Goal: Complete application form

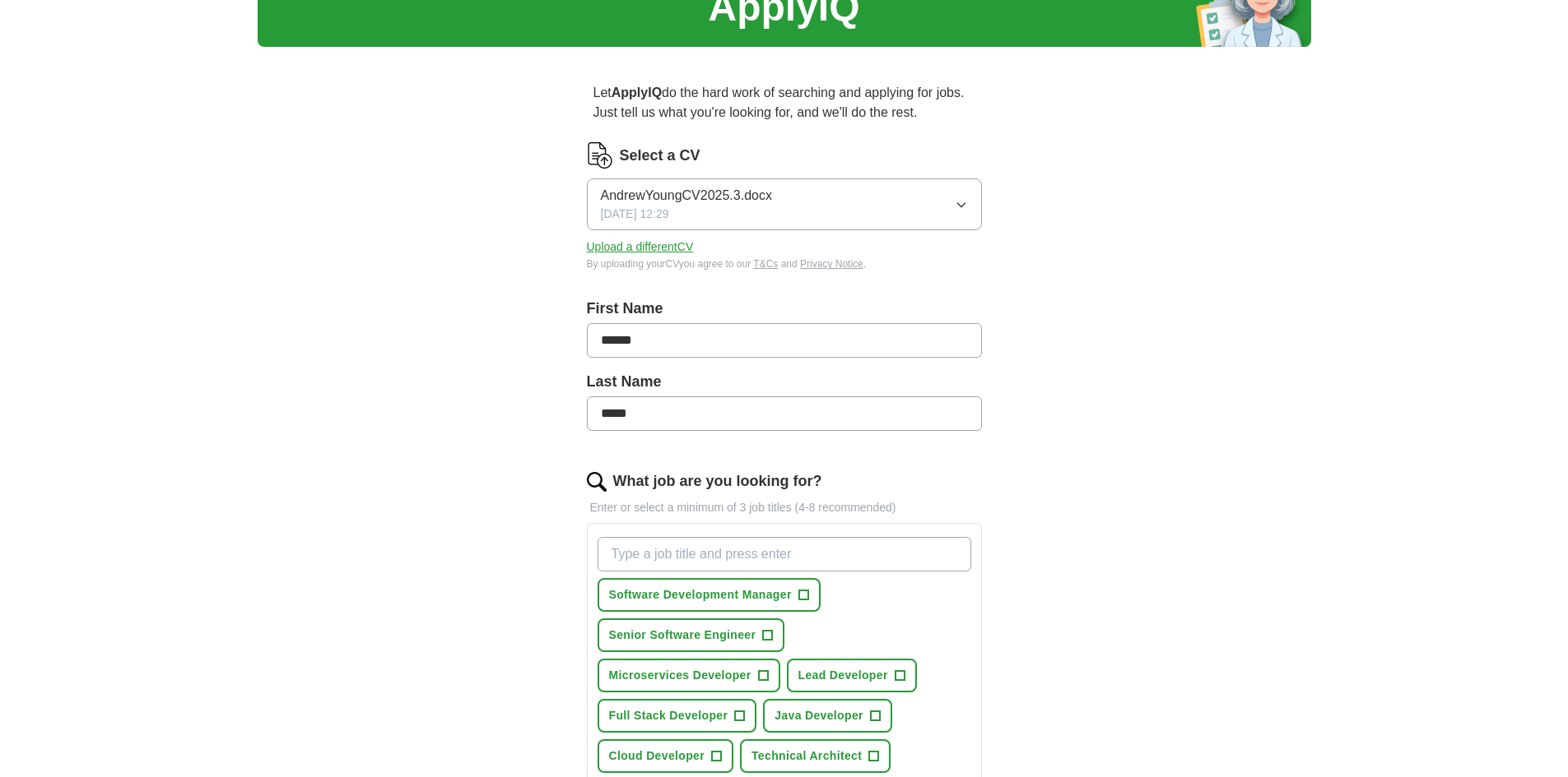
scroll to position [165, 0]
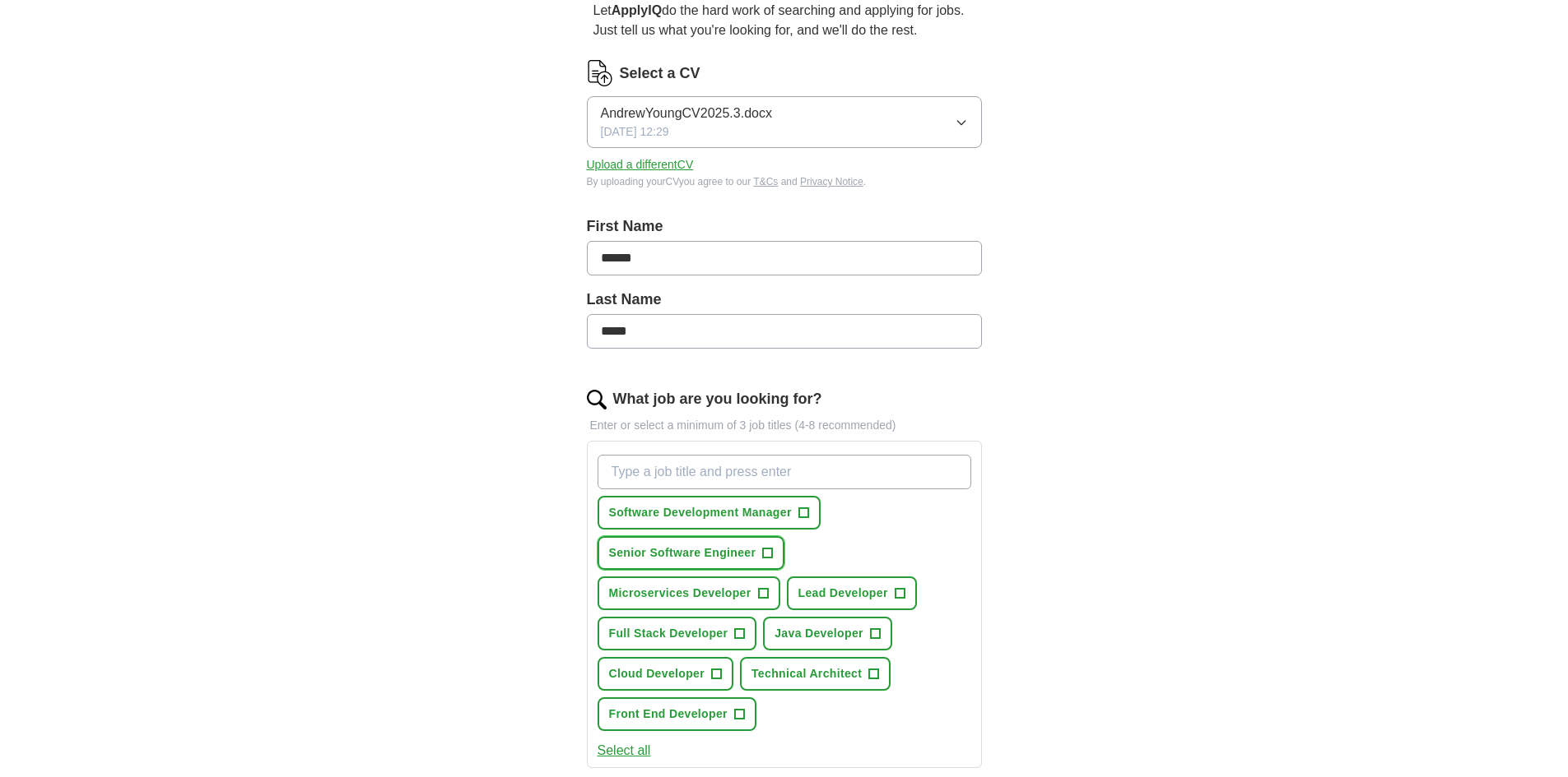
click at [629, 552] on span "Senior Software Engineer" at bounding box center [683, 553] width 148 height 17
click at [613, 597] on span "Microservices Developer" at bounding box center [680, 593] width 142 height 17
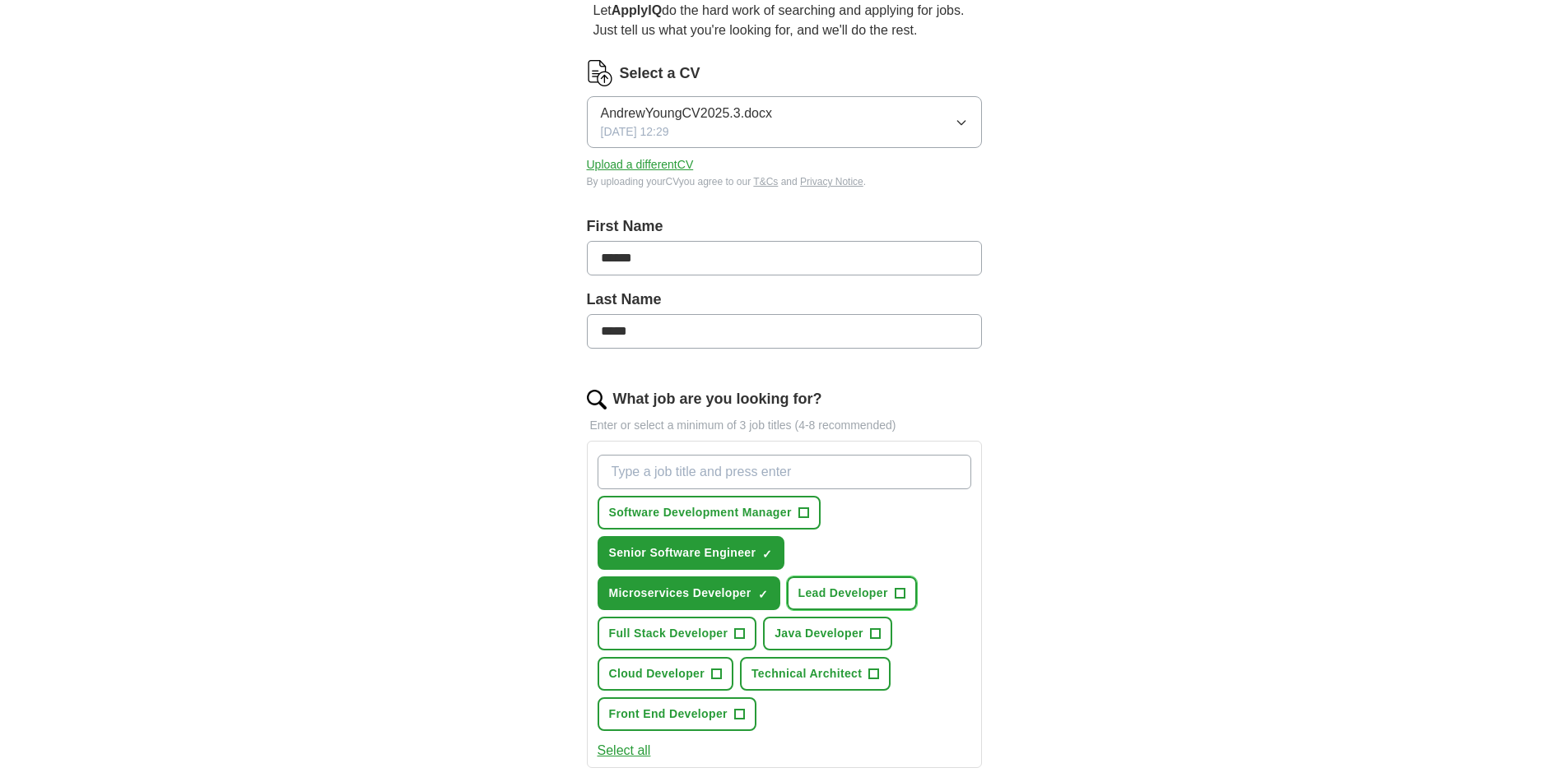
click at [855, 595] on span "Lead Developer" at bounding box center [843, 593] width 89 height 17
click at [845, 630] on span "Java Developer" at bounding box center [818, 634] width 89 height 17
click at [705, 631] on span "Full Stack Developer" at bounding box center [669, 634] width 120 height 17
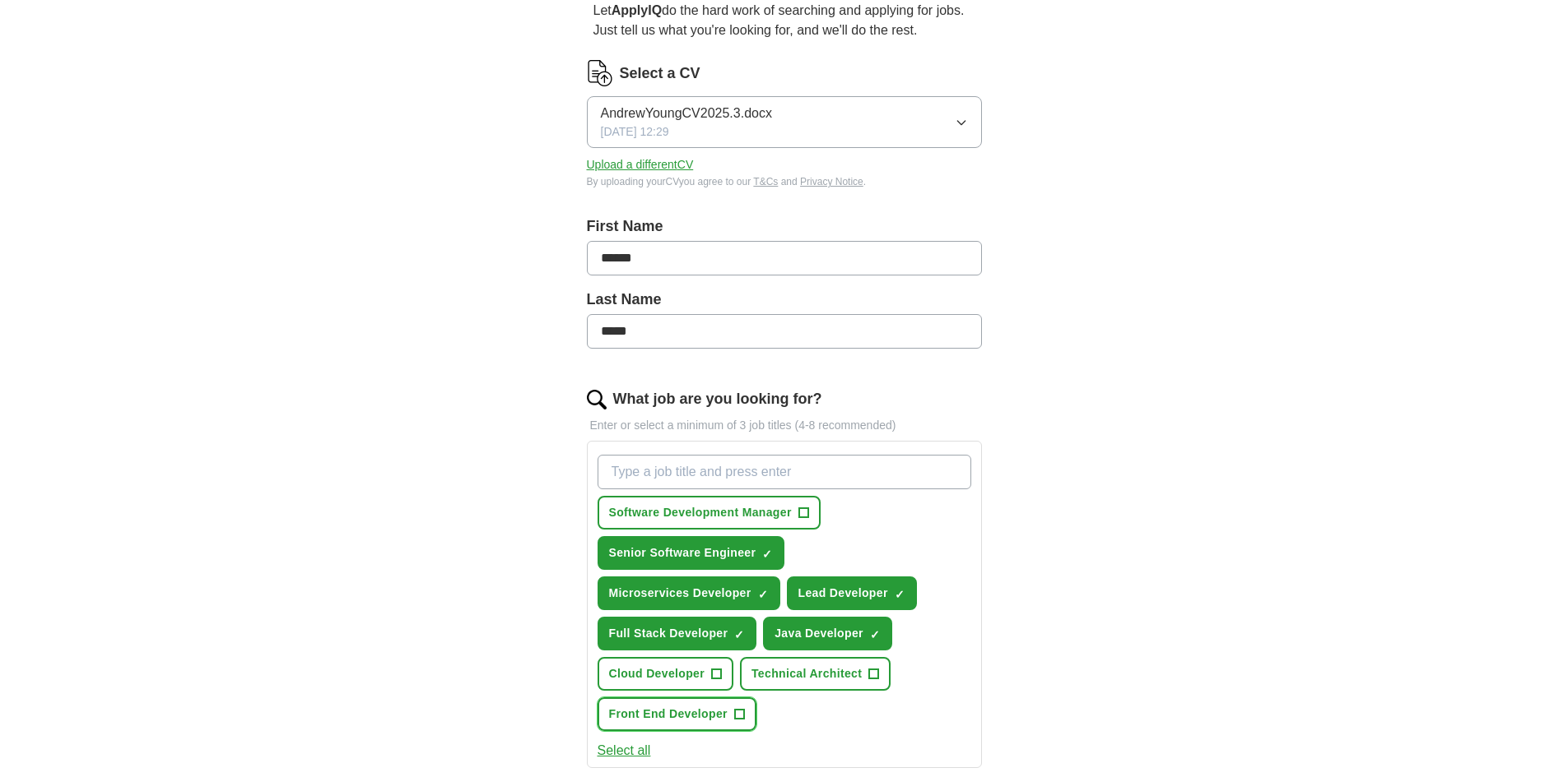
click at [640, 708] on span "Front End Developer" at bounding box center [668, 715] width 119 height 17
click at [689, 466] on input "What job are you looking for?" at bounding box center [784, 472] width 374 height 35
type input "j"
type input "Java Developer"
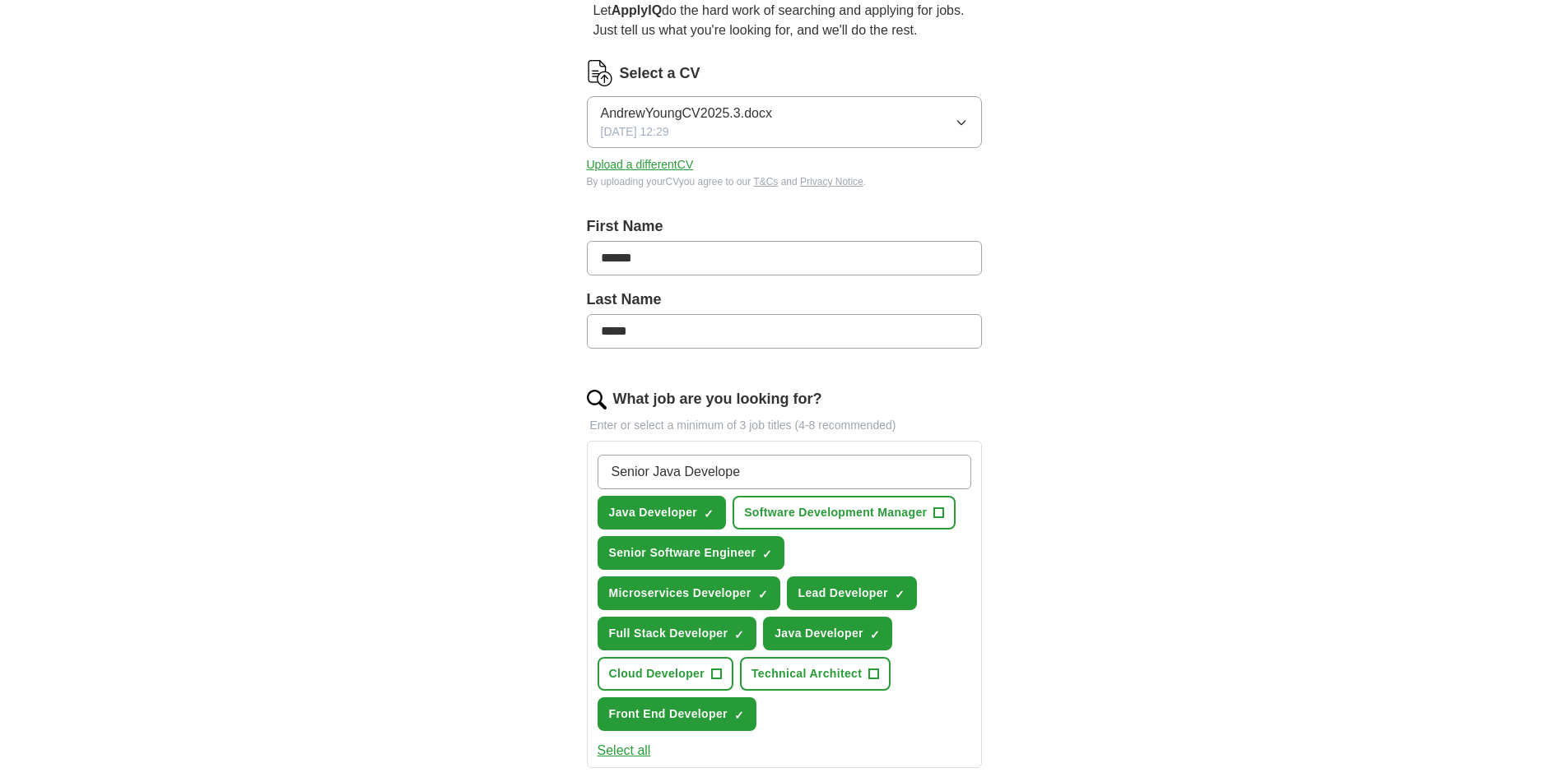
type input "Senior Java Developer"
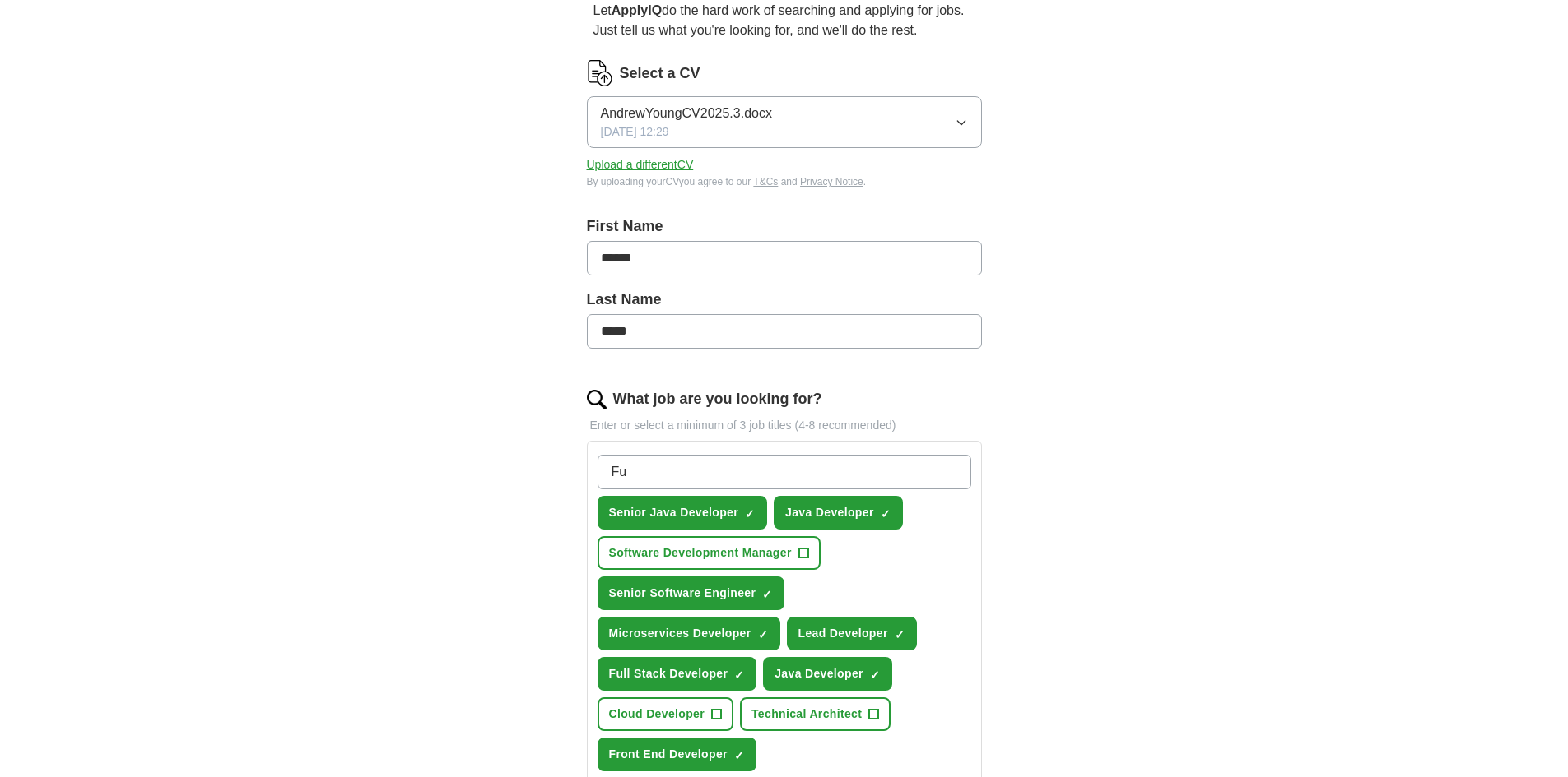
type input "F"
click at [866, 508] on span "Java Developer" at bounding box center [830, 513] width 89 height 17
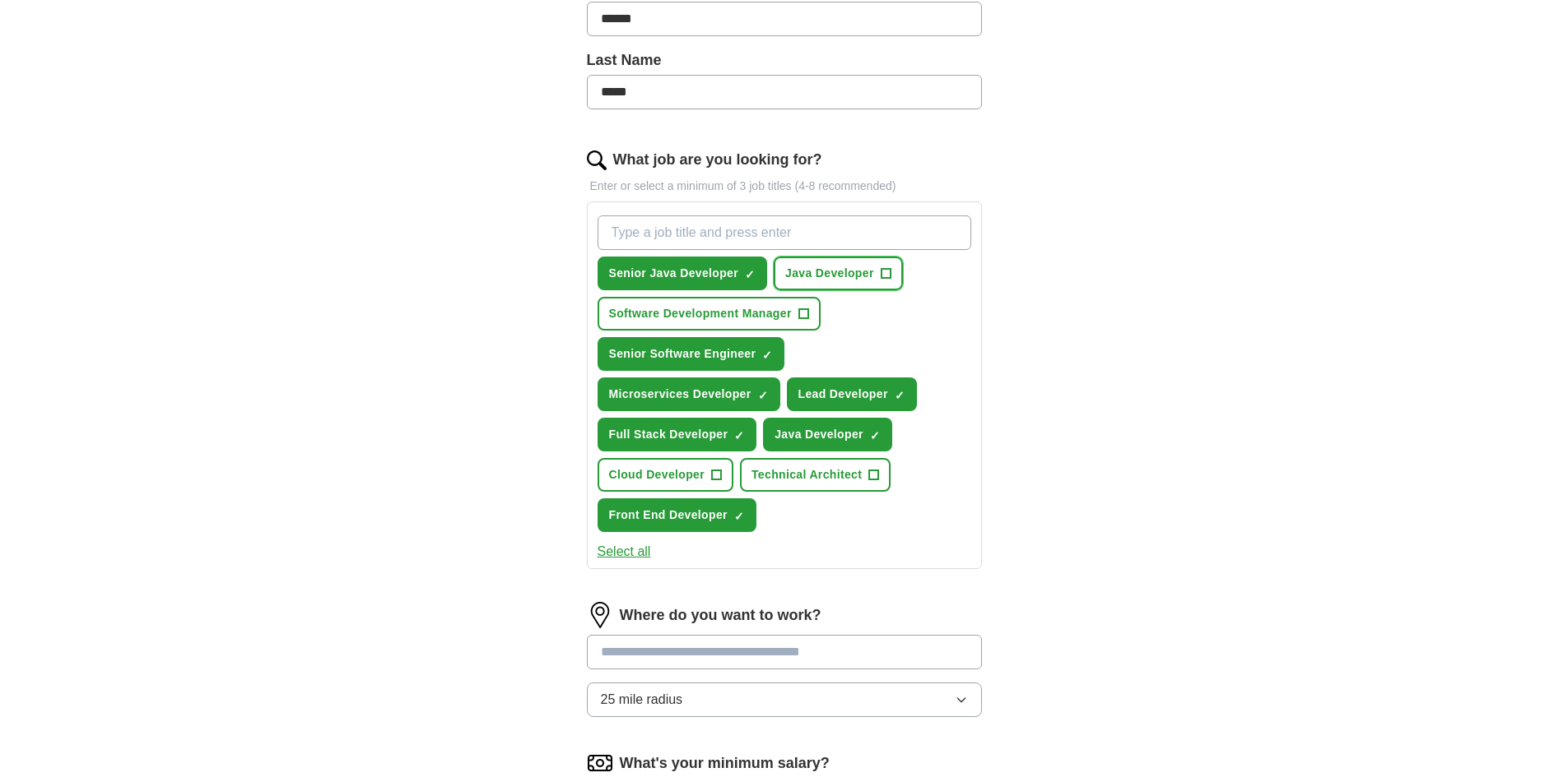
scroll to position [493, 0]
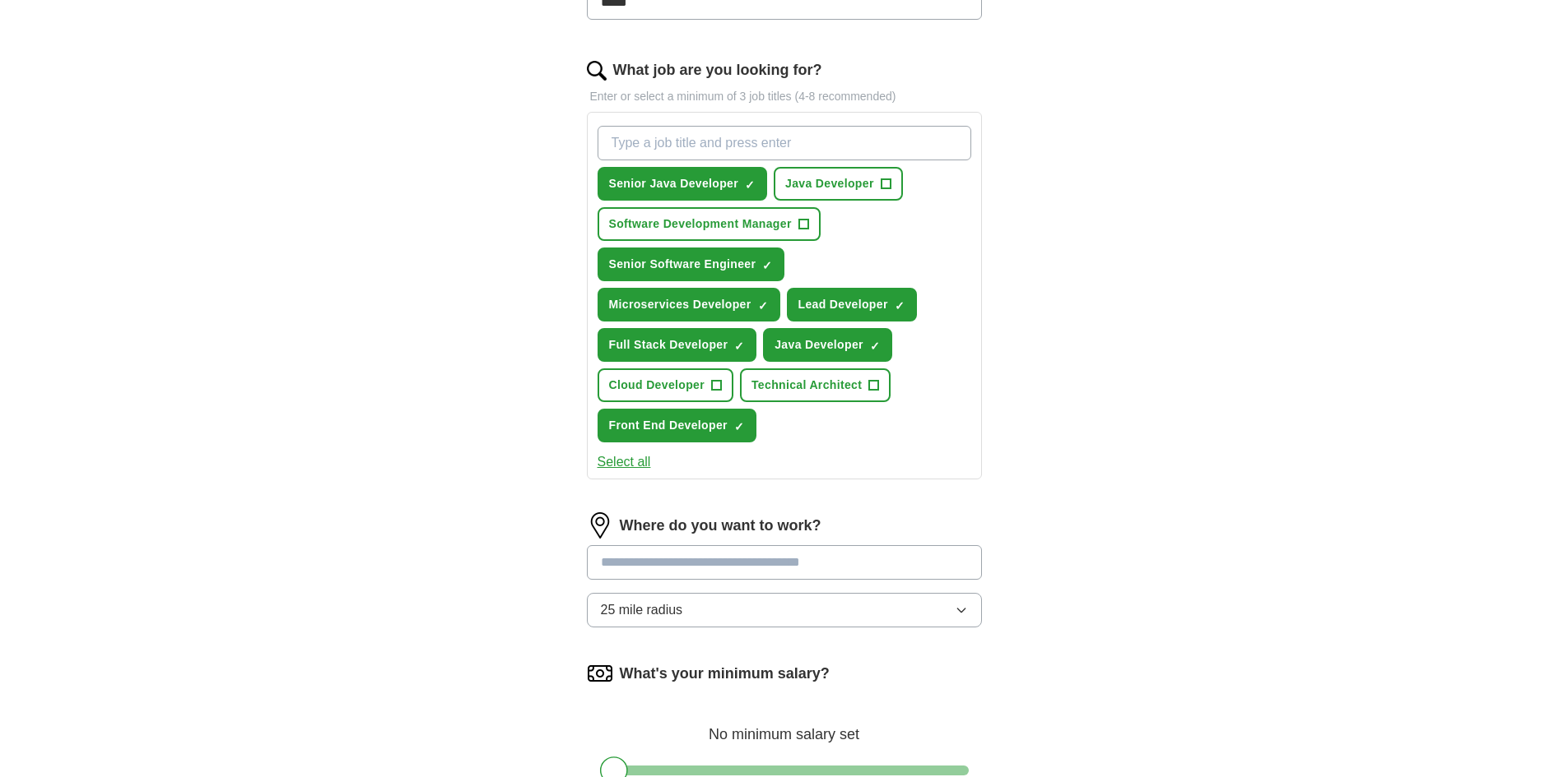
click at [722, 565] on input at bounding box center [784, 563] width 395 height 35
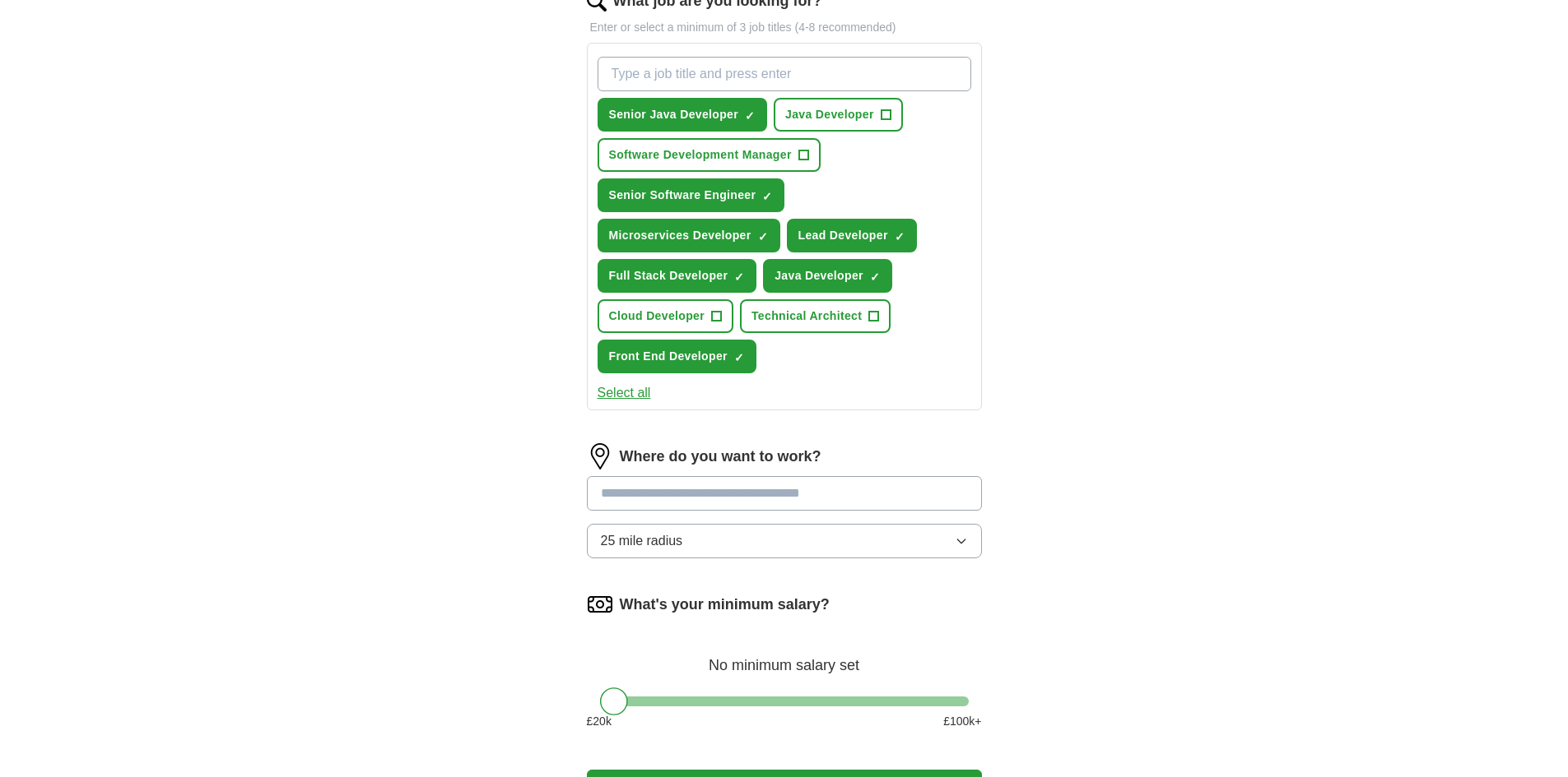
scroll to position [658, 0]
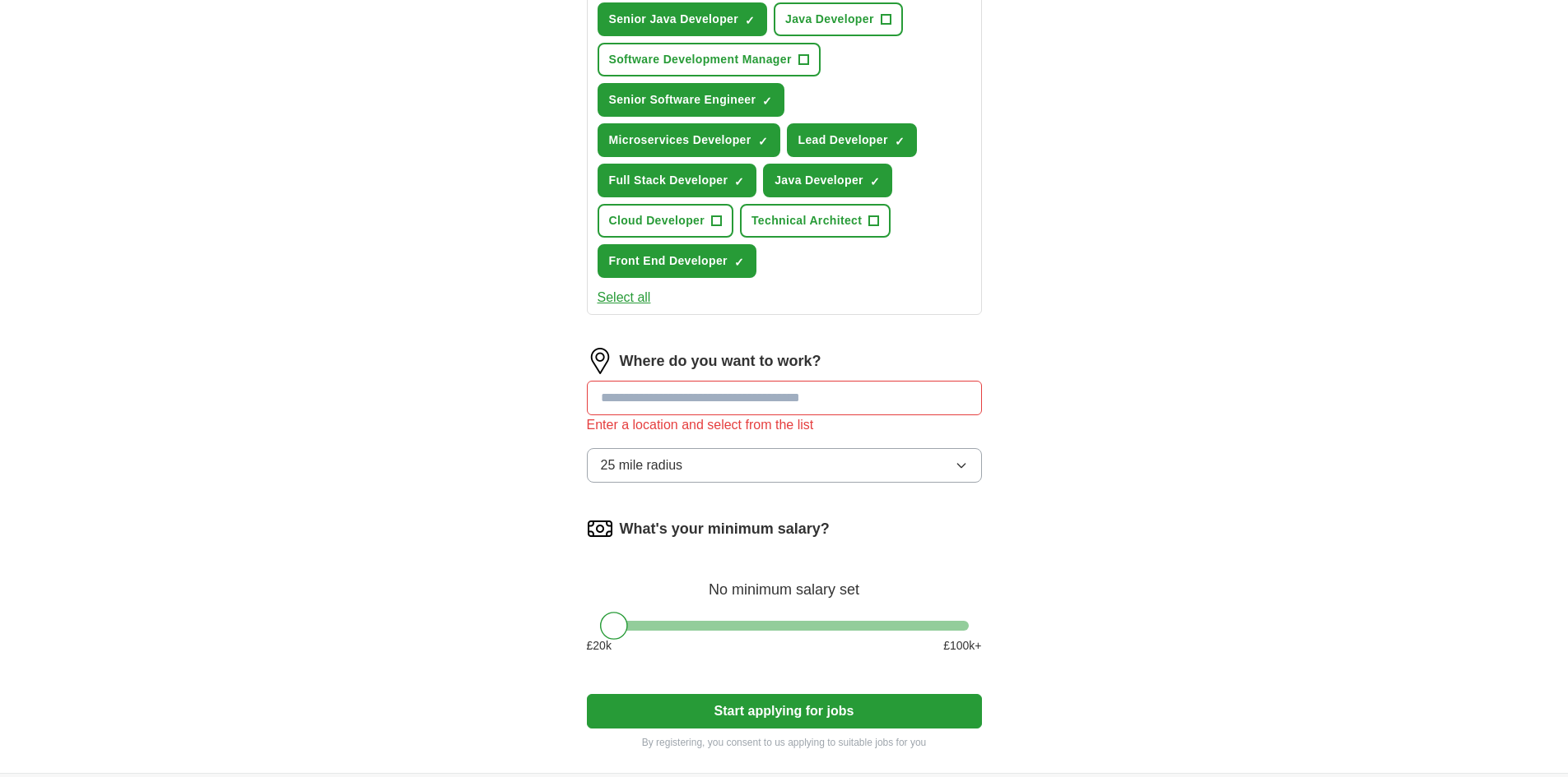
click at [685, 436] on div "Where do you want to work? Enter a location and select from the list 25 mile ra…" at bounding box center [784, 421] width 395 height 148
click at [669, 460] on span "25 mile radius" at bounding box center [641, 465] width 82 height 20
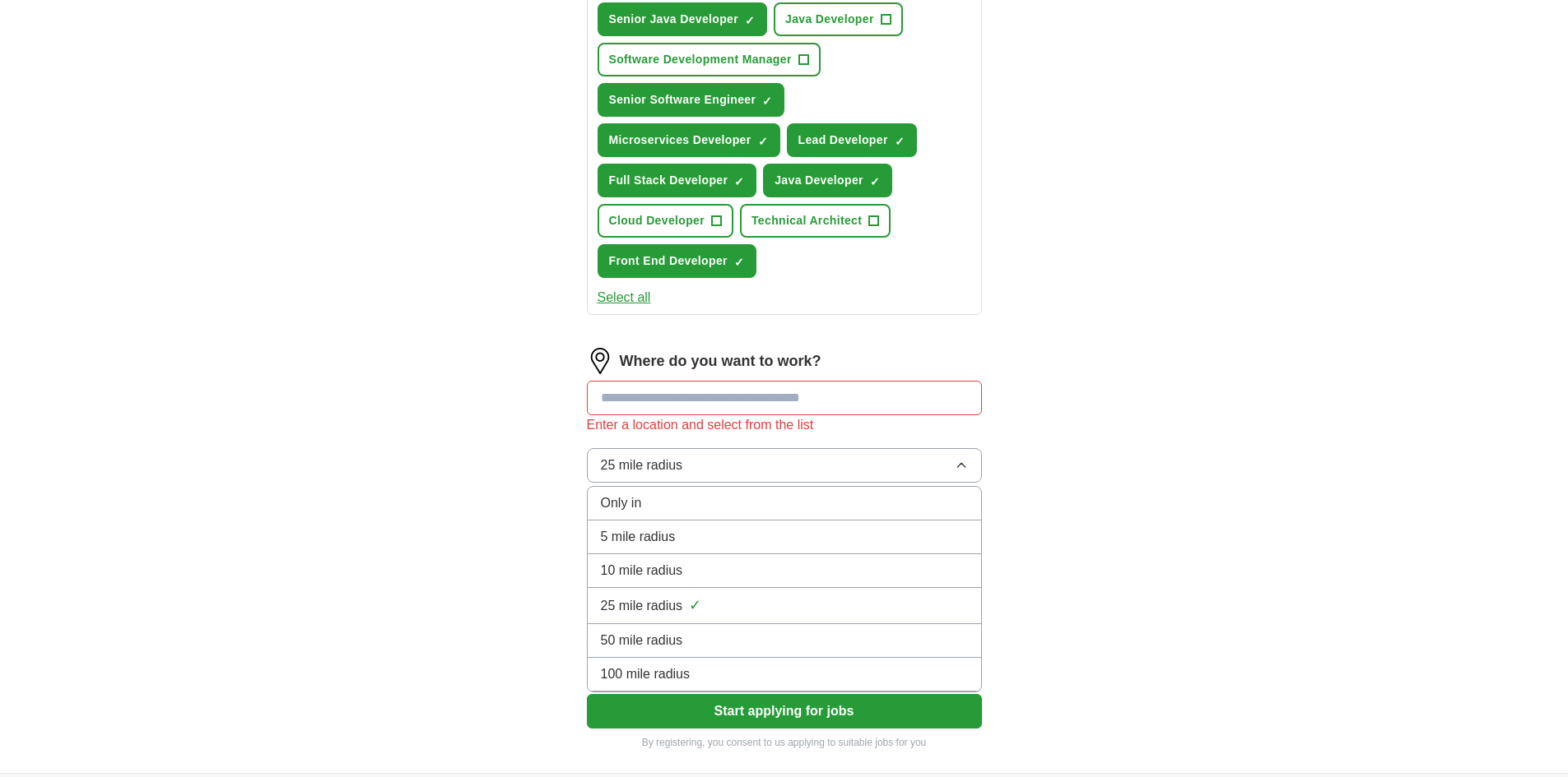
click at [645, 639] on span "50 mile radius" at bounding box center [641, 640] width 82 height 20
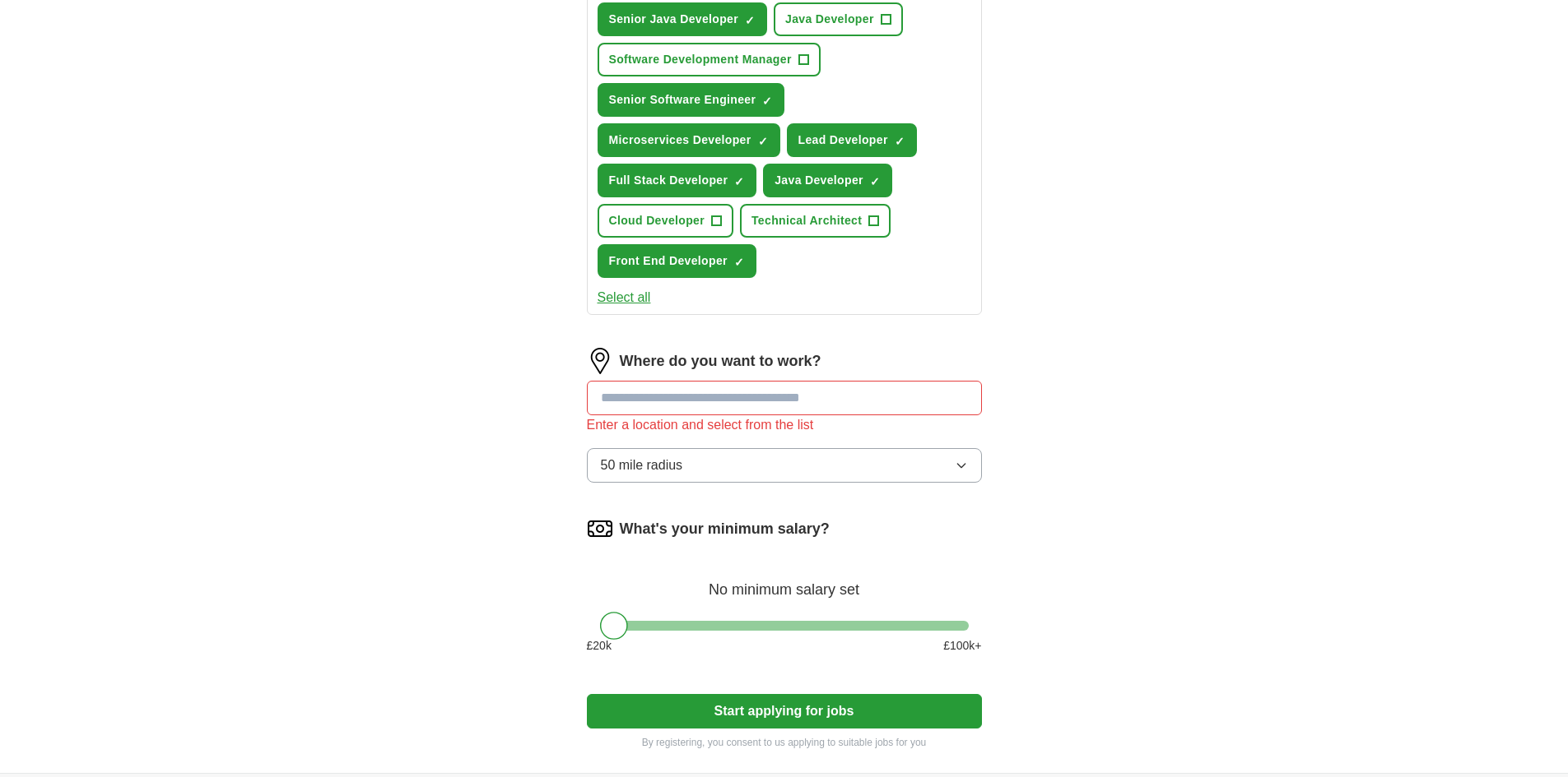
click at [698, 401] on input at bounding box center [784, 398] width 395 height 35
type input "*"
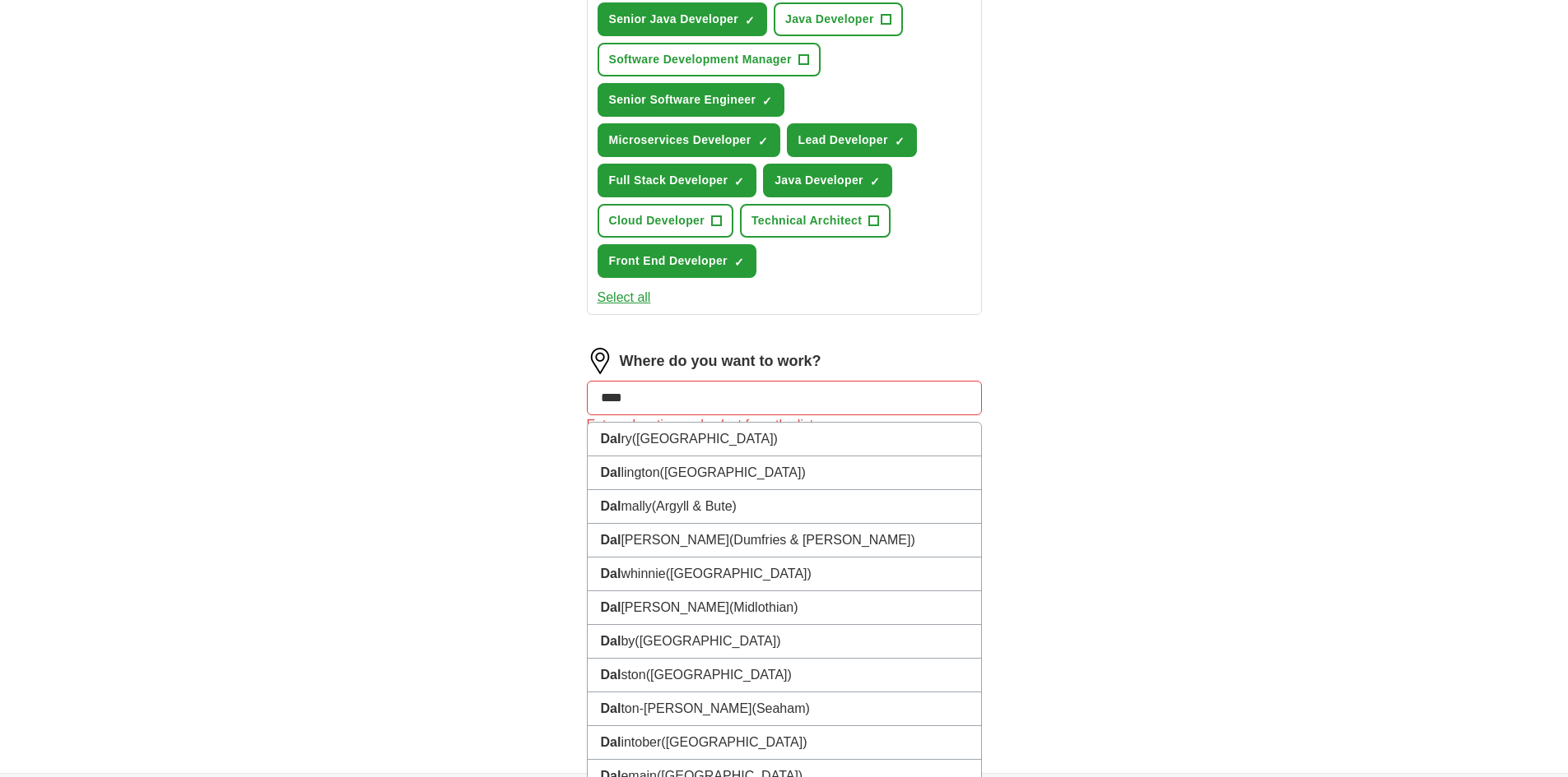
type input "*****"
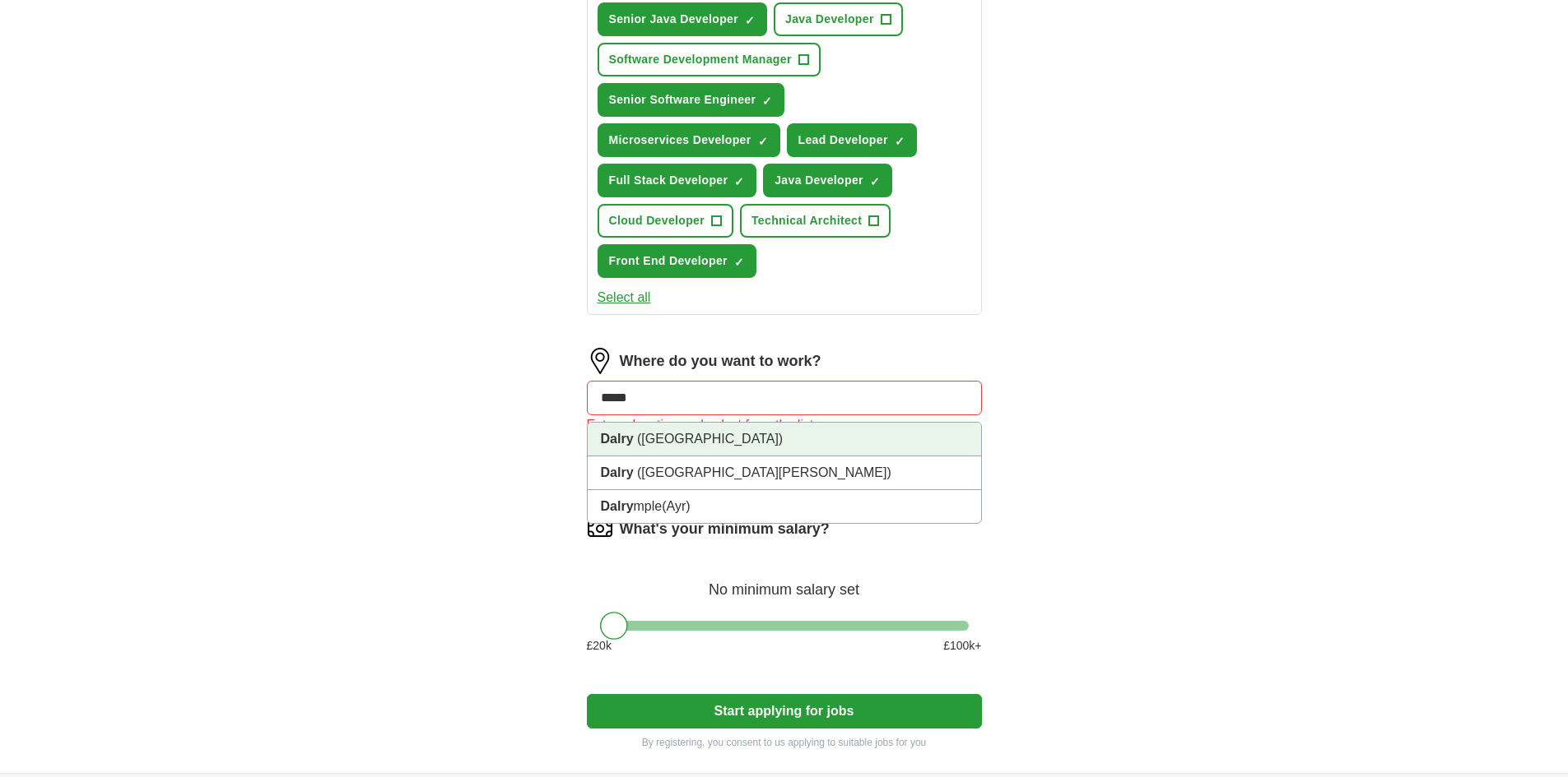
click at [635, 446] on li "Dalry ([GEOGRAPHIC_DATA])" at bounding box center [784, 439] width 393 height 34
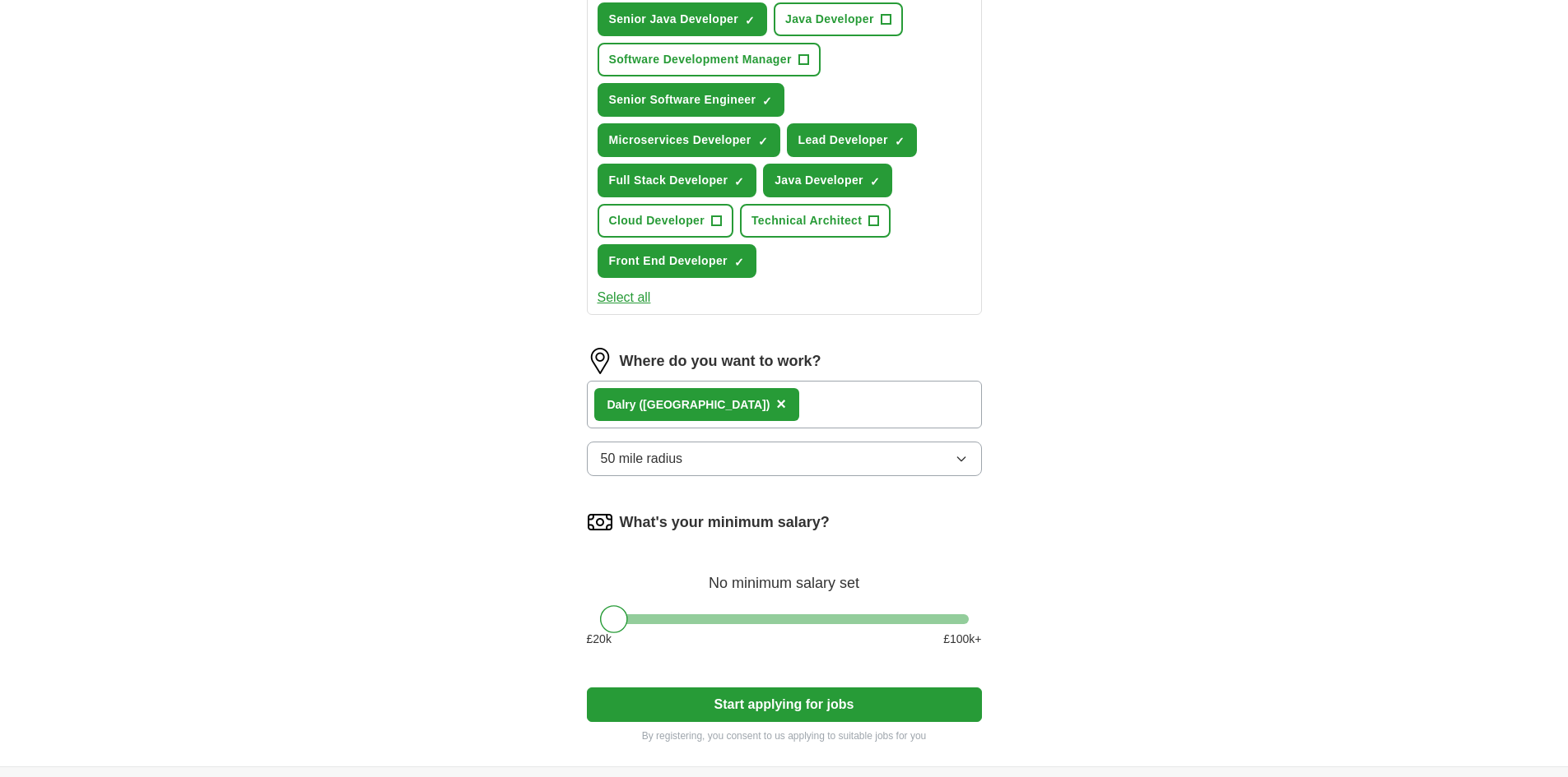
click at [517, 565] on div "ApplyIQ Let ApplyIQ do the hard work of searching and applying for jobs. Just t…" at bounding box center [784, 79] width 1053 height 1374
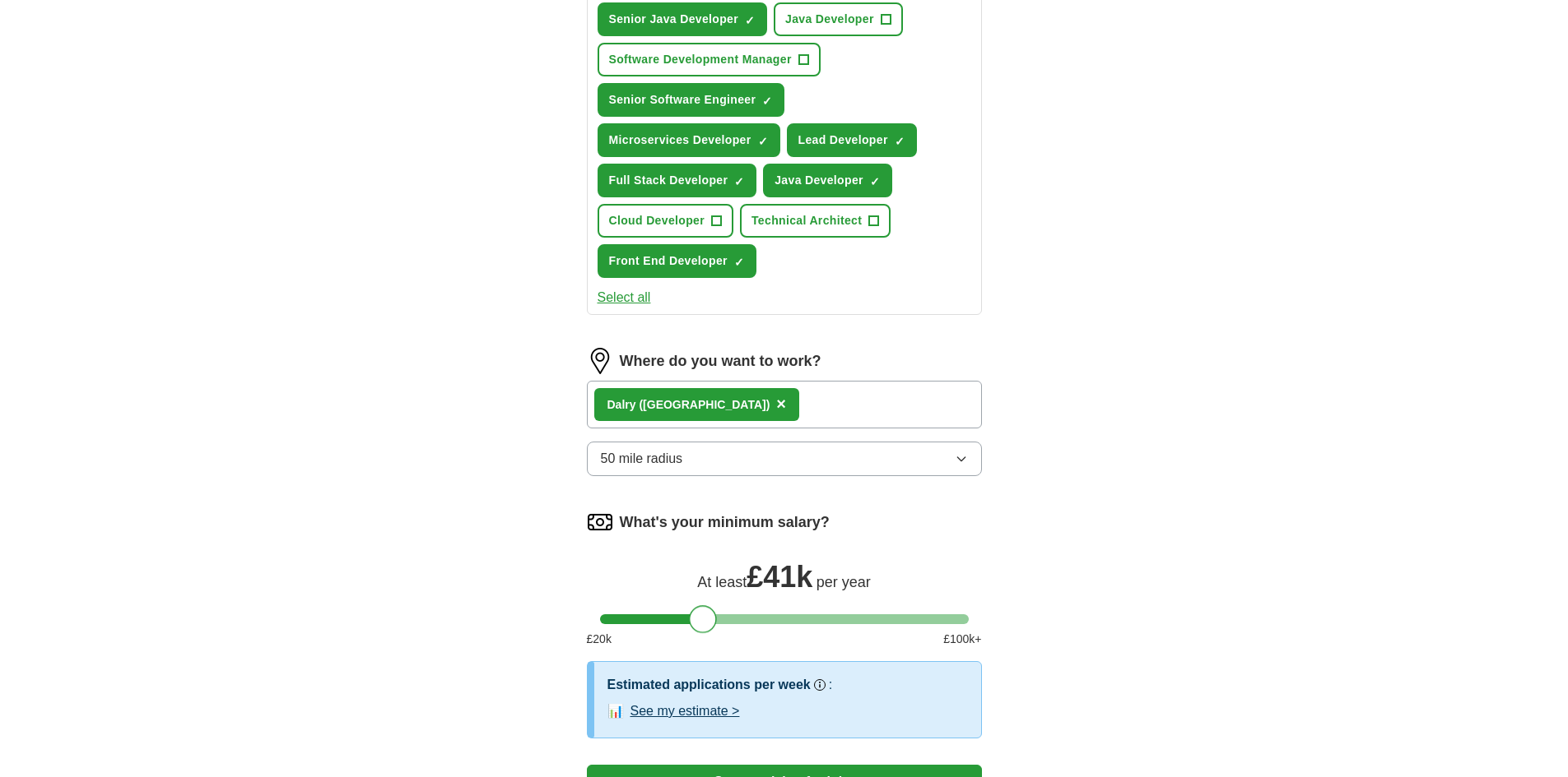
drag, startPoint x: 618, startPoint y: 618, endPoint x: 709, endPoint y: 629, distance: 91.7
click at [709, 629] on div at bounding box center [703, 619] width 28 height 28
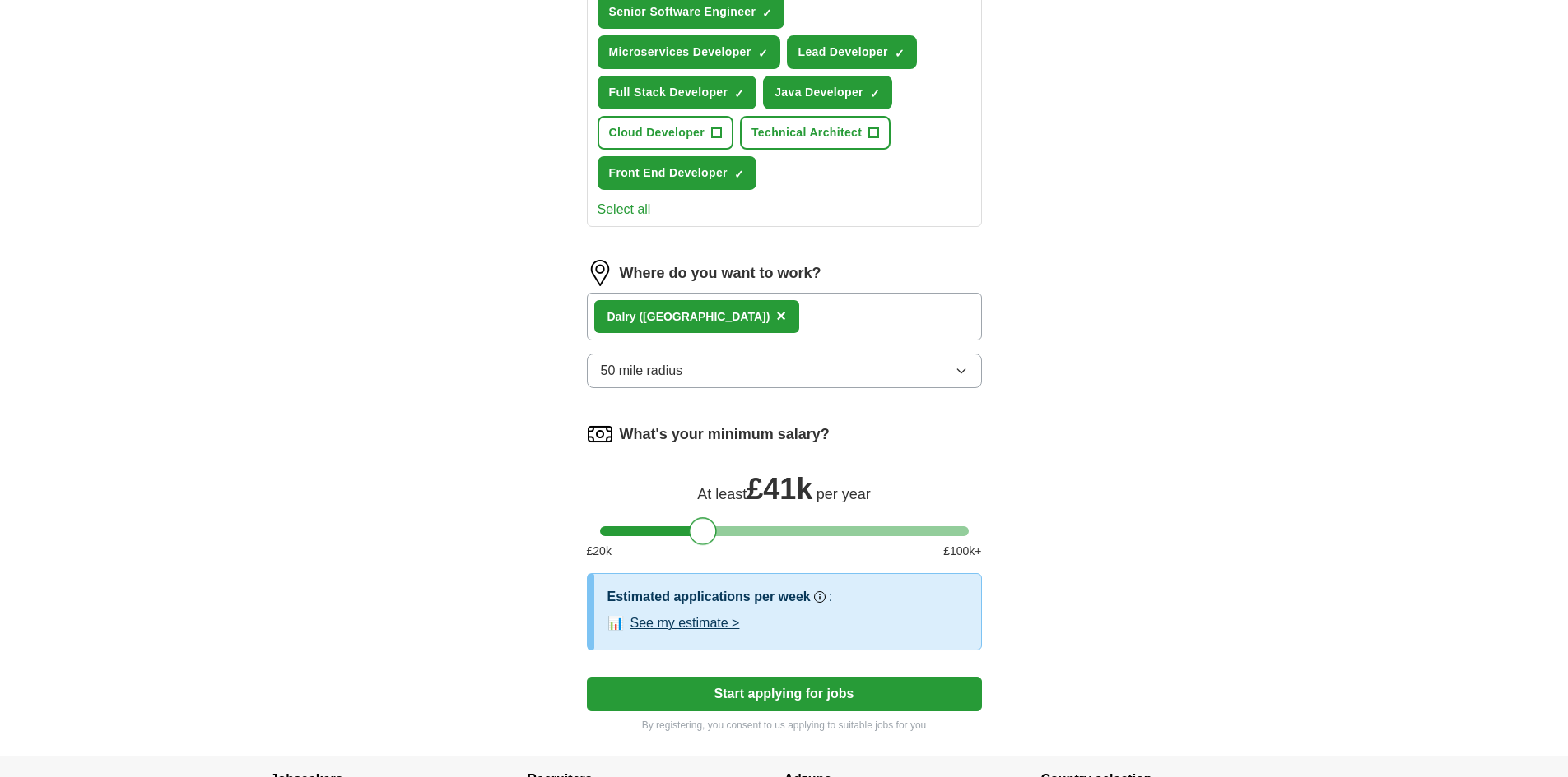
scroll to position [822, 0]
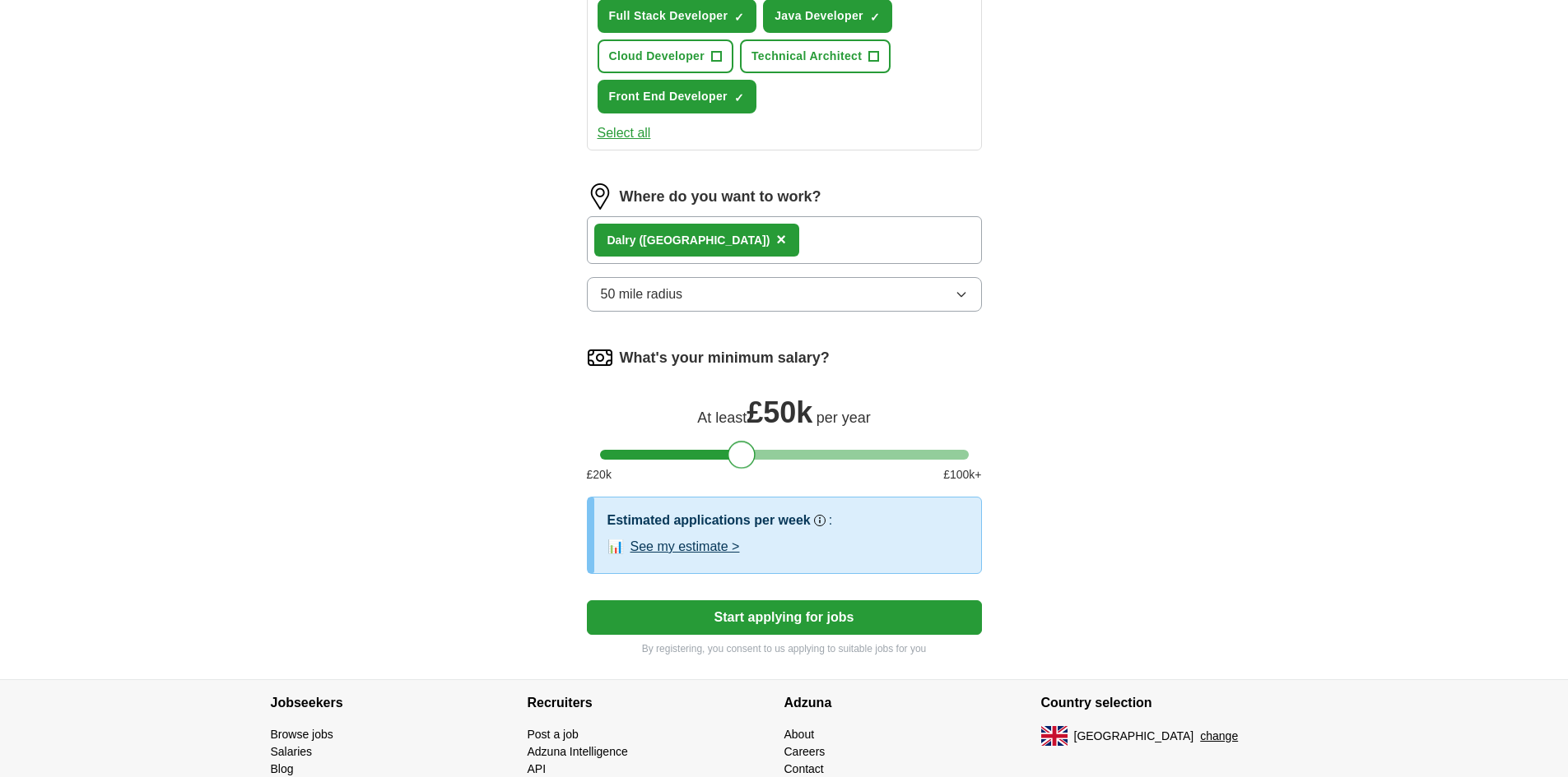
drag, startPoint x: 701, startPoint y: 454, endPoint x: 740, endPoint y: 458, distance: 39.2
click at [740, 458] on div at bounding box center [741, 454] width 28 height 28
click at [709, 549] on button "See my estimate >" at bounding box center [685, 546] width 109 height 20
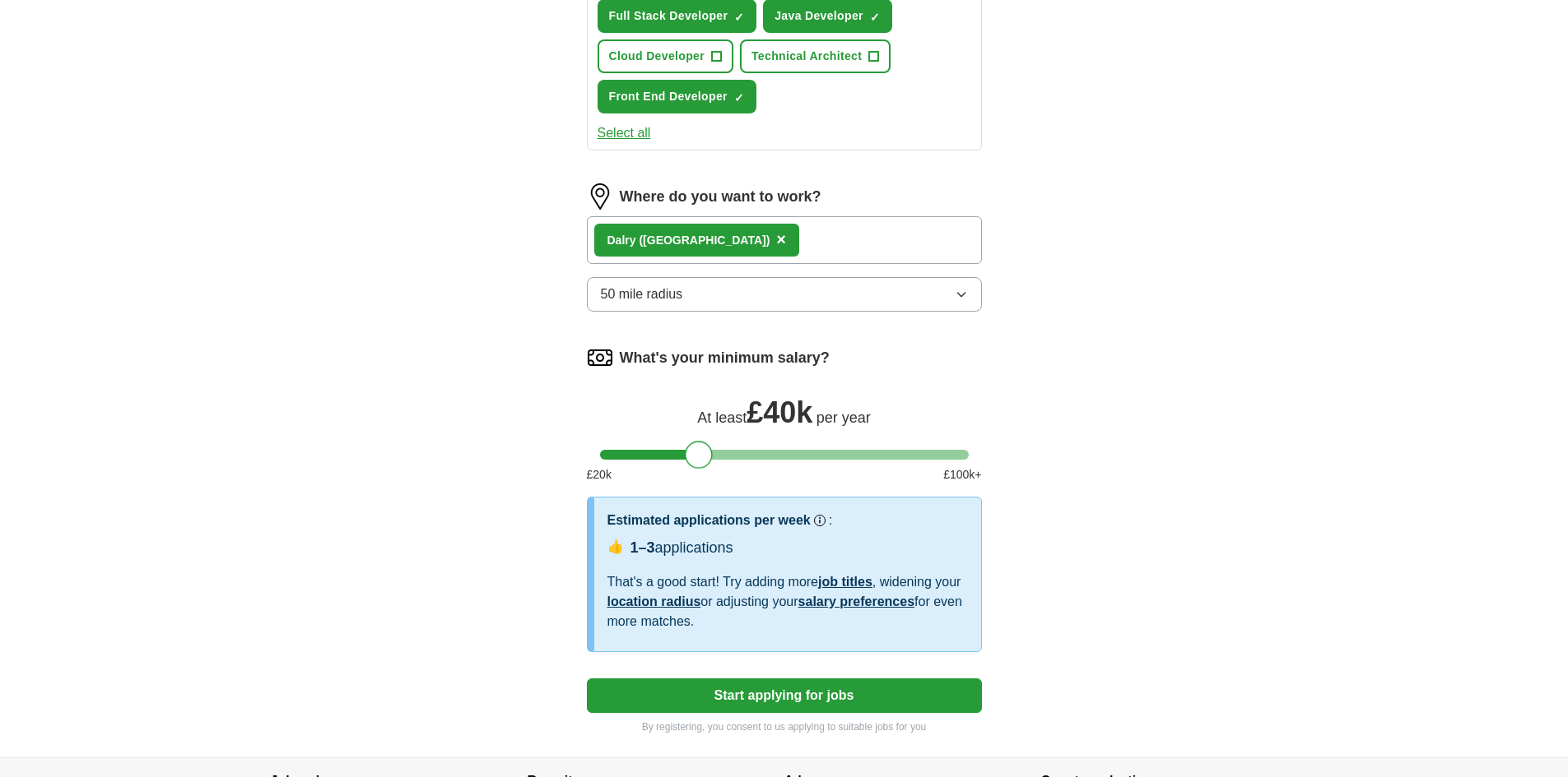
drag, startPoint x: 745, startPoint y: 458, endPoint x: 704, endPoint y: 460, distance: 41.0
click at [704, 460] on div at bounding box center [699, 454] width 28 height 28
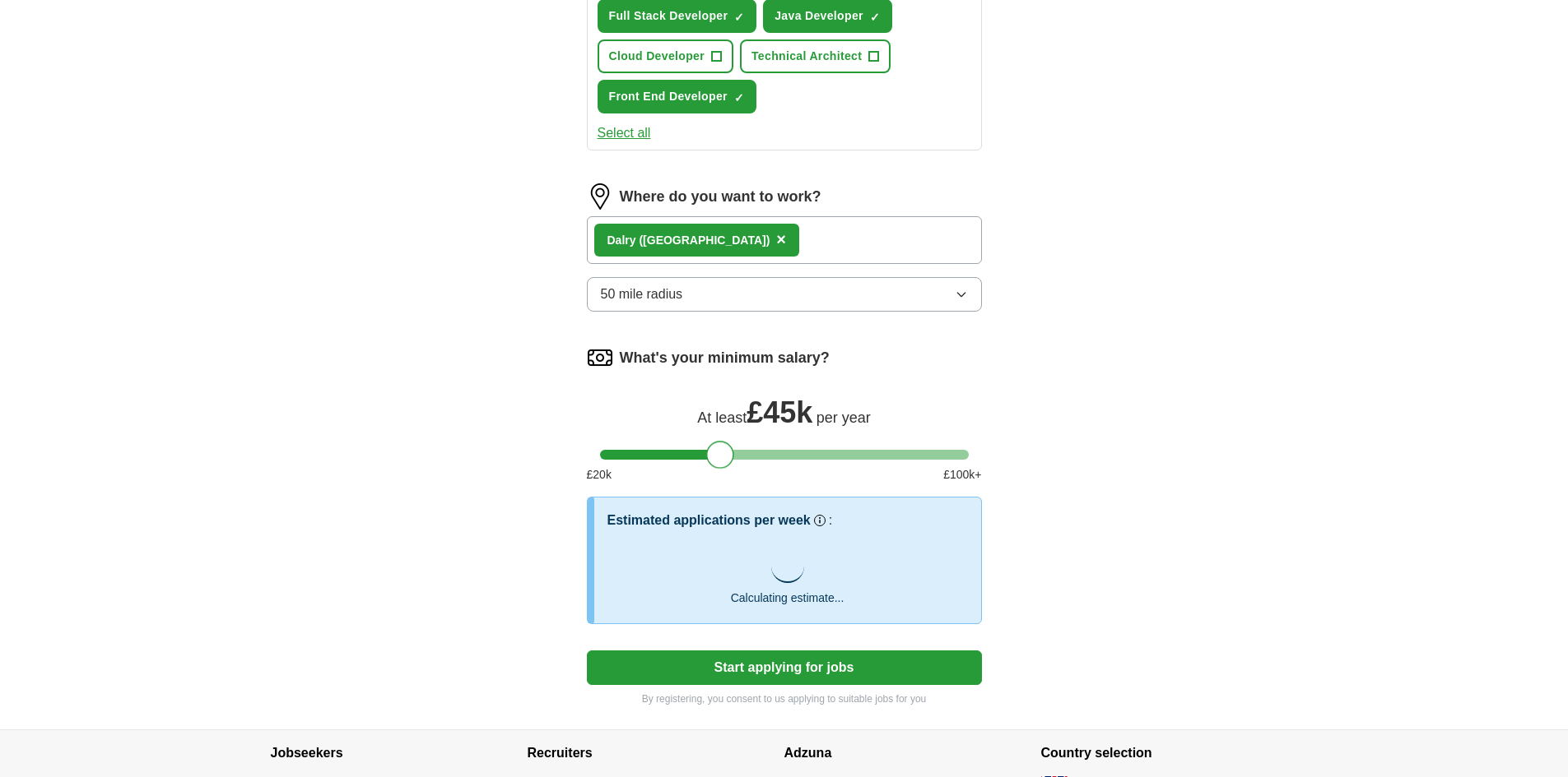
drag, startPoint x: 708, startPoint y: 456, endPoint x: 728, endPoint y: 453, distance: 20.2
click at [728, 453] on div at bounding box center [720, 454] width 28 height 28
drag, startPoint x: 719, startPoint y: 456, endPoint x: 828, endPoint y: 454, distance: 109.0
click at [828, 454] on div at bounding box center [827, 454] width 28 height 28
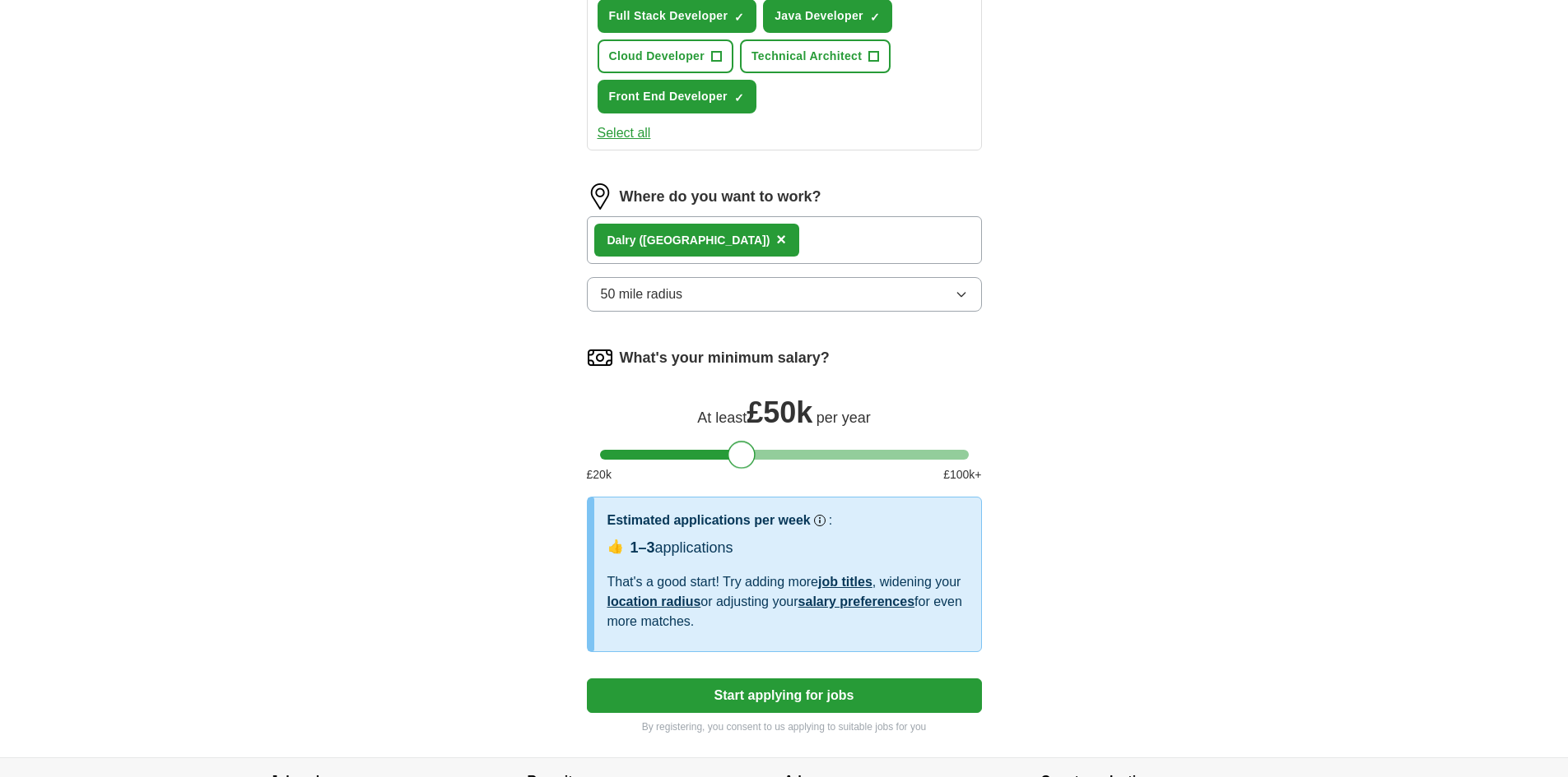
drag, startPoint x: 828, startPoint y: 454, endPoint x: 741, endPoint y: 454, distance: 87.0
click at [741, 454] on div at bounding box center [741, 454] width 28 height 28
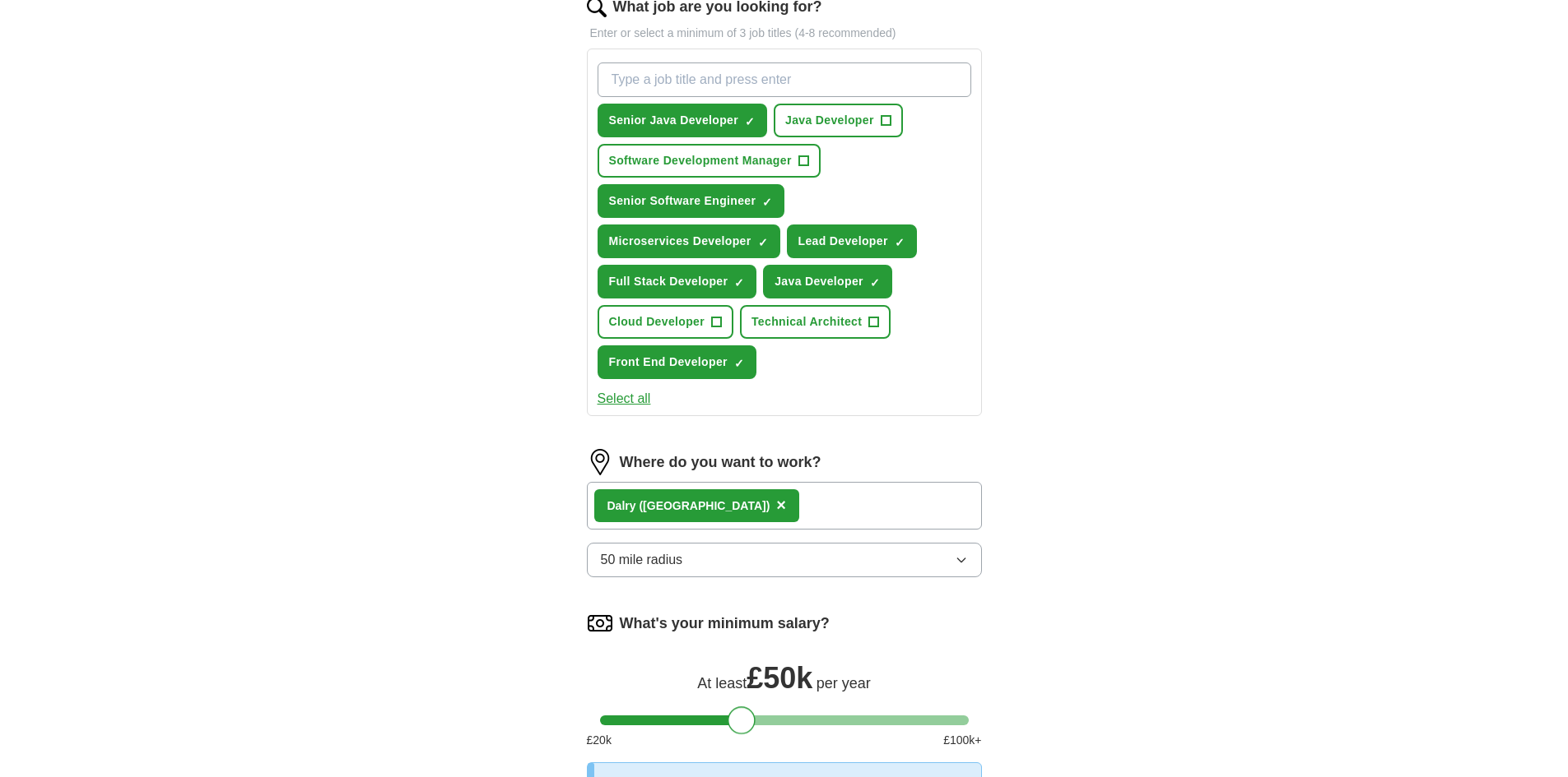
scroll to position [411, 0]
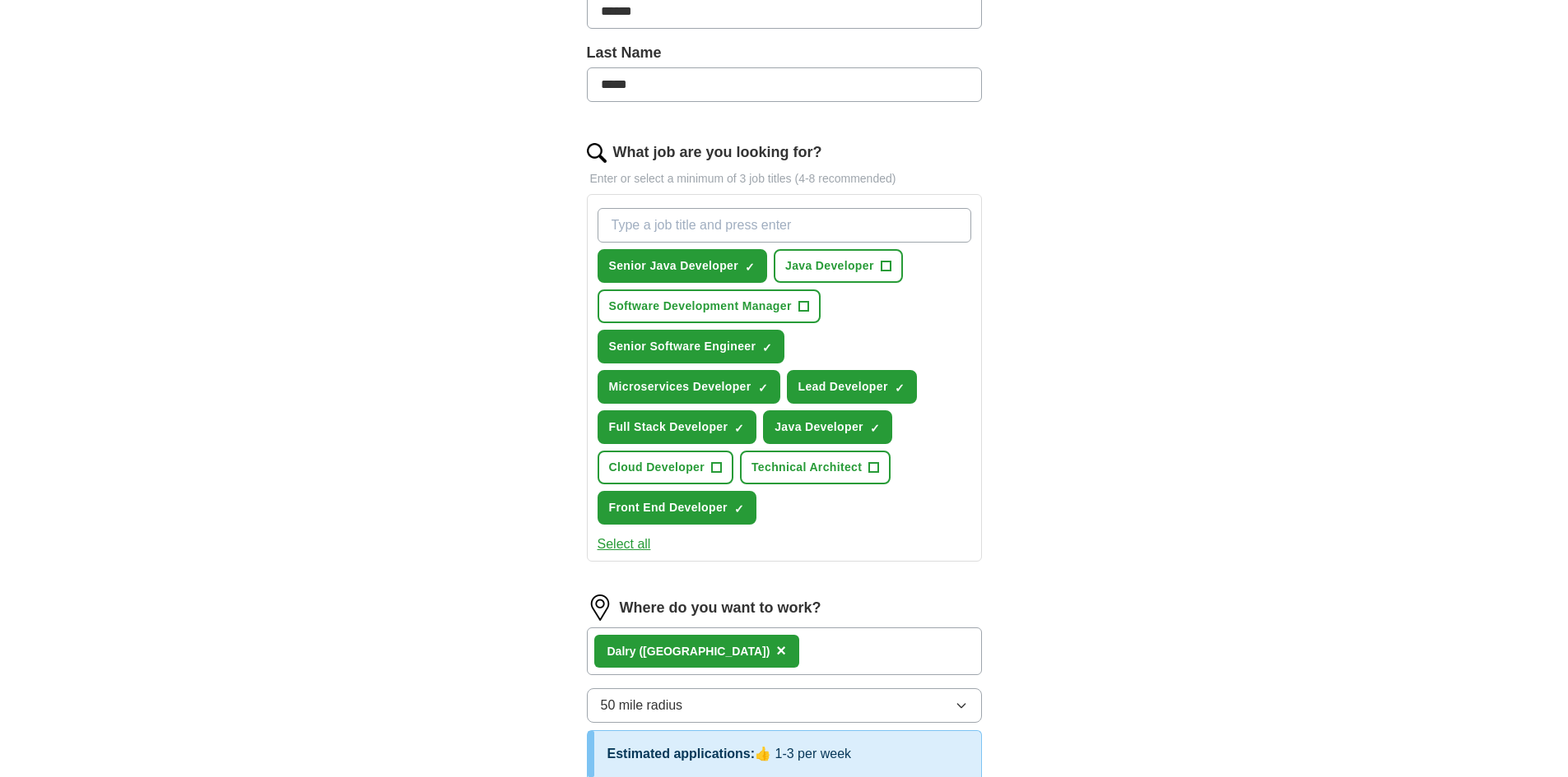
click at [637, 225] on input "What job are you looking for?" at bounding box center [784, 225] width 374 height 35
type input "T"
type input "Technical Lead"
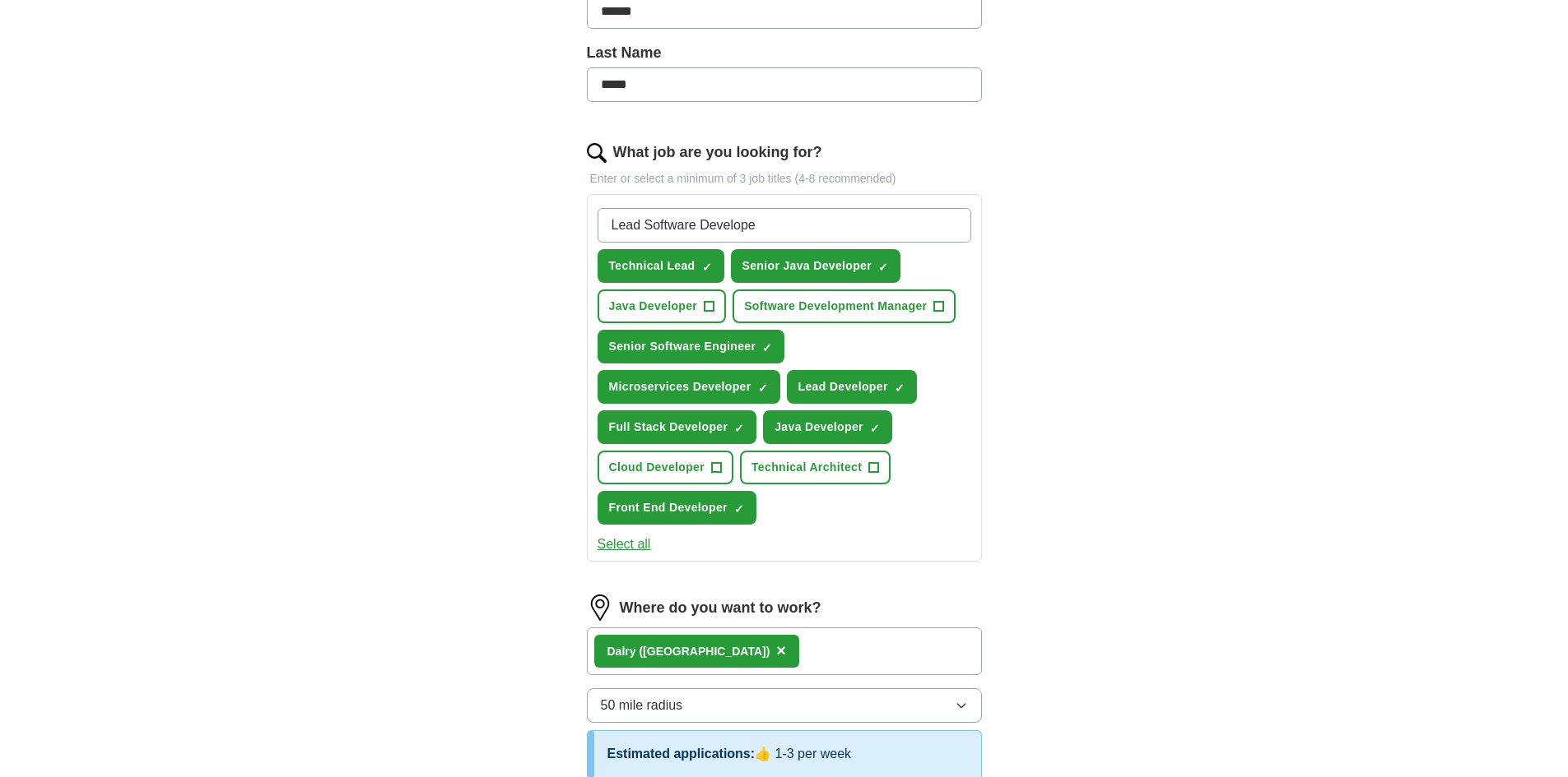
type input "Lead Software Developer"
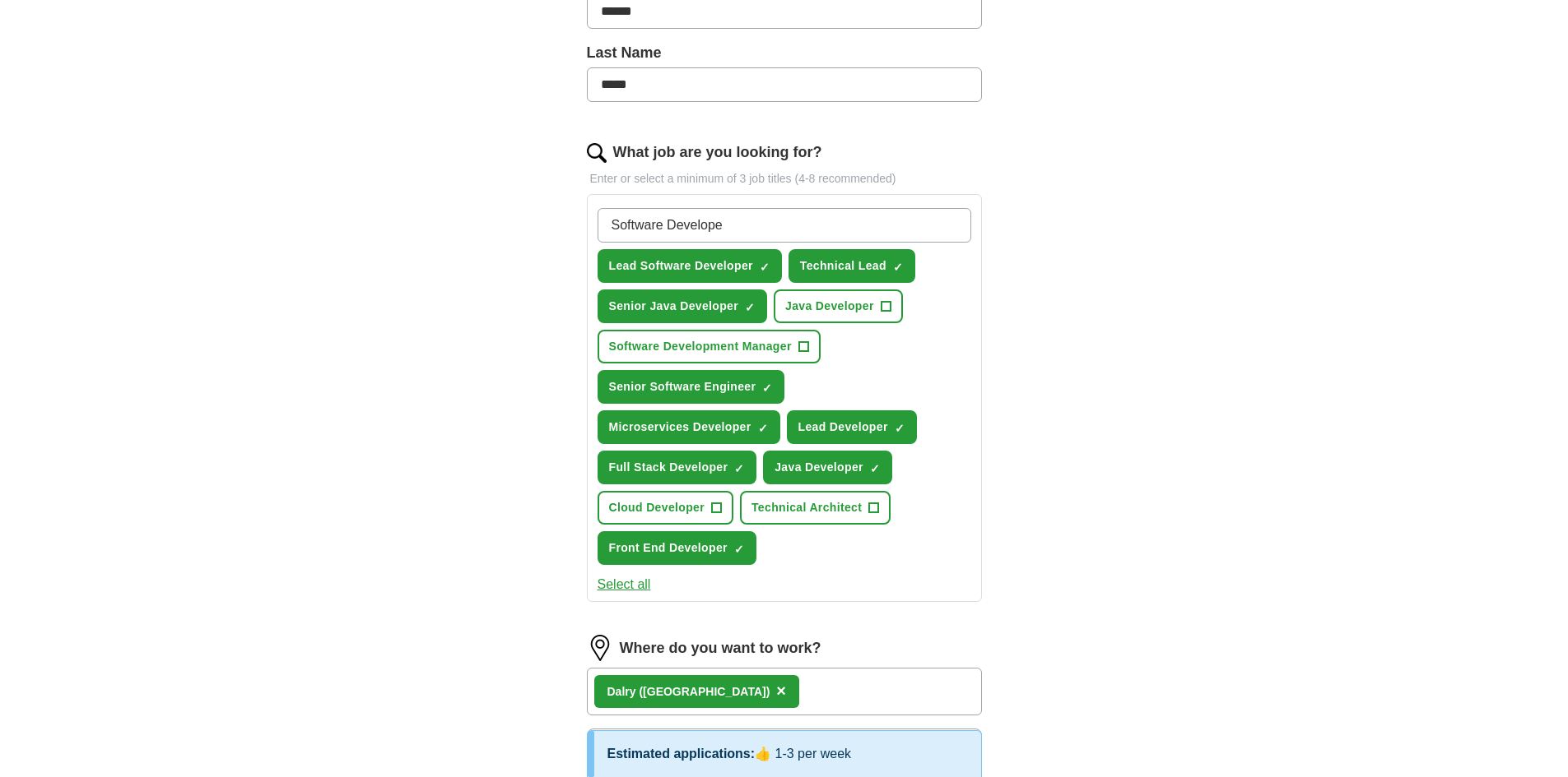
type input "Software Developer"
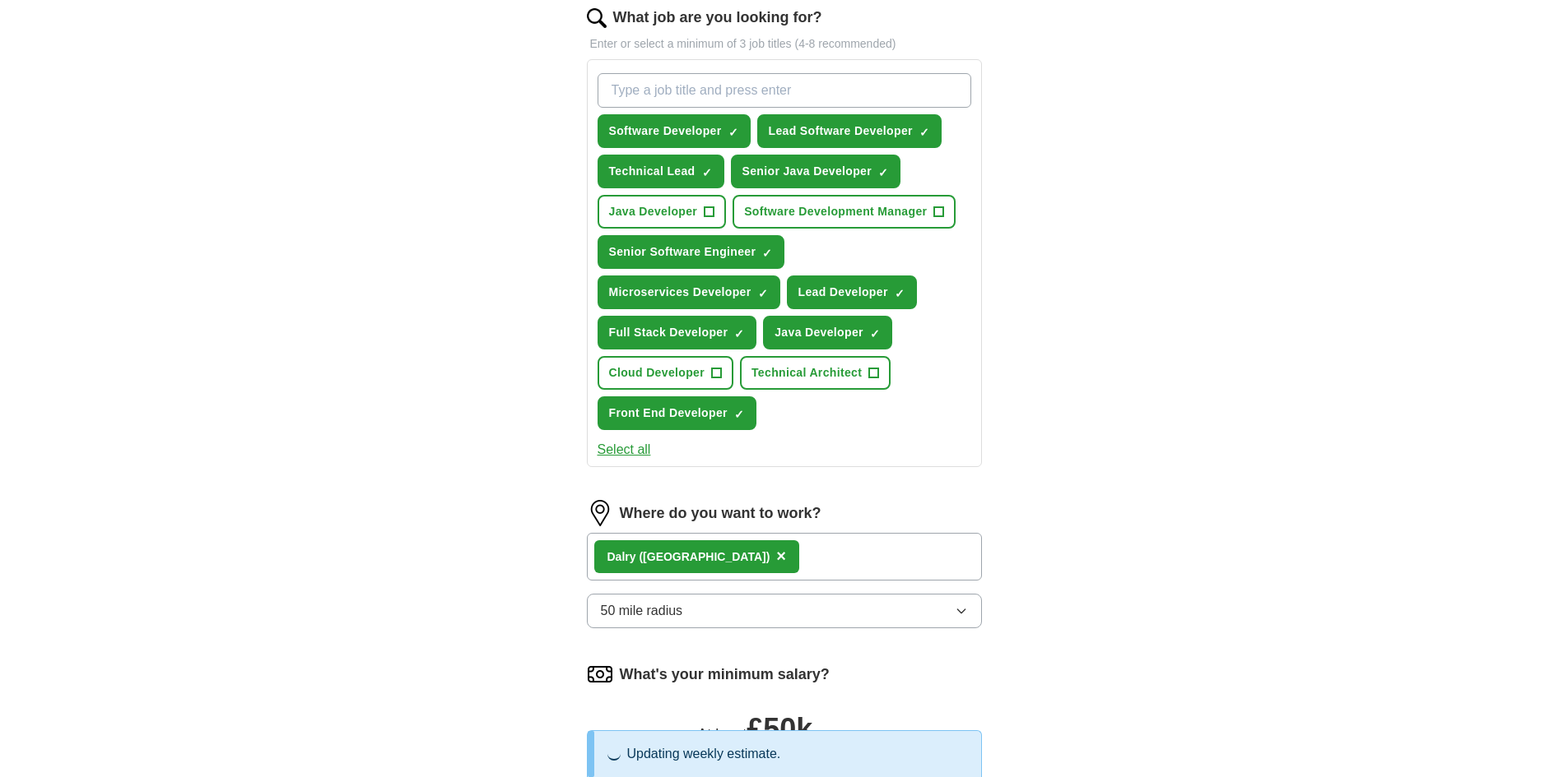
scroll to position [904, 0]
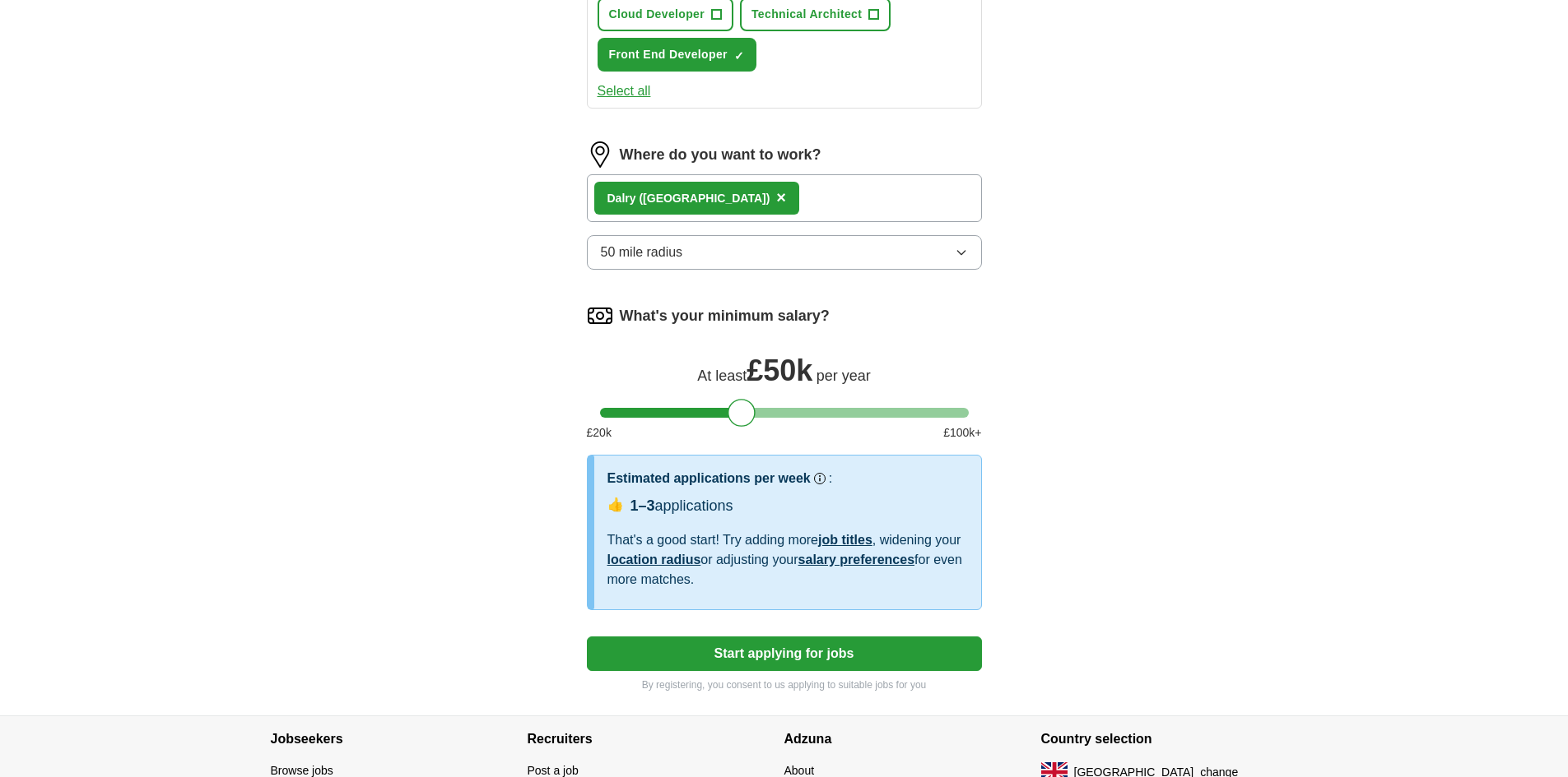
click at [815, 204] on div "Dalry ([GEOGRAPHIC_DATA]) ×" at bounding box center [784, 198] width 395 height 48
click at [774, 198] on div "Dalry ([GEOGRAPHIC_DATA]) ×" at bounding box center [784, 198] width 395 height 48
click at [820, 208] on div "Dalry ([GEOGRAPHIC_DATA]) ×" at bounding box center [784, 198] width 395 height 48
click at [776, 195] on span "×" at bounding box center [780, 197] width 10 height 18
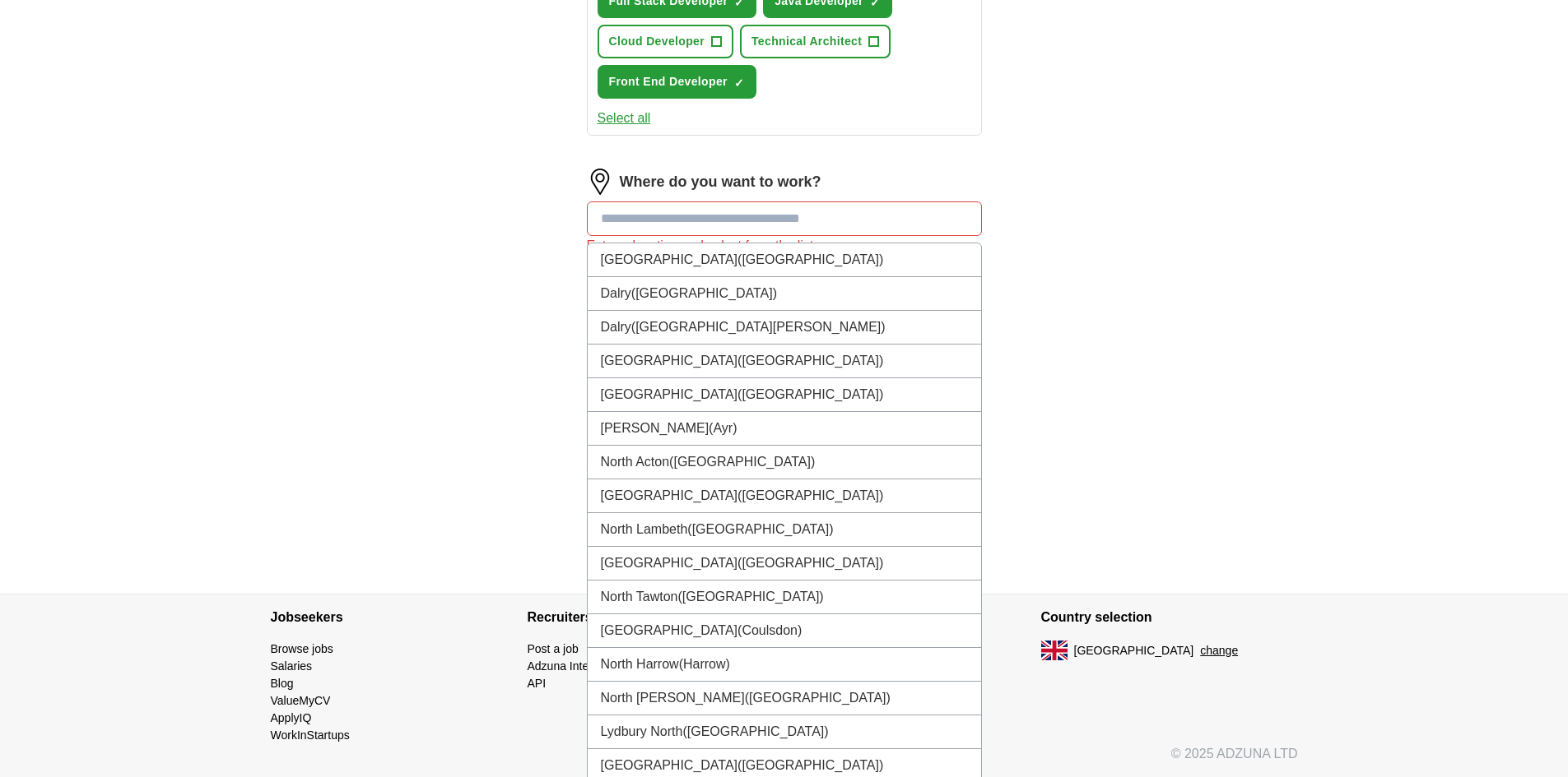
click at [712, 207] on input at bounding box center [784, 219] width 395 height 35
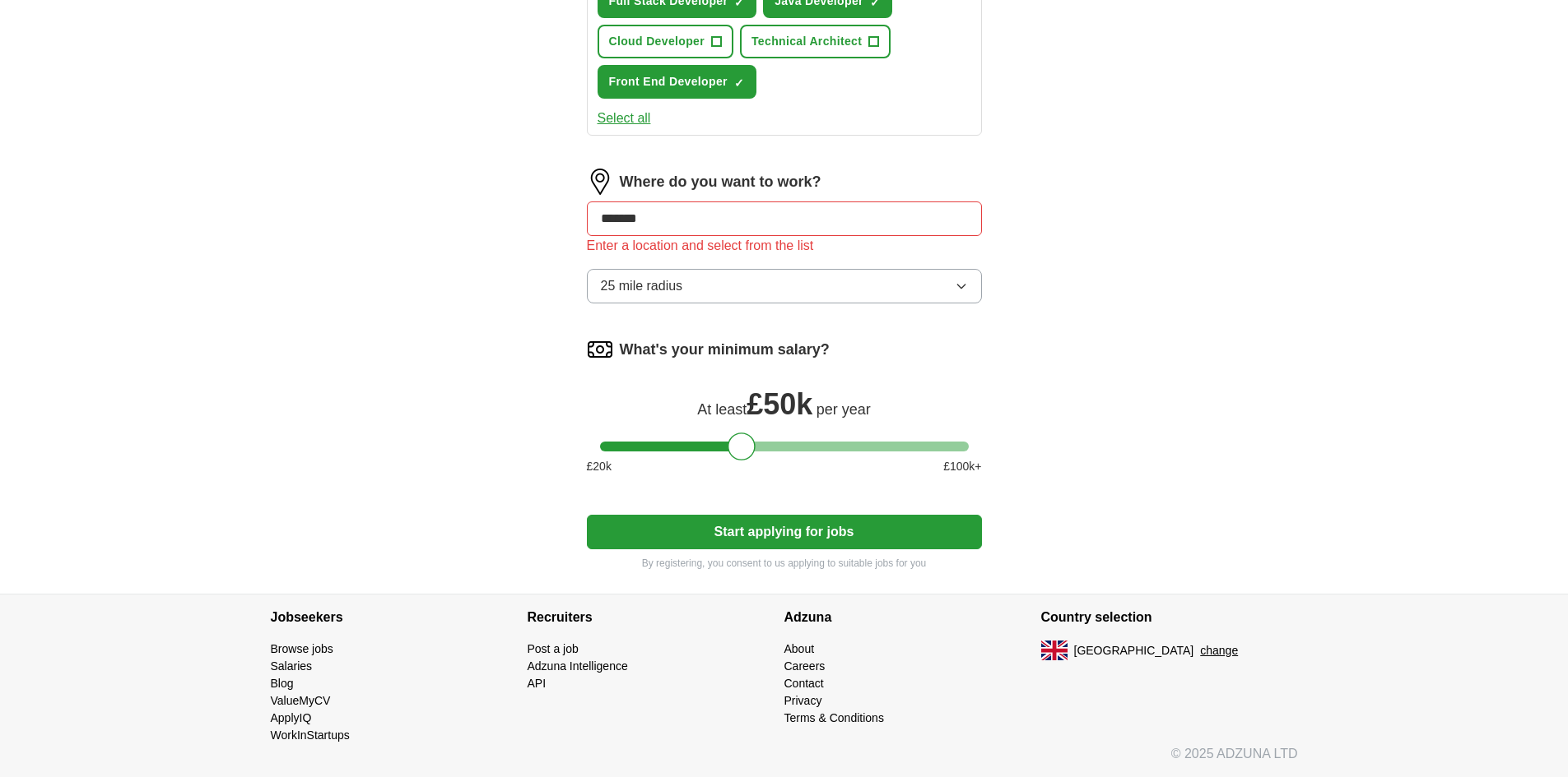
type input "********"
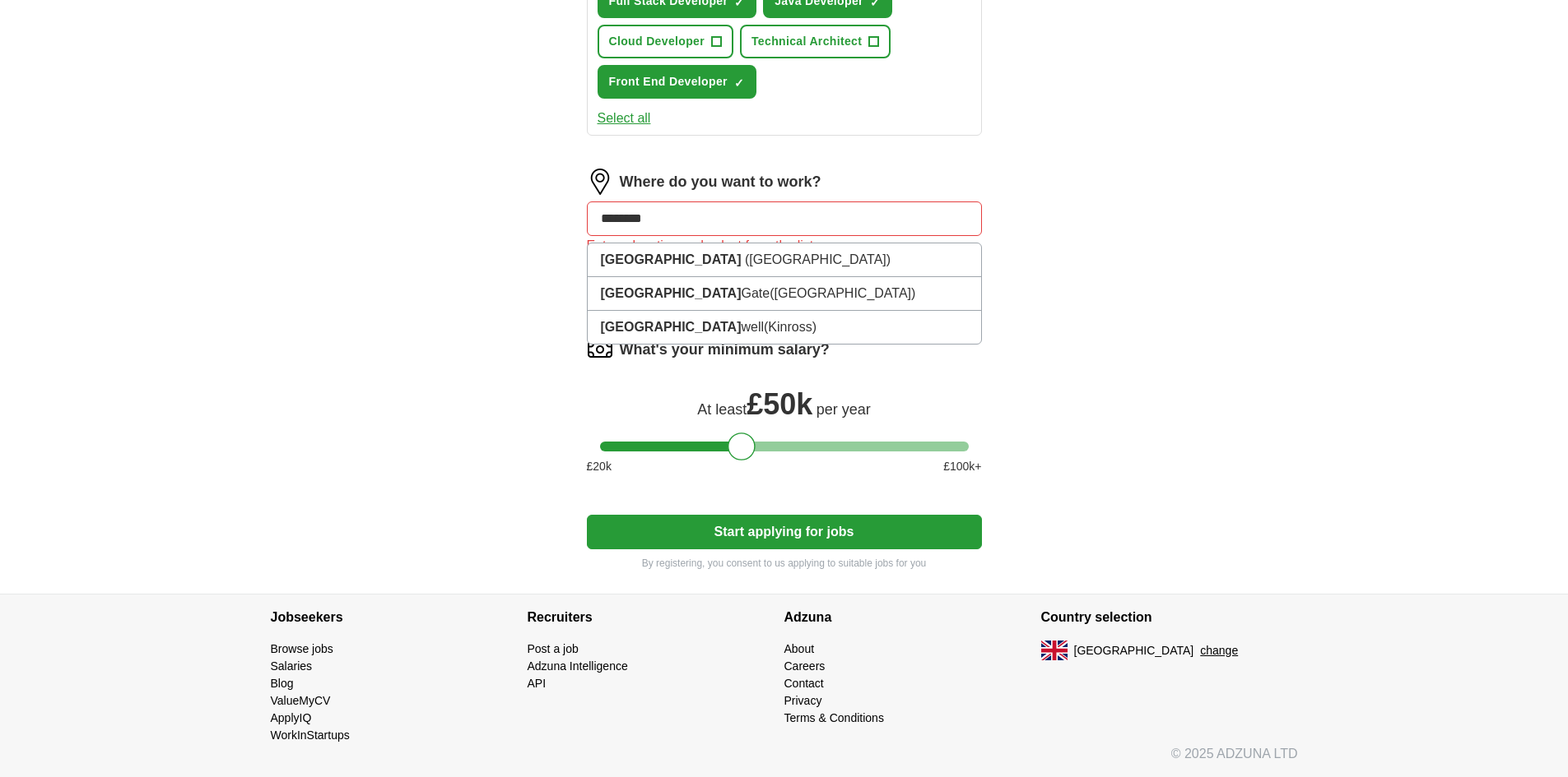
scroll to position [878, 0]
click at [745, 260] on span "([GEOGRAPHIC_DATA])" at bounding box center [817, 259] width 146 height 14
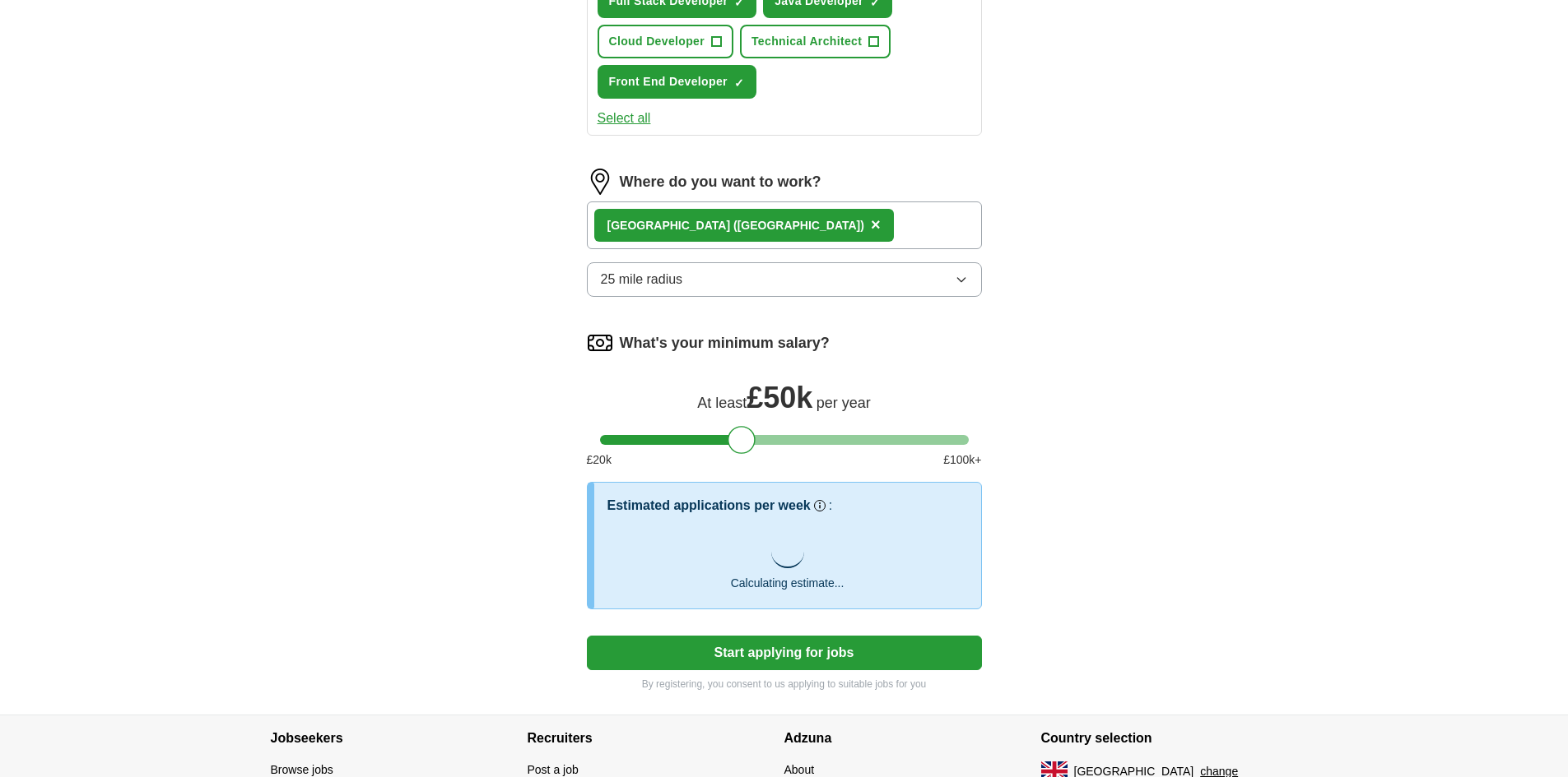
click at [795, 231] on div "[GEOGRAPHIC_DATA] ([GEOGRAPHIC_DATA]) ×" at bounding box center [784, 225] width 395 height 48
click at [776, 232] on div "[GEOGRAPHIC_DATA] ([GEOGRAPHIC_DATA]) ×" at bounding box center [784, 225] width 395 height 48
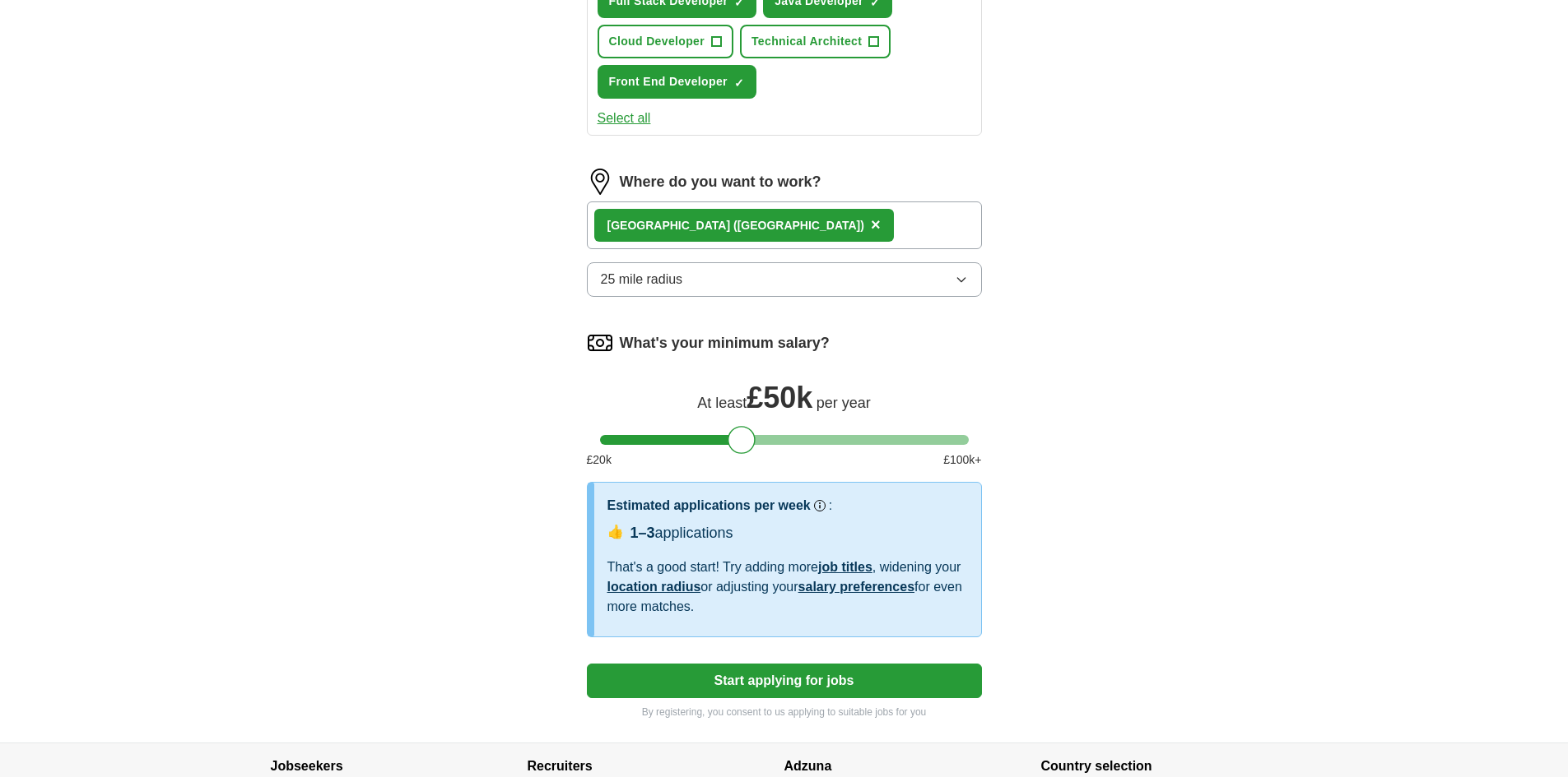
click at [788, 284] on button "25 mile radius" at bounding box center [784, 280] width 395 height 35
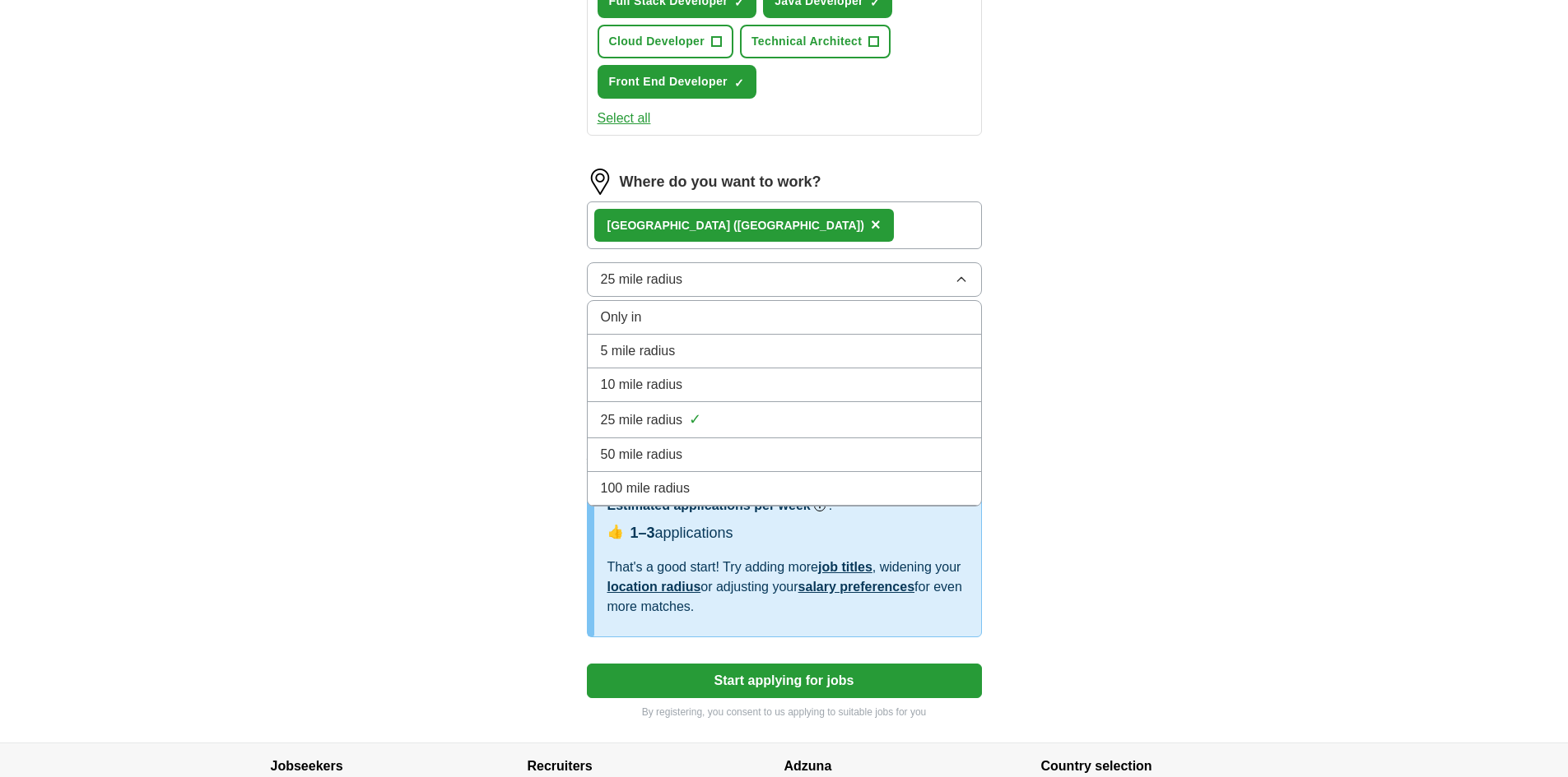
click at [686, 486] on span "100 mile radius" at bounding box center [645, 488] width 89 height 20
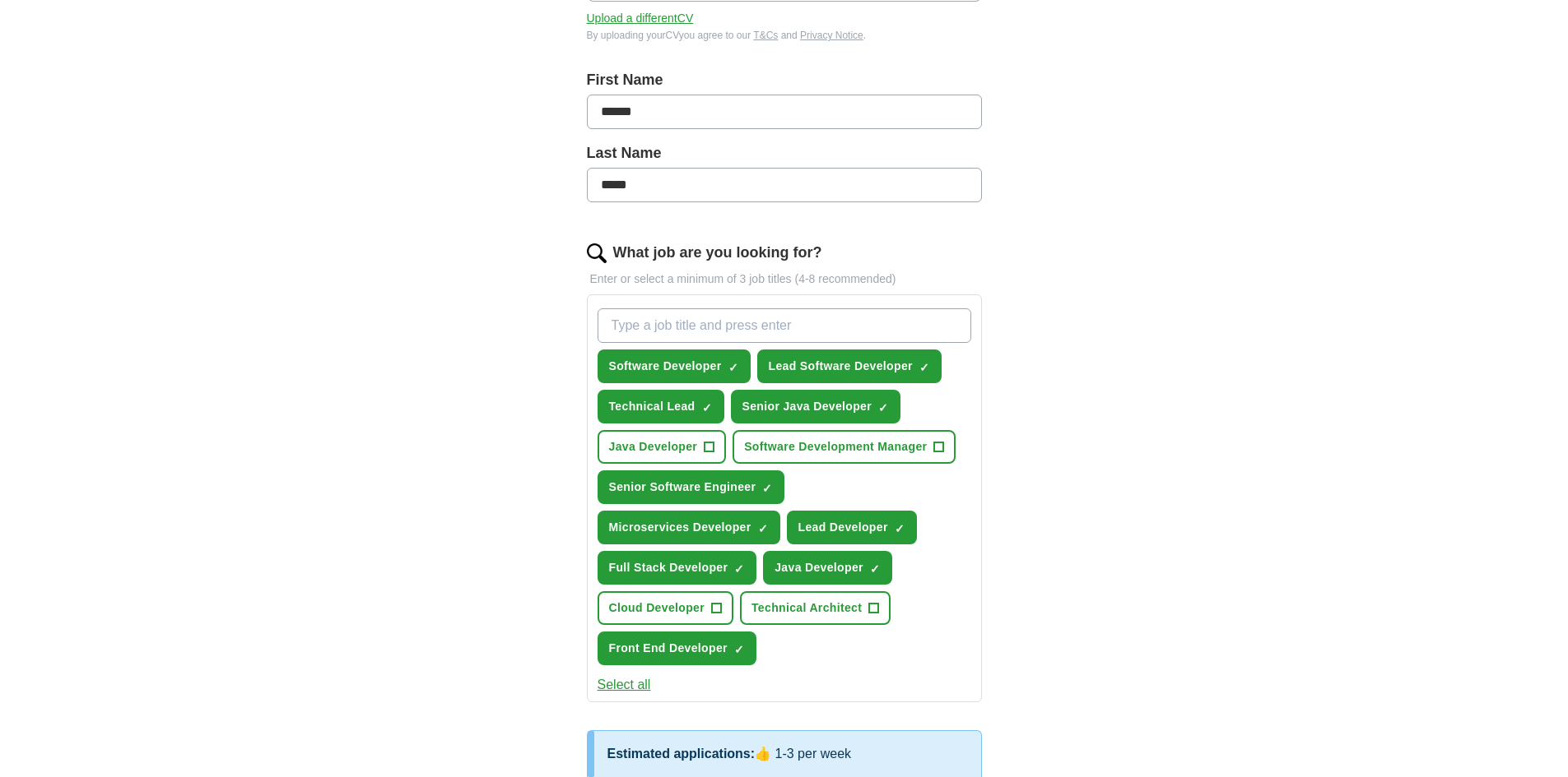
scroll to position [302, 0]
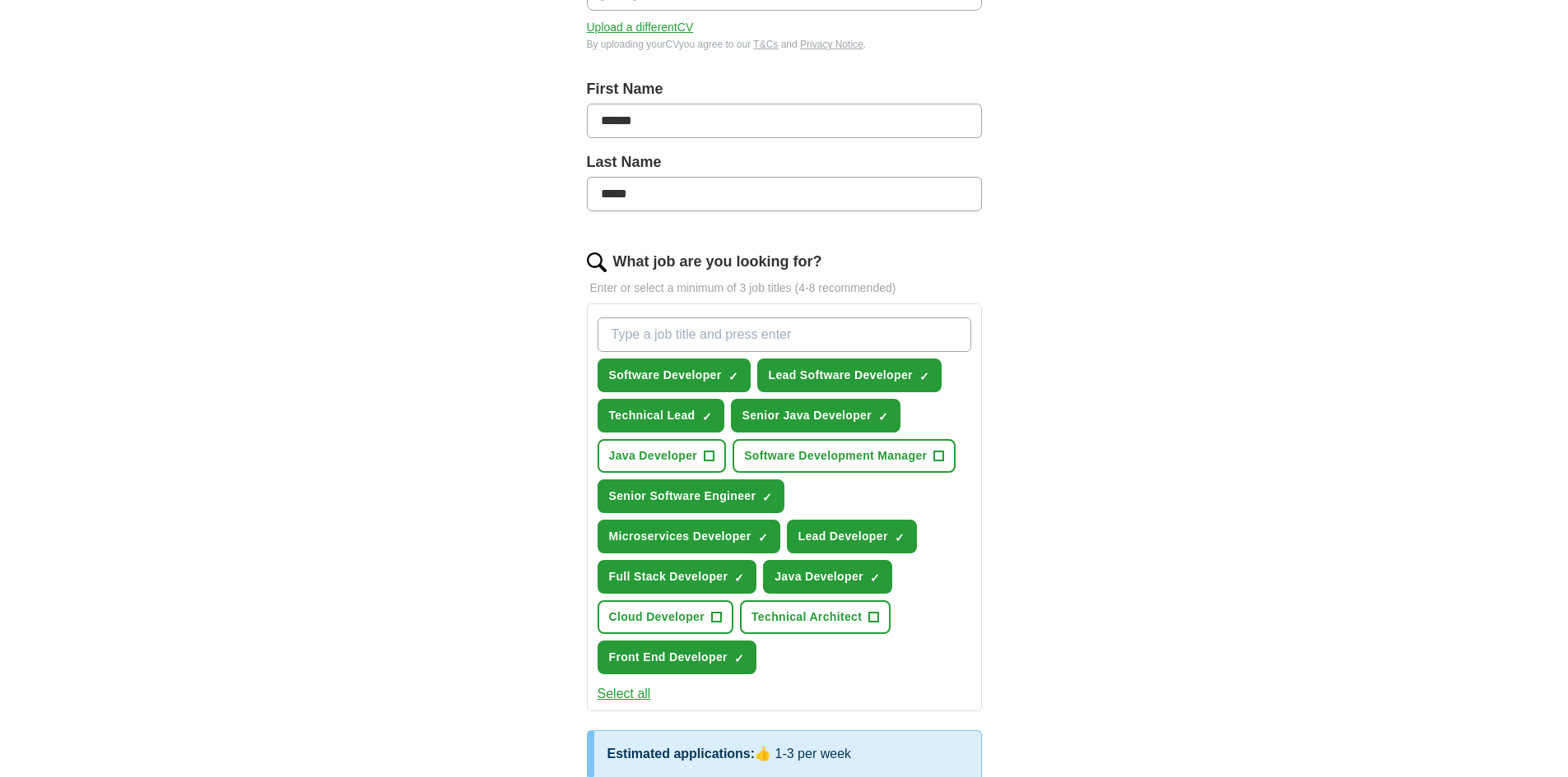
click at [687, 334] on input "What job are you looking for?" at bounding box center [784, 335] width 374 height 35
type input "E"
type input "Senior Software Developer"
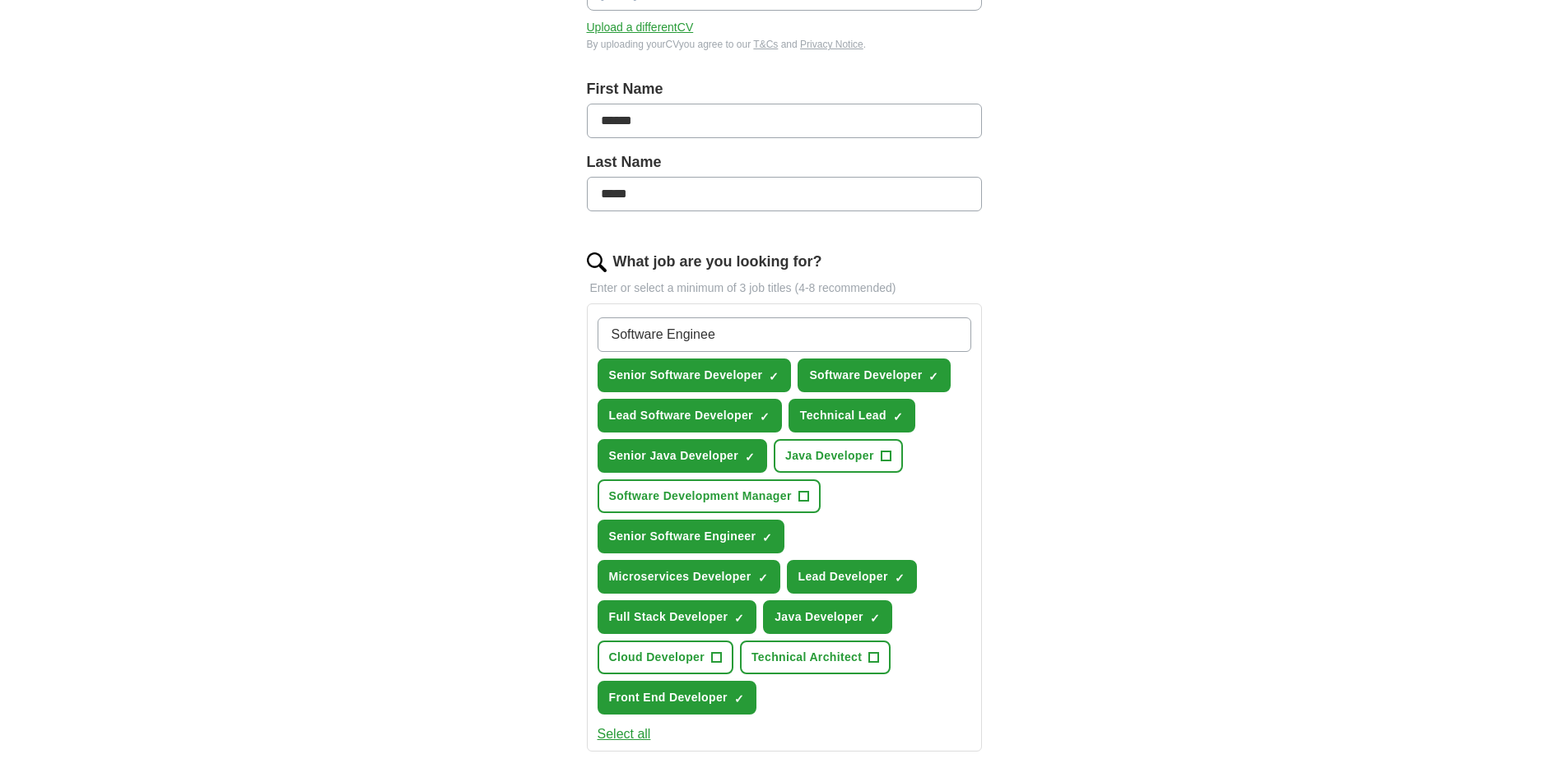
type input "Software Engineer"
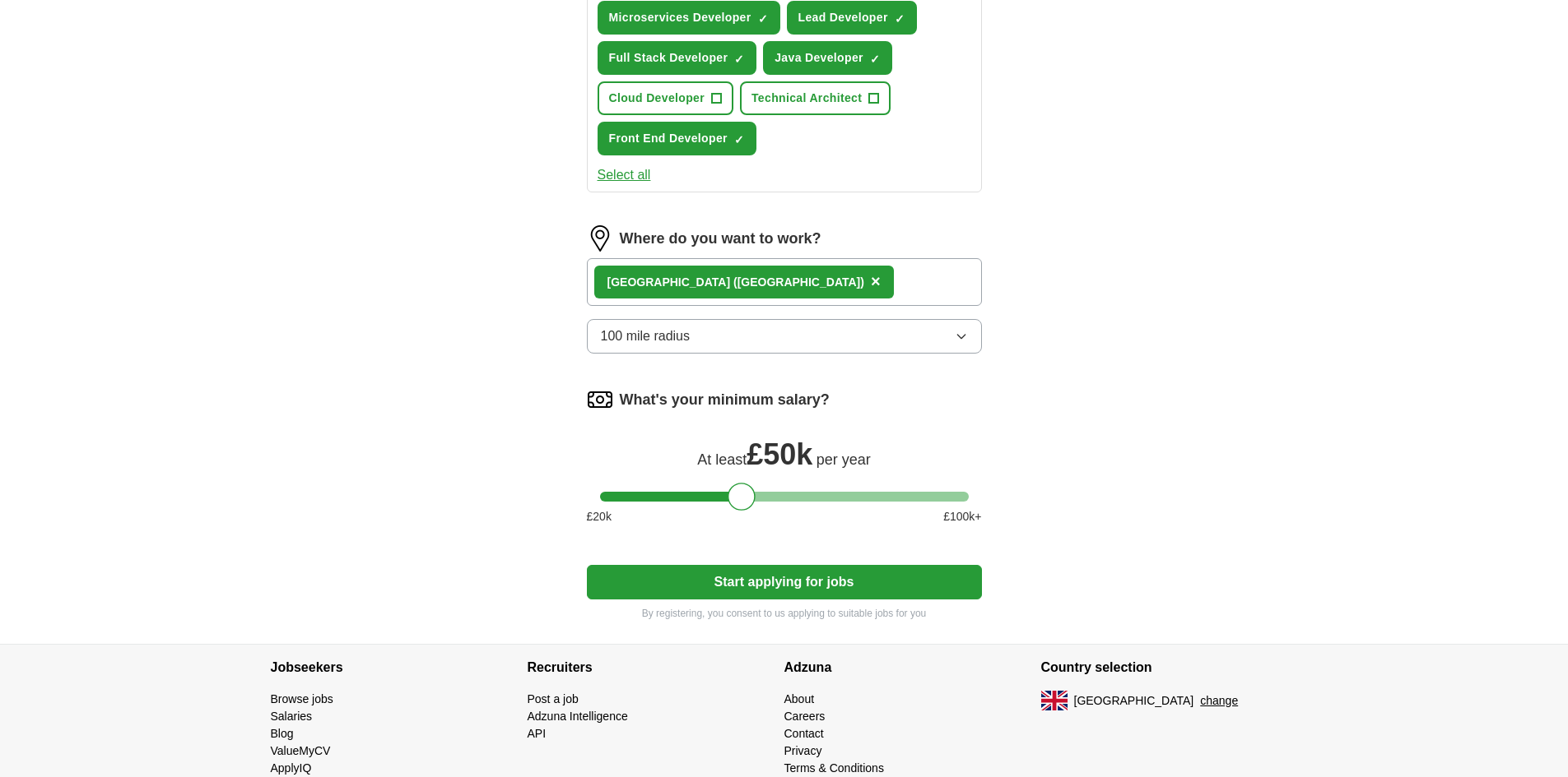
scroll to position [911, 0]
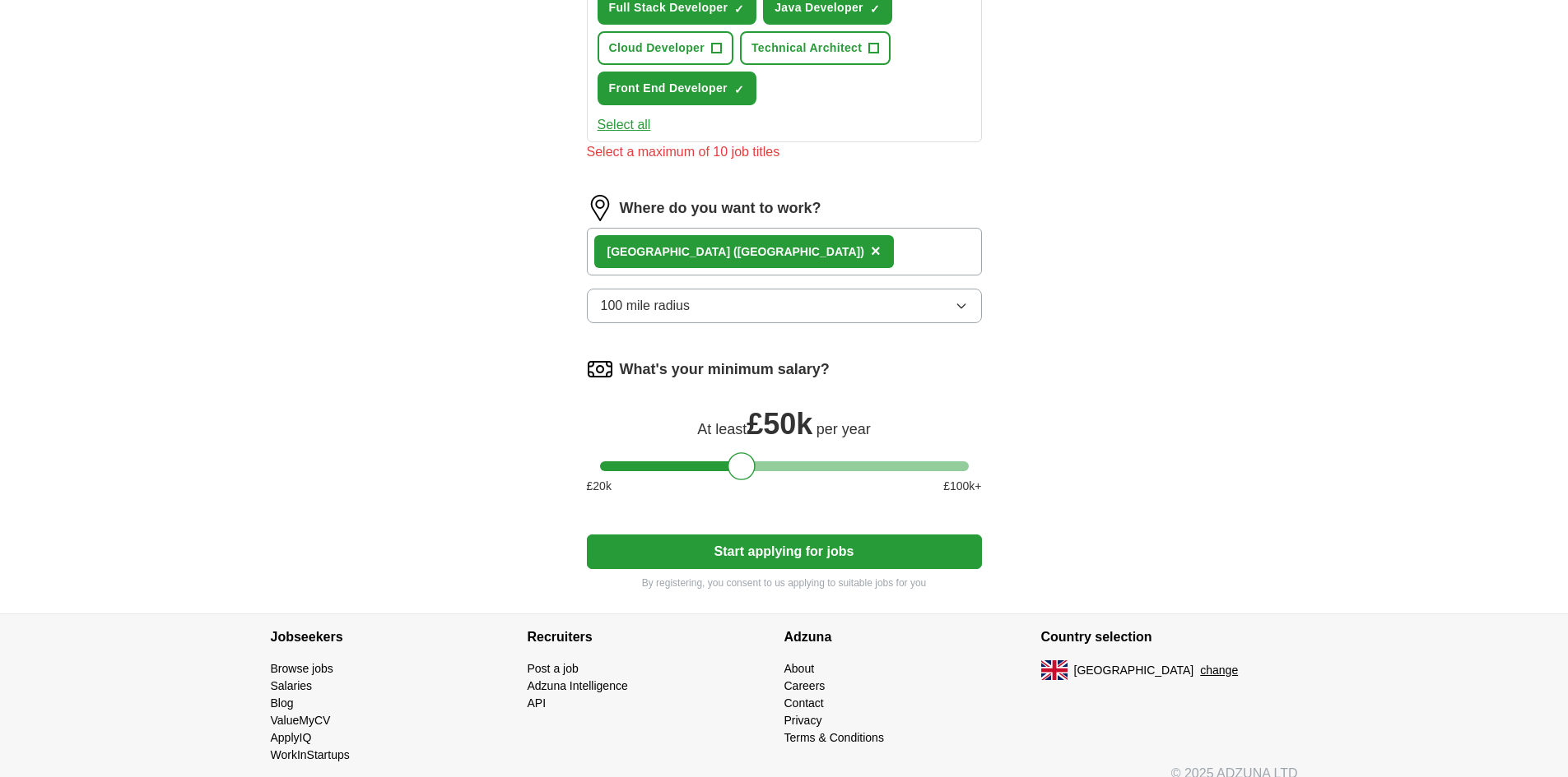
click at [765, 536] on button "Start applying for jobs" at bounding box center [784, 552] width 395 height 35
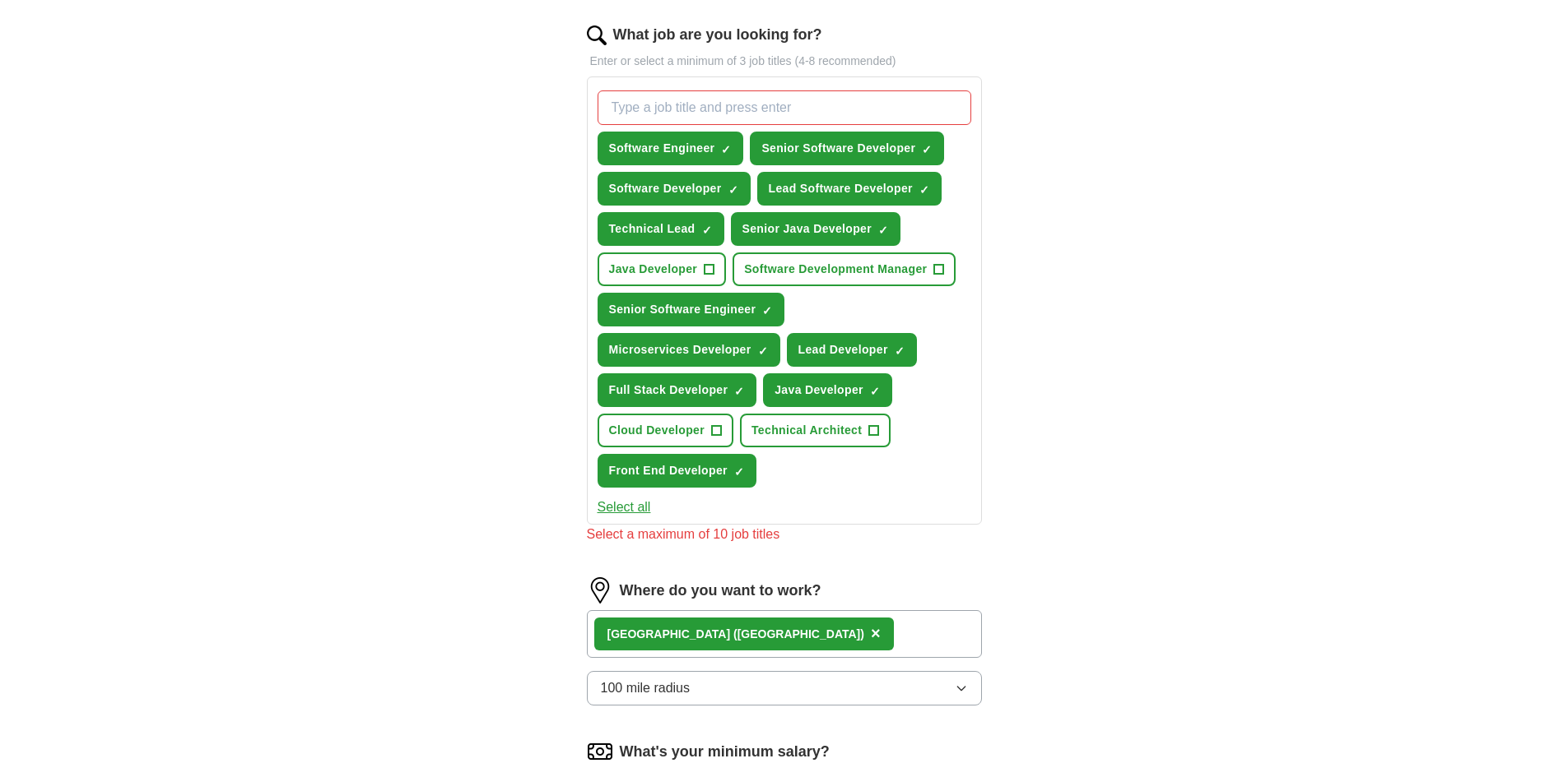
scroll to position [500, 0]
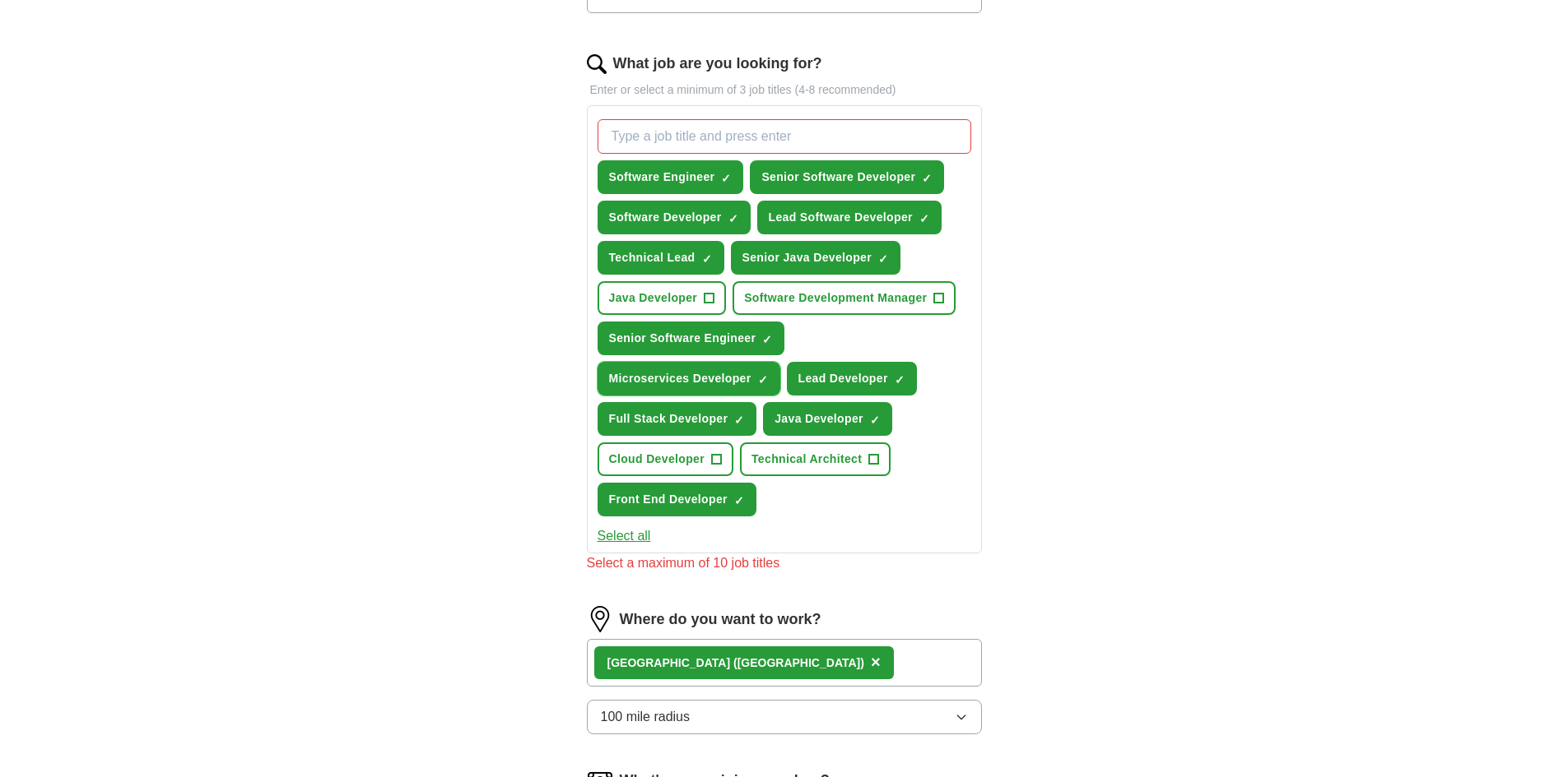
click at [0, 0] on span "×" at bounding box center [0, 0] width 0 height 0
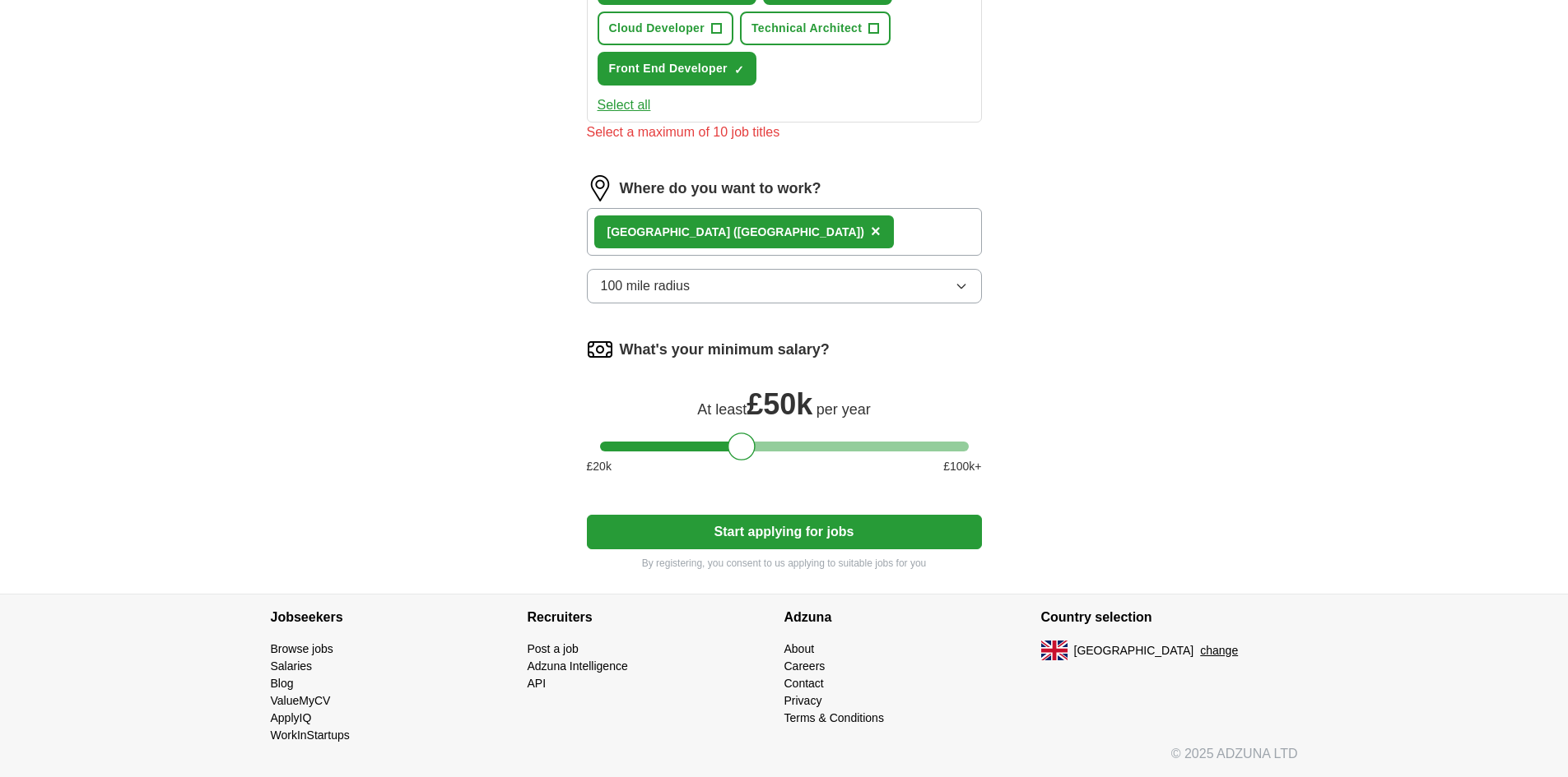
scroll to position [360, 0]
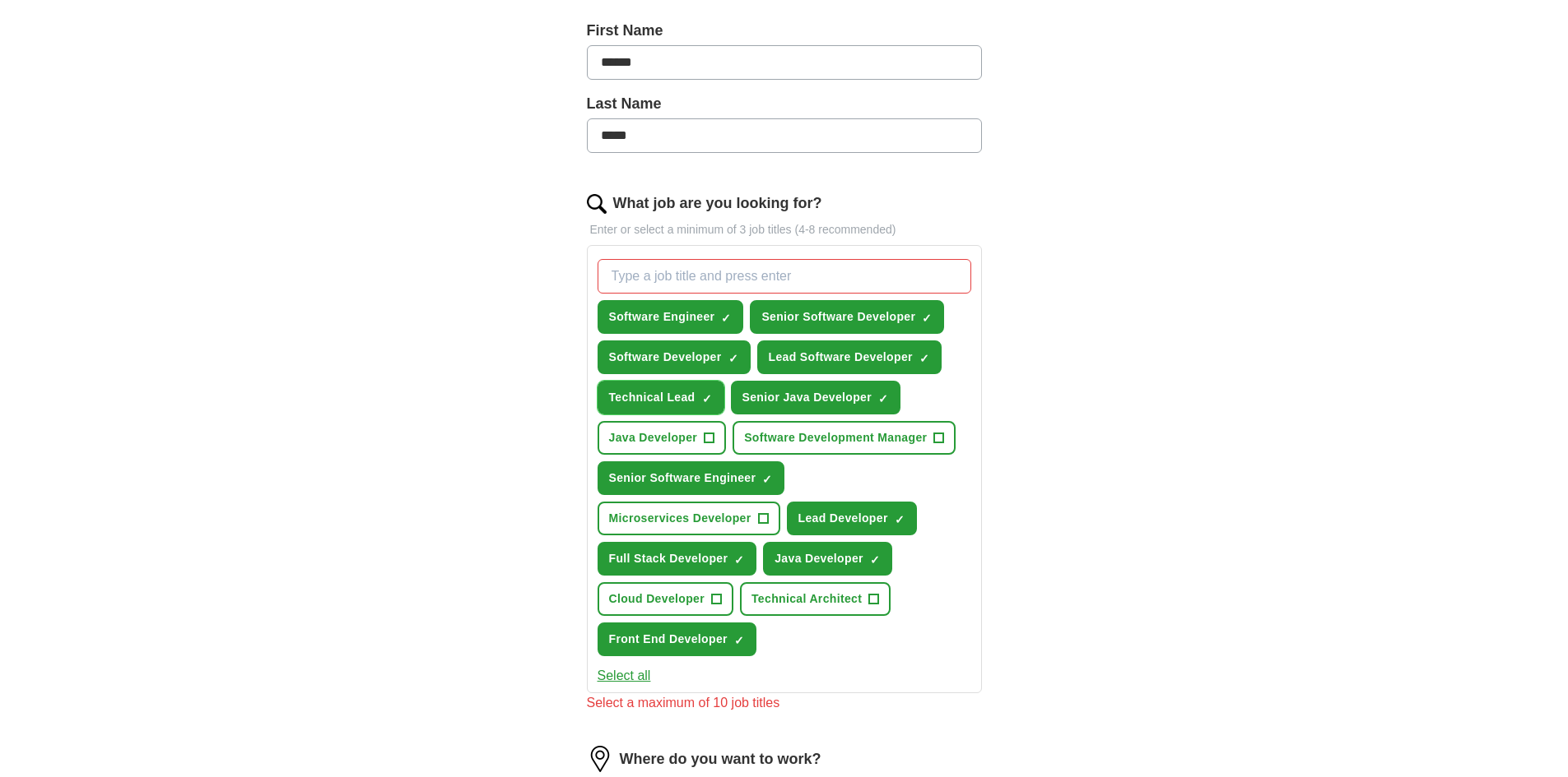
click at [0, 0] on span "×" at bounding box center [0, 0] width 0 height 0
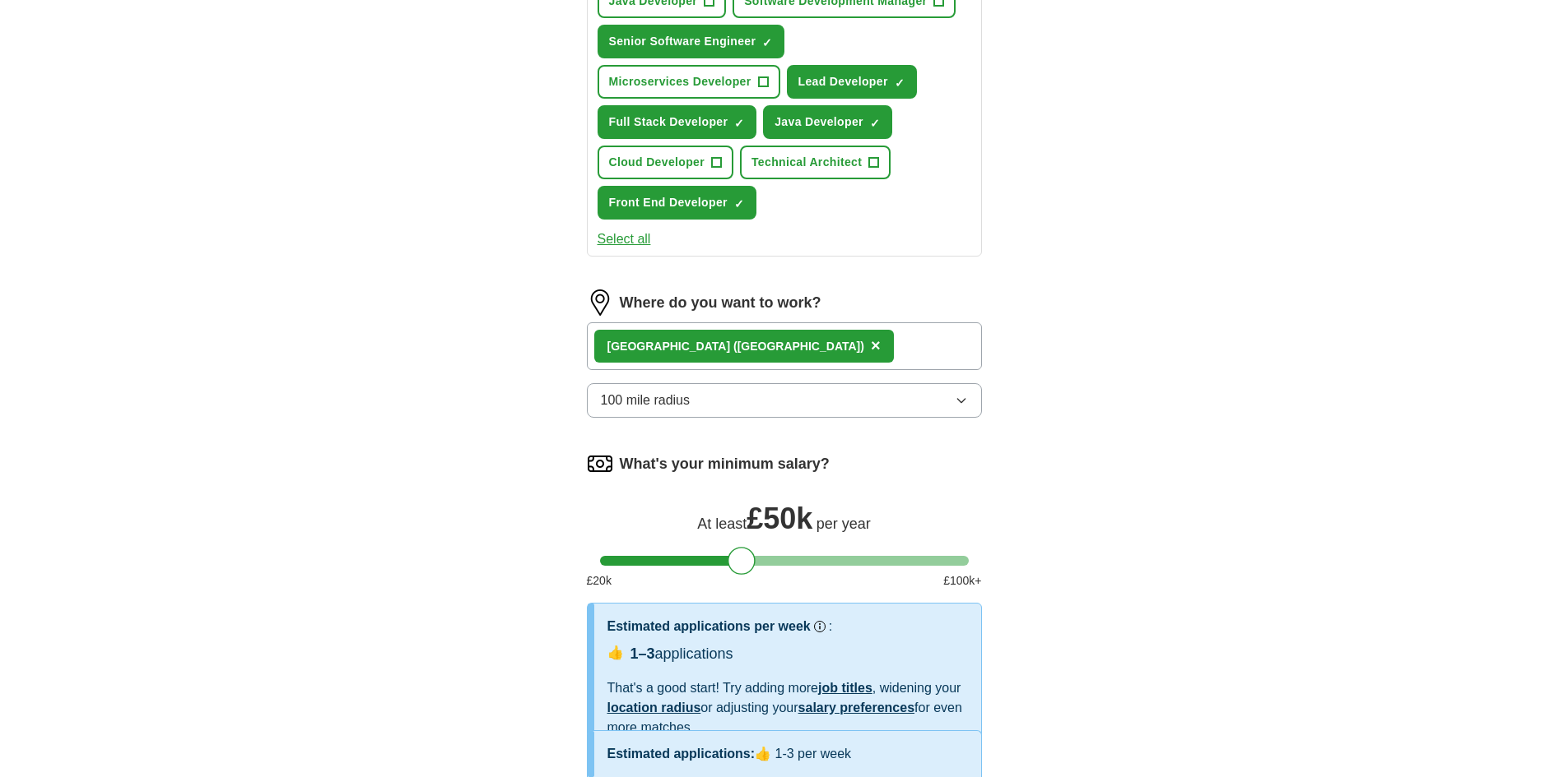
scroll to position [936, 0]
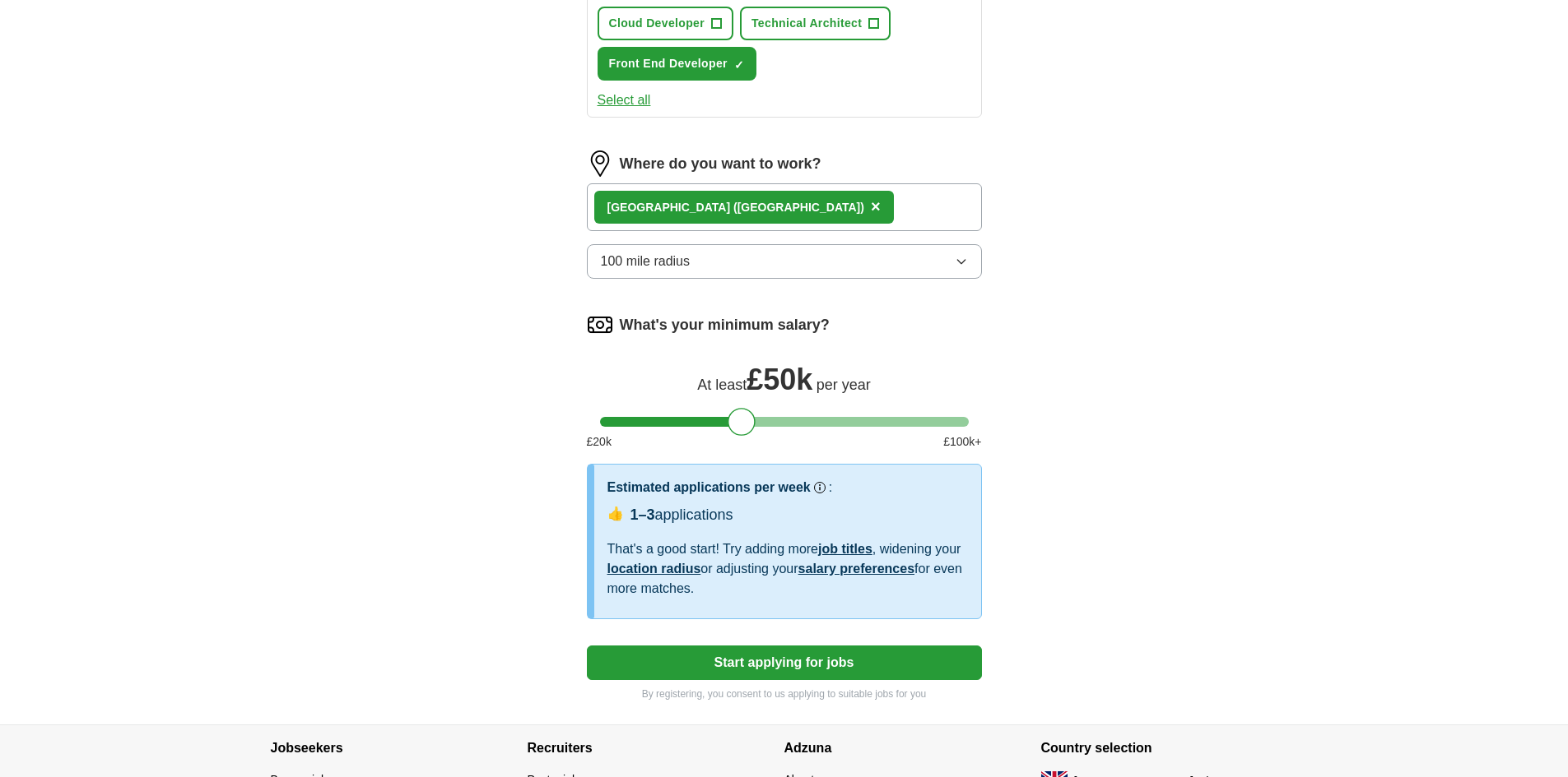
click at [658, 661] on button "Start applying for jobs" at bounding box center [784, 663] width 395 height 35
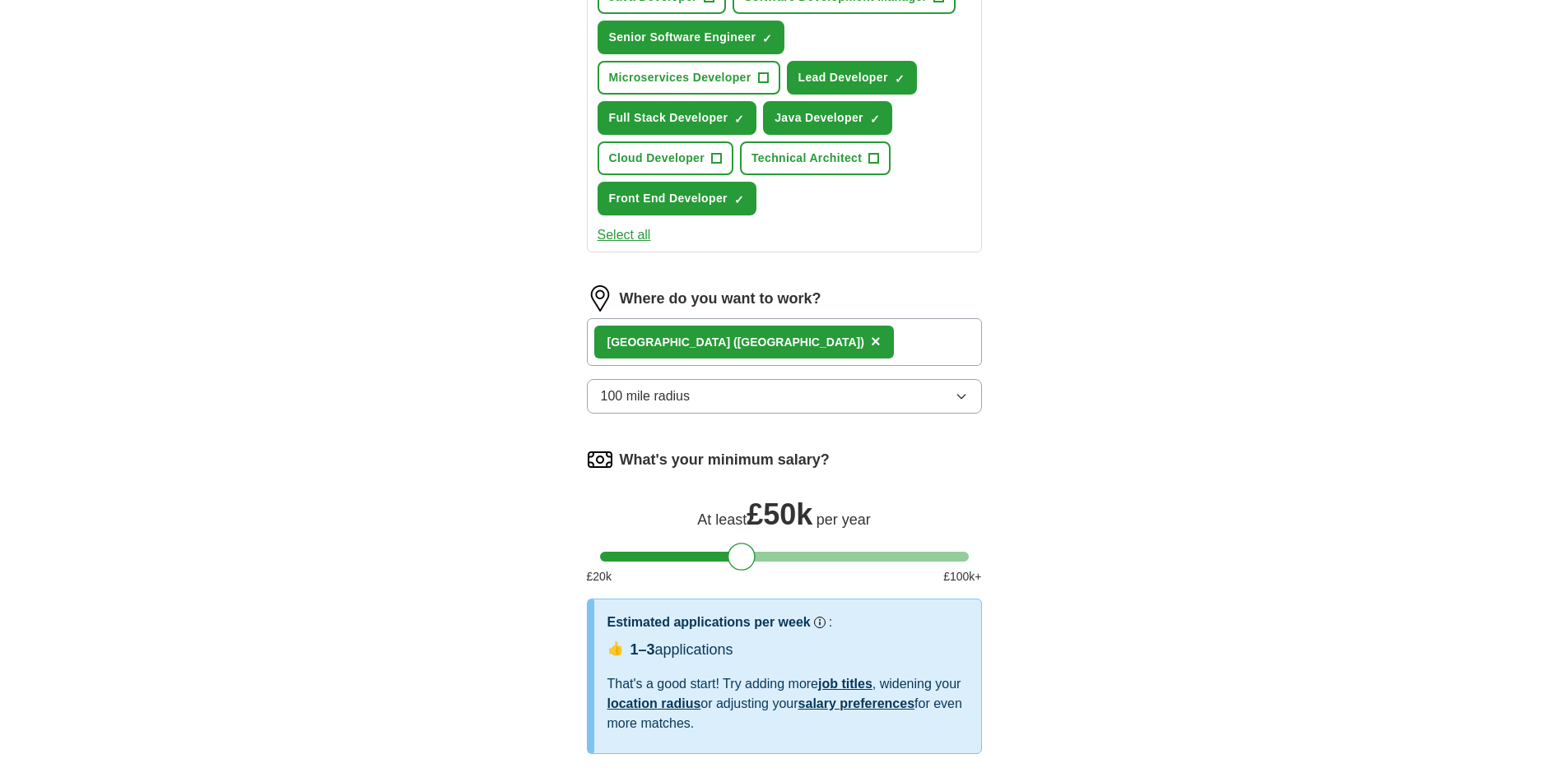
select select "**"
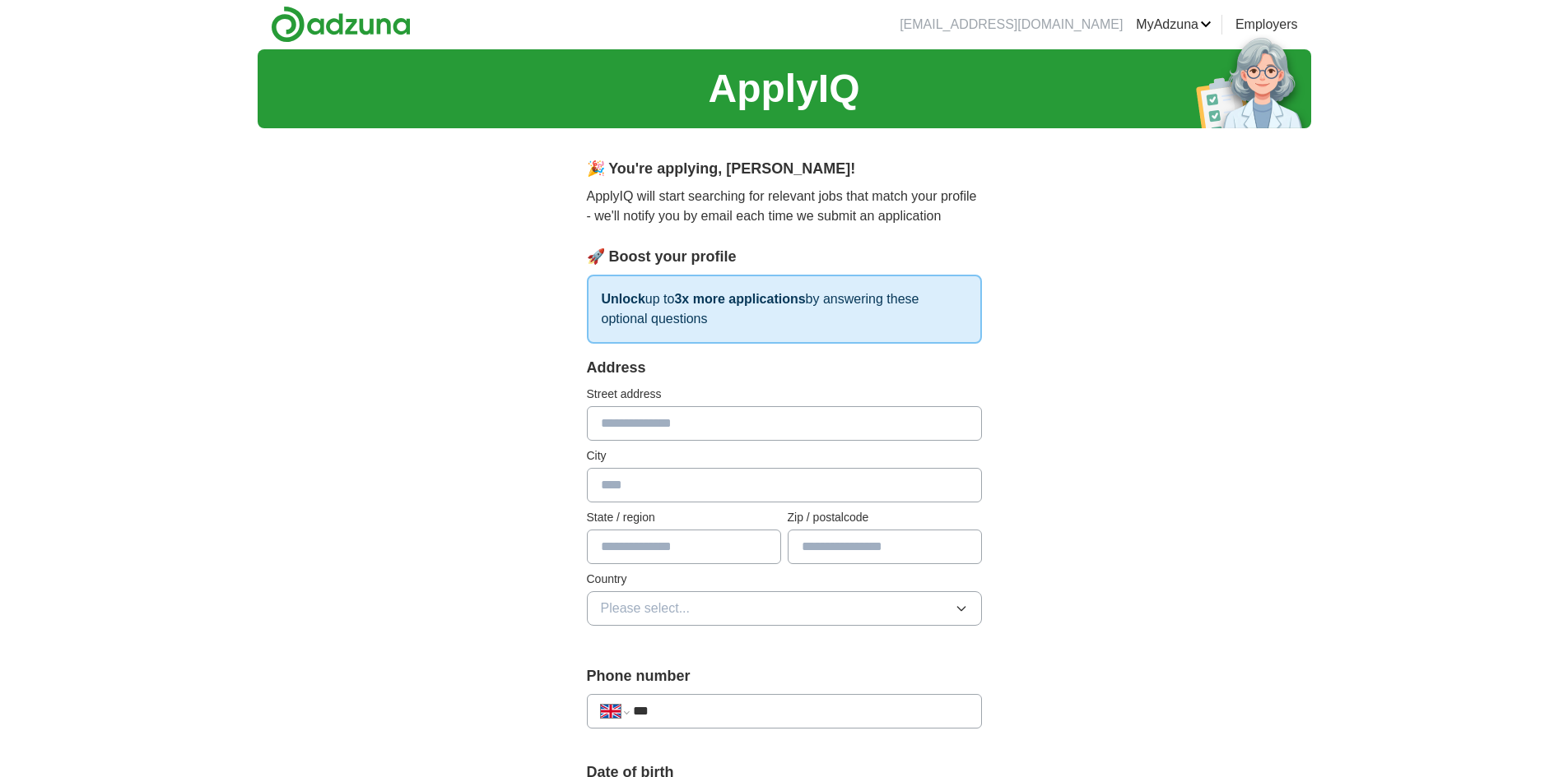
scroll to position [0, 0]
click at [666, 435] on input "text" at bounding box center [784, 424] width 395 height 35
type input "**********"
type input "*****"
type input "********"
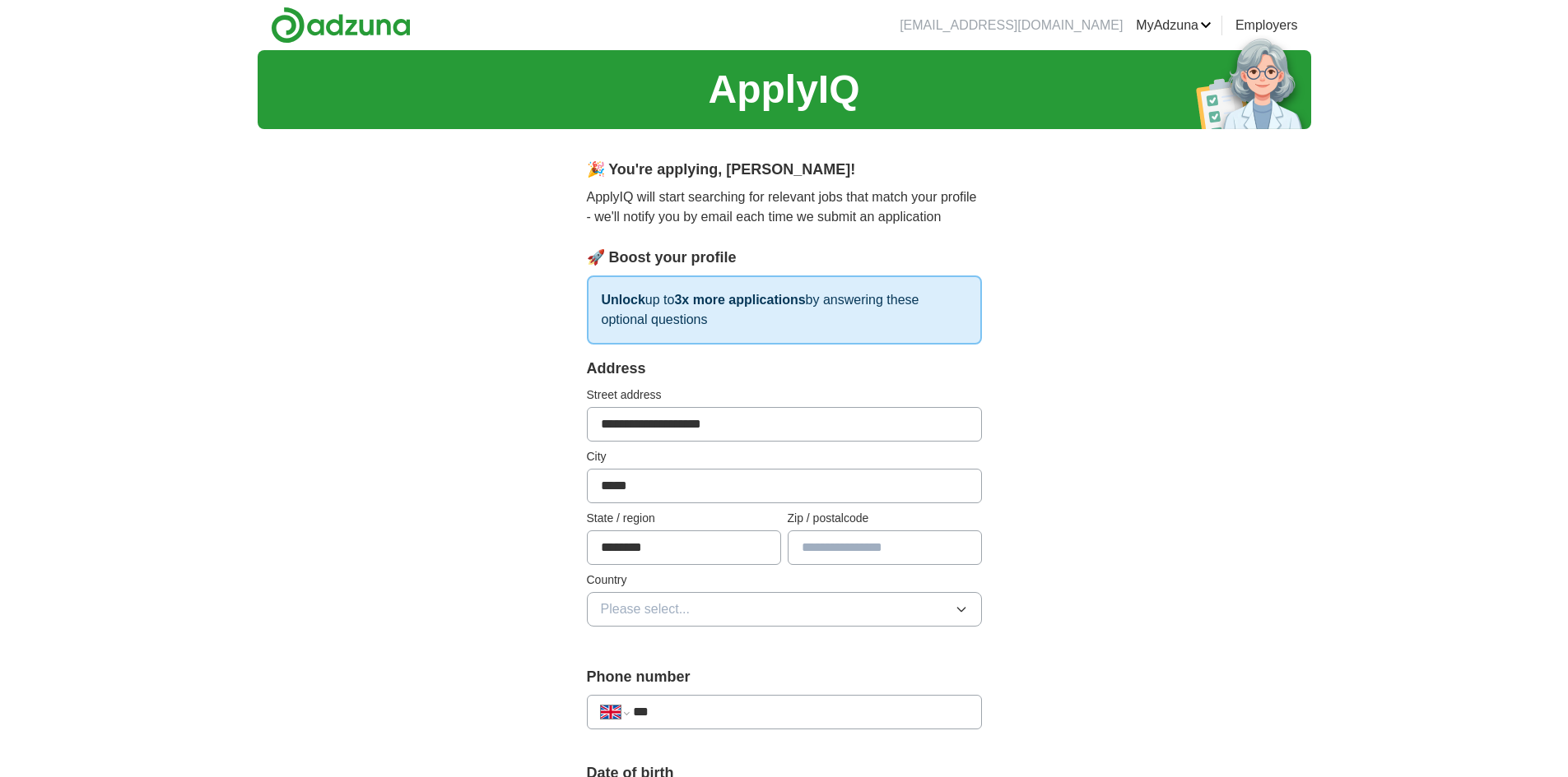
type input "********"
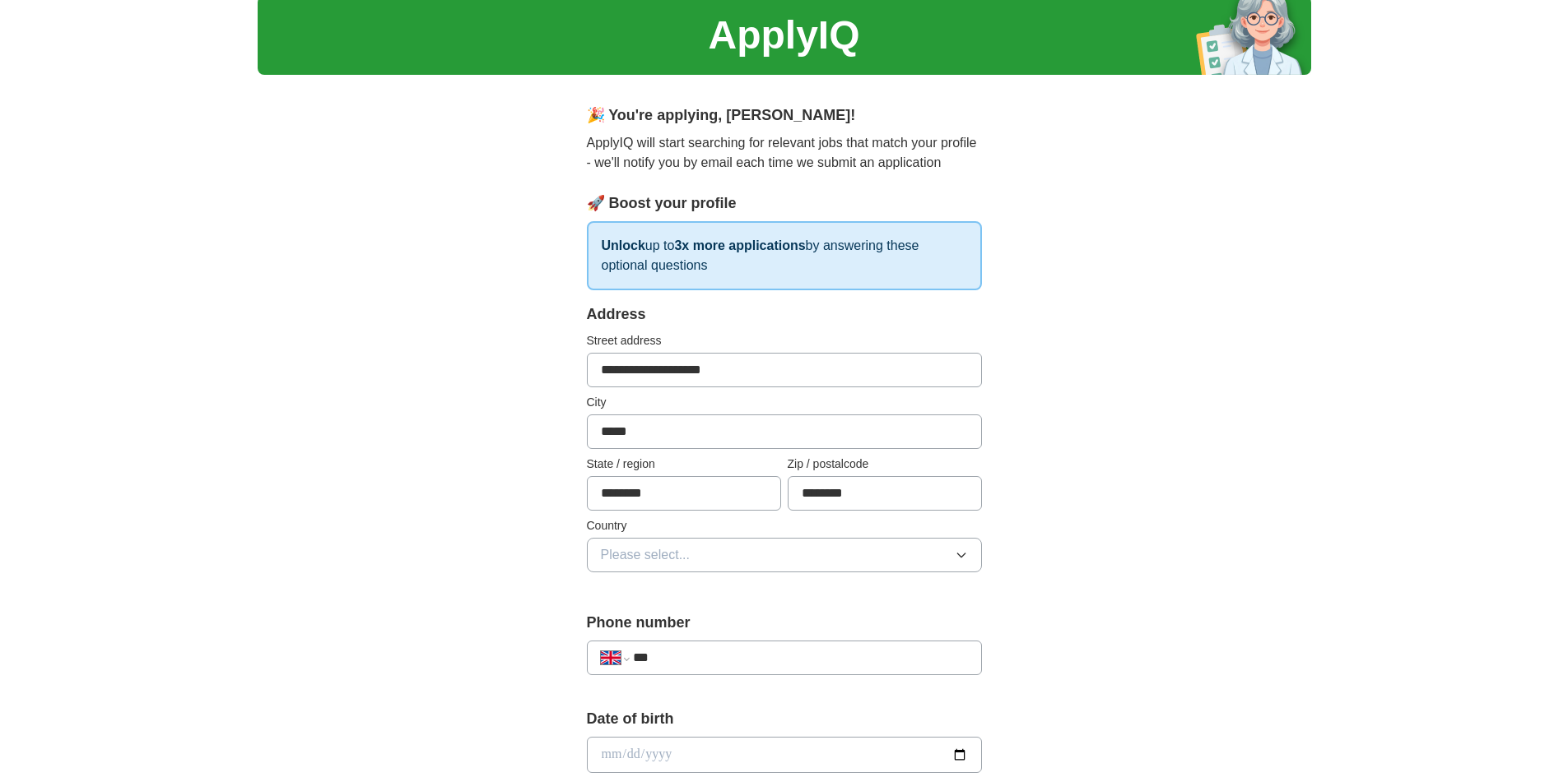
scroll to position [82, 0]
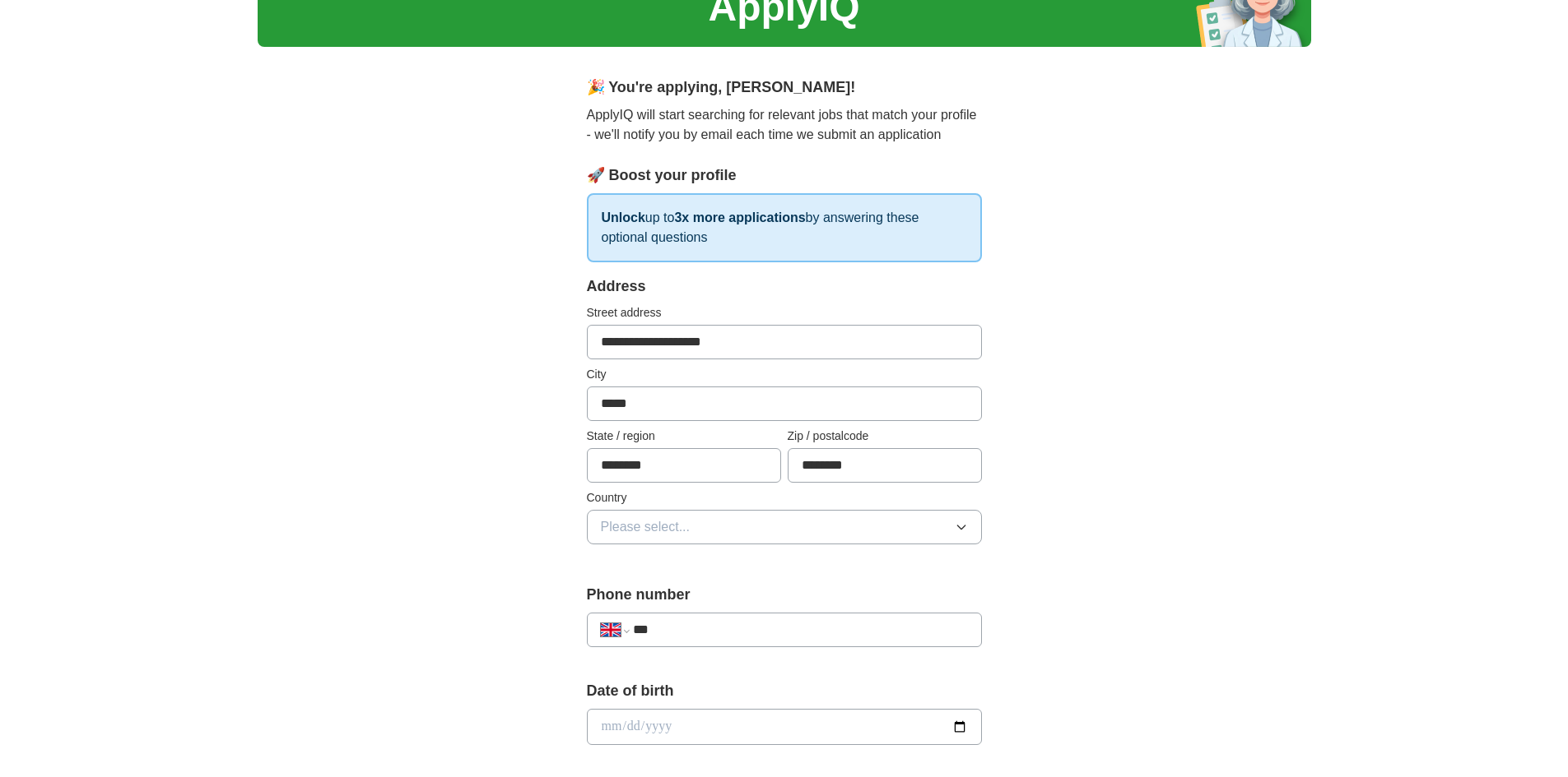
click at [737, 525] on button "Please select..." at bounding box center [784, 527] width 395 height 35
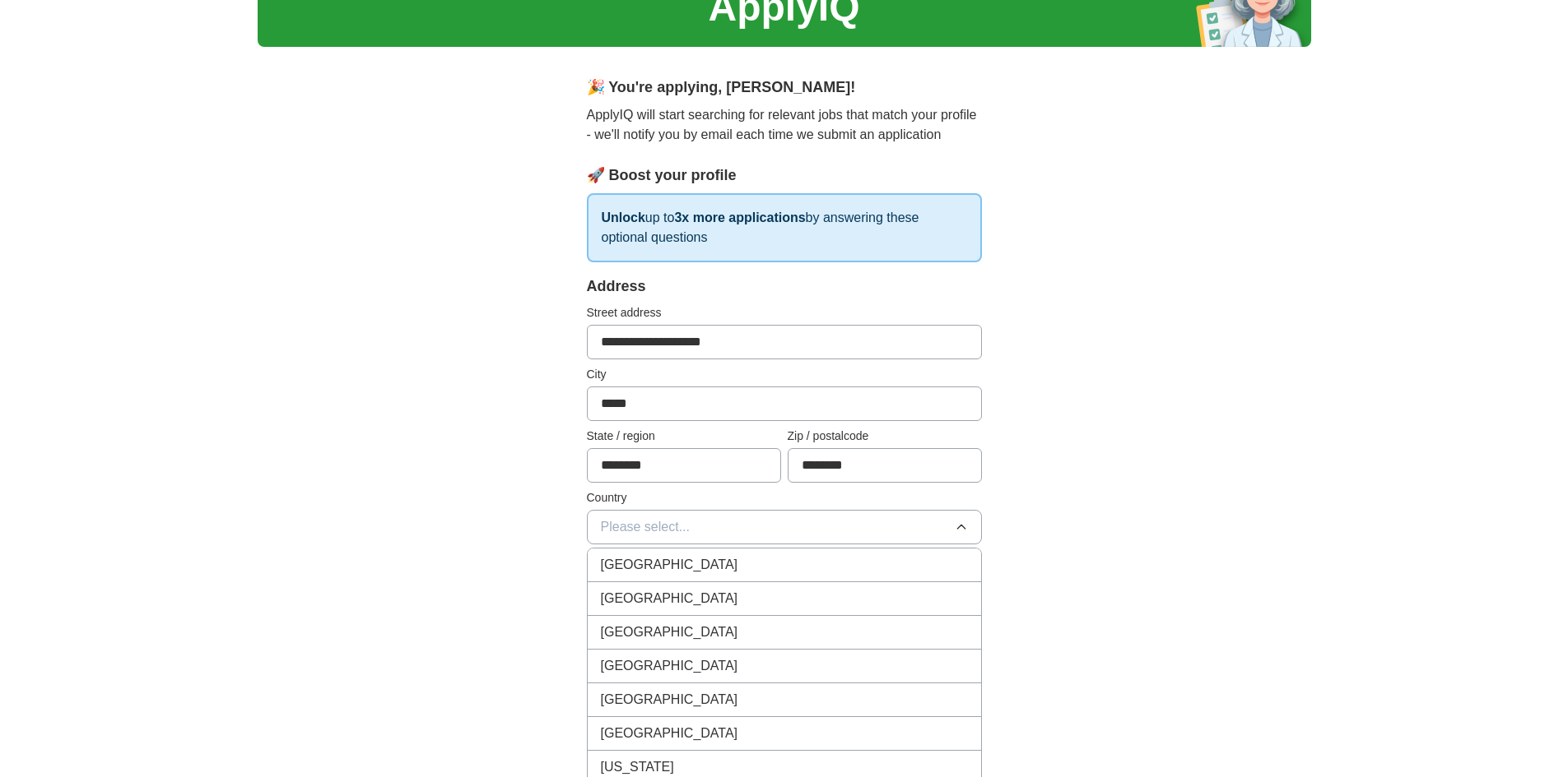
click at [716, 550] on li "[GEOGRAPHIC_DATA]" at bounding box center [784, 565] width 393 height 34
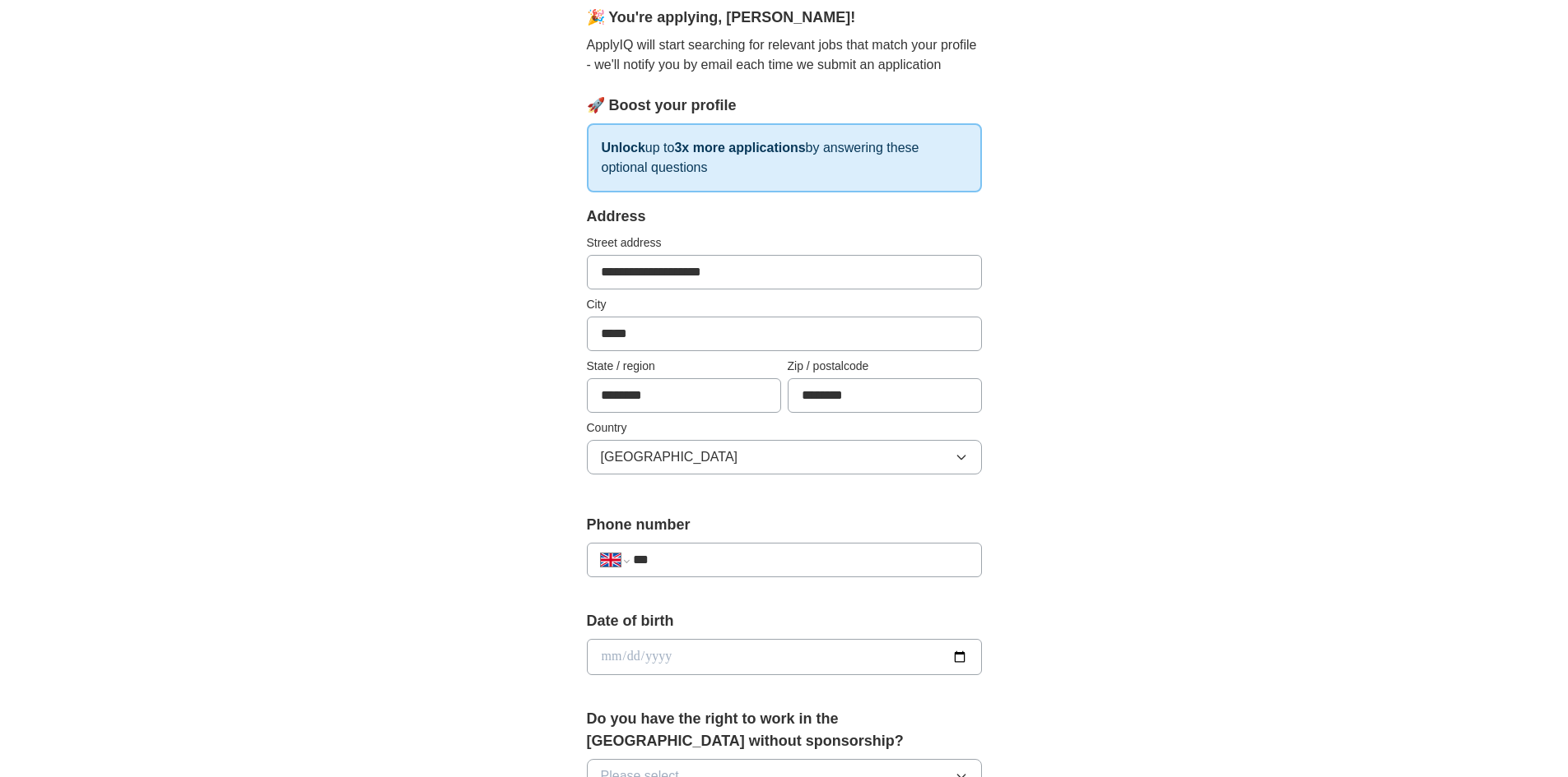
scroll to position [246, 0]
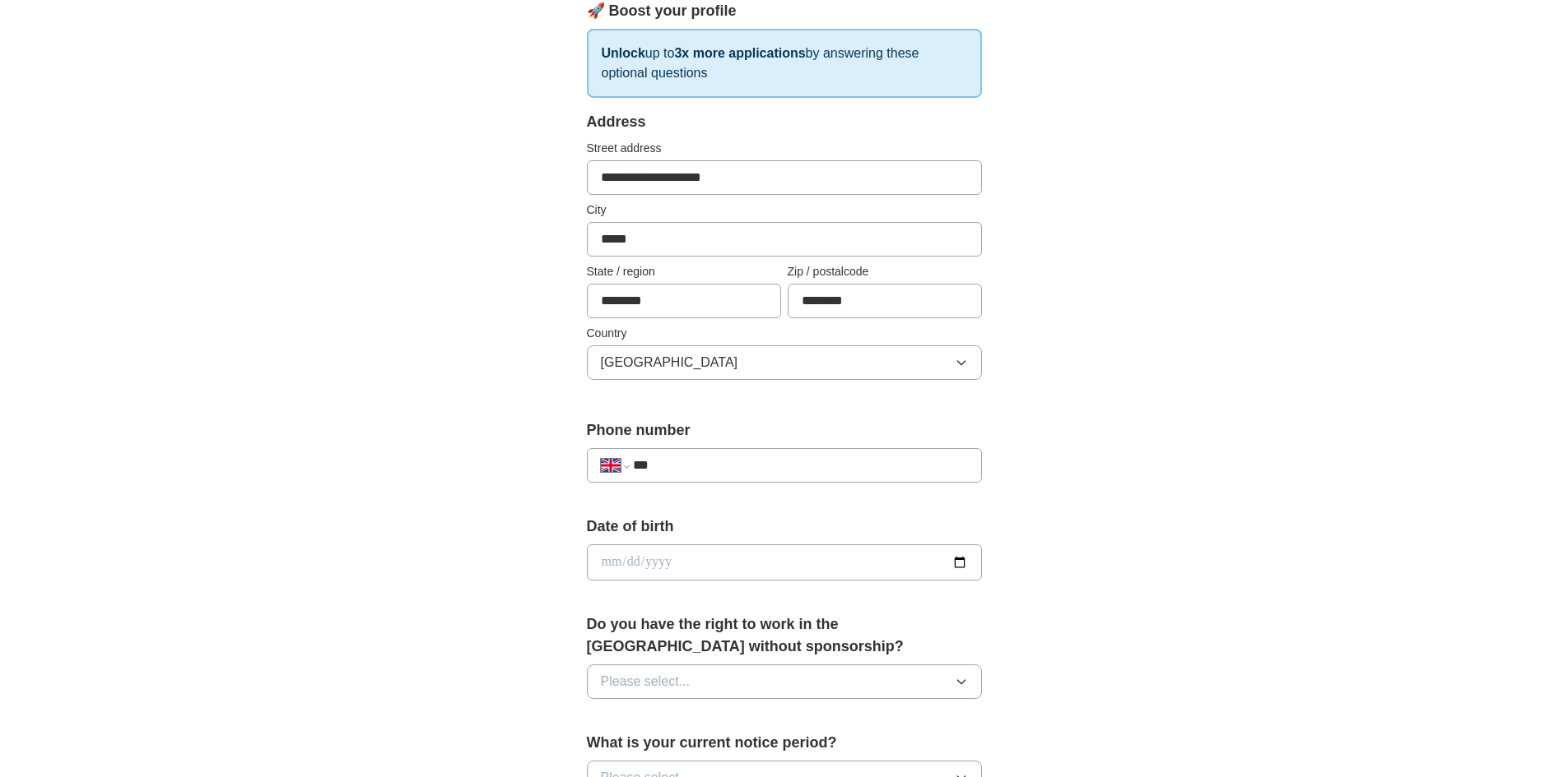
click at [735, 459] on input "***" at bounding box center [799, 465] width 334 height 20
type input "**********"
click at [682, 558] on input "date" at bounding box center [784, 563] width 395 height 36
type input "**********"
click at [662, 689] on span "Please select..." at bounding box center [645, 682] width 89 height 20
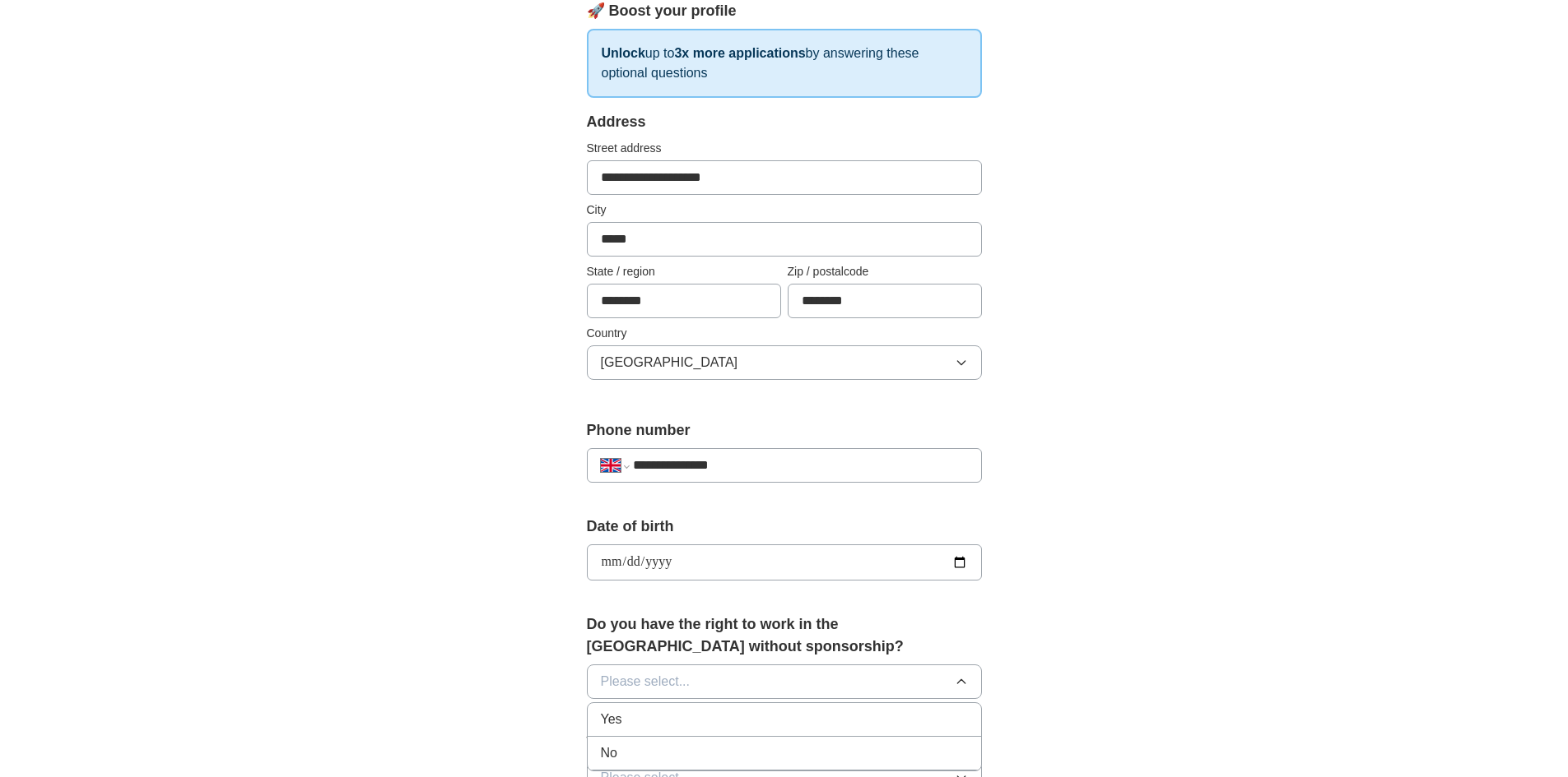
click at [640, 722] on div "Yes" at bounding box center [784, 719] width 367 height 20
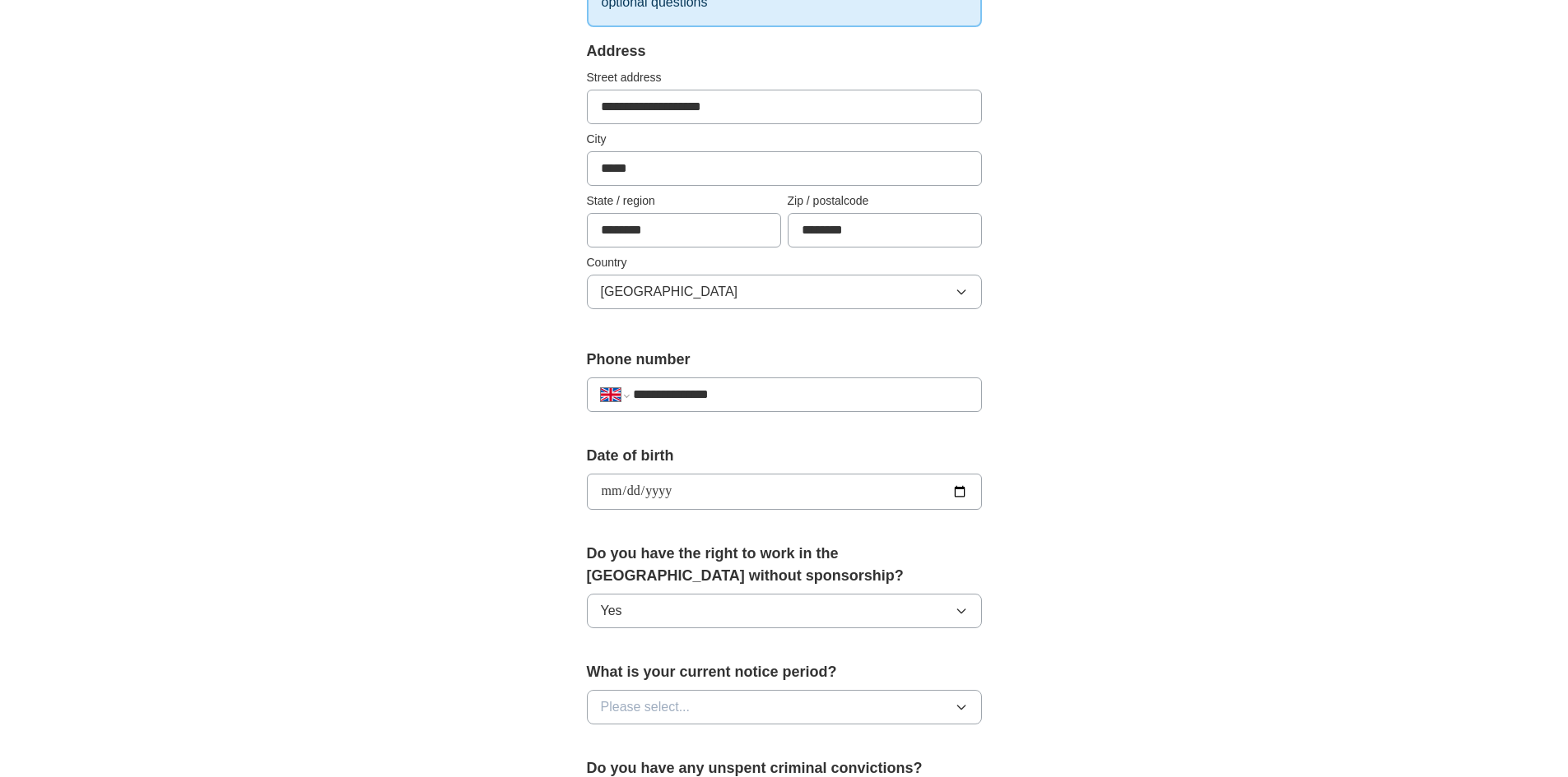
scroll to position [411, 0]
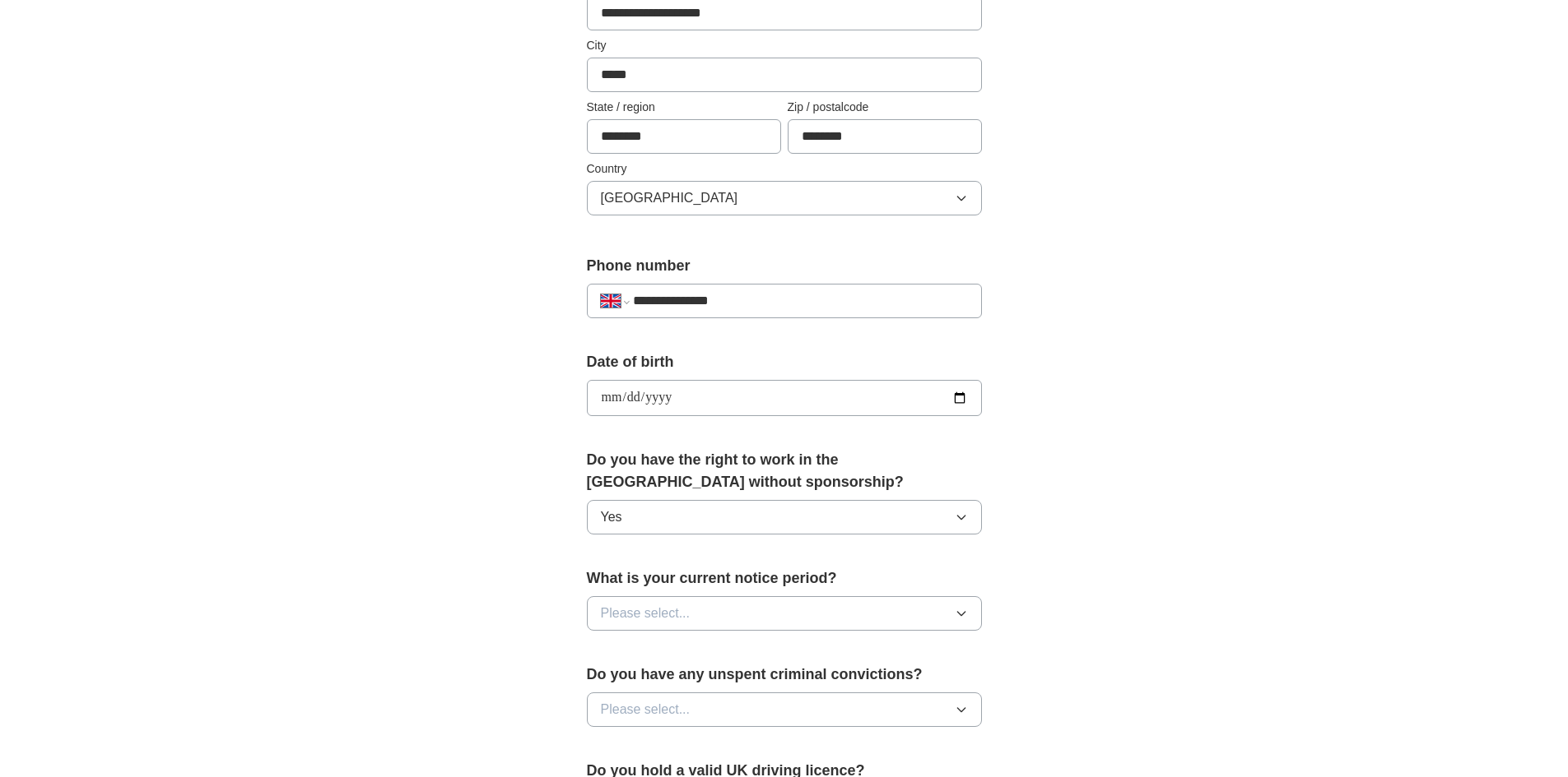
click at [712, 611] on button "Please select..." at bounding box center [784, 614] width 395 height 35
click at [646, 651] on div "None" at bounding box center [784, 651] width 367 height 20
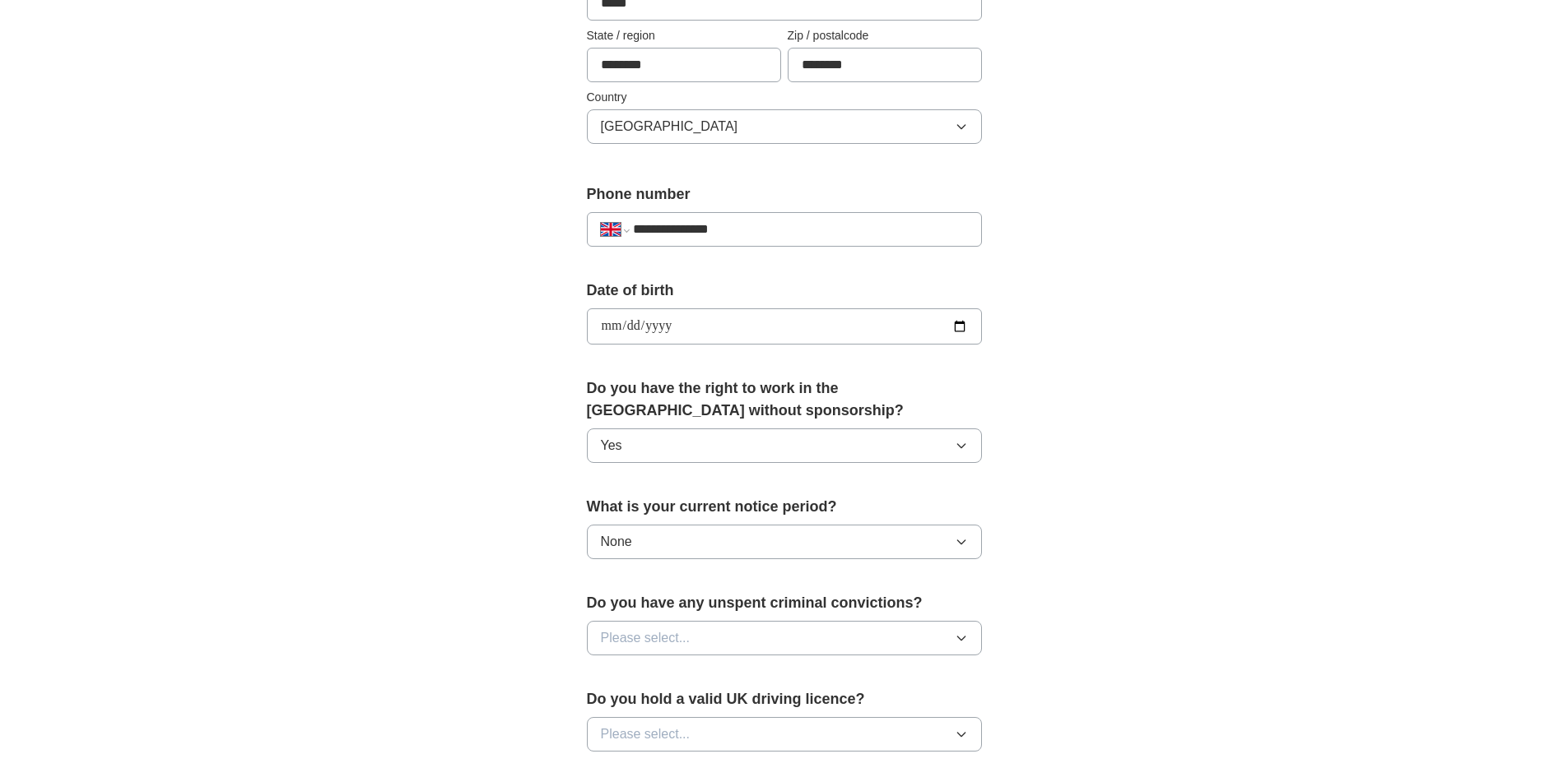
scroll to position [576, 0]
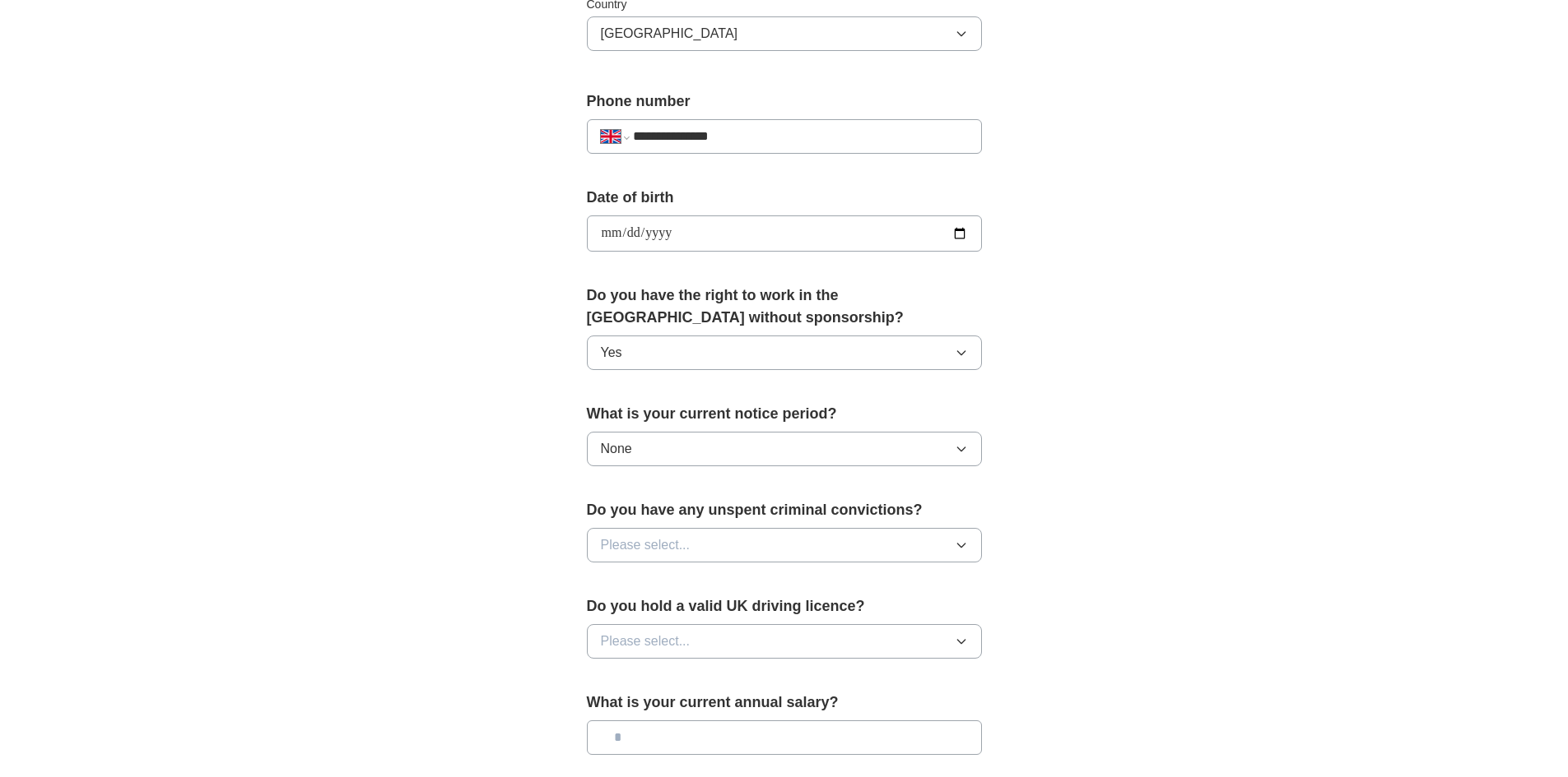
click at [795, 543] on button "Please select..." at bounding box center [784, 545] width 395 height 35
click at [672, 615] on div "No" at bounding box center [784, 617] width 367 height 20
click at [669, 643] on span "Please select..." at bounding box center [645, 641] width 89 height 20
click at [645, 687] on div "Yes" at bounding box center [784, 679] width 367 height 20
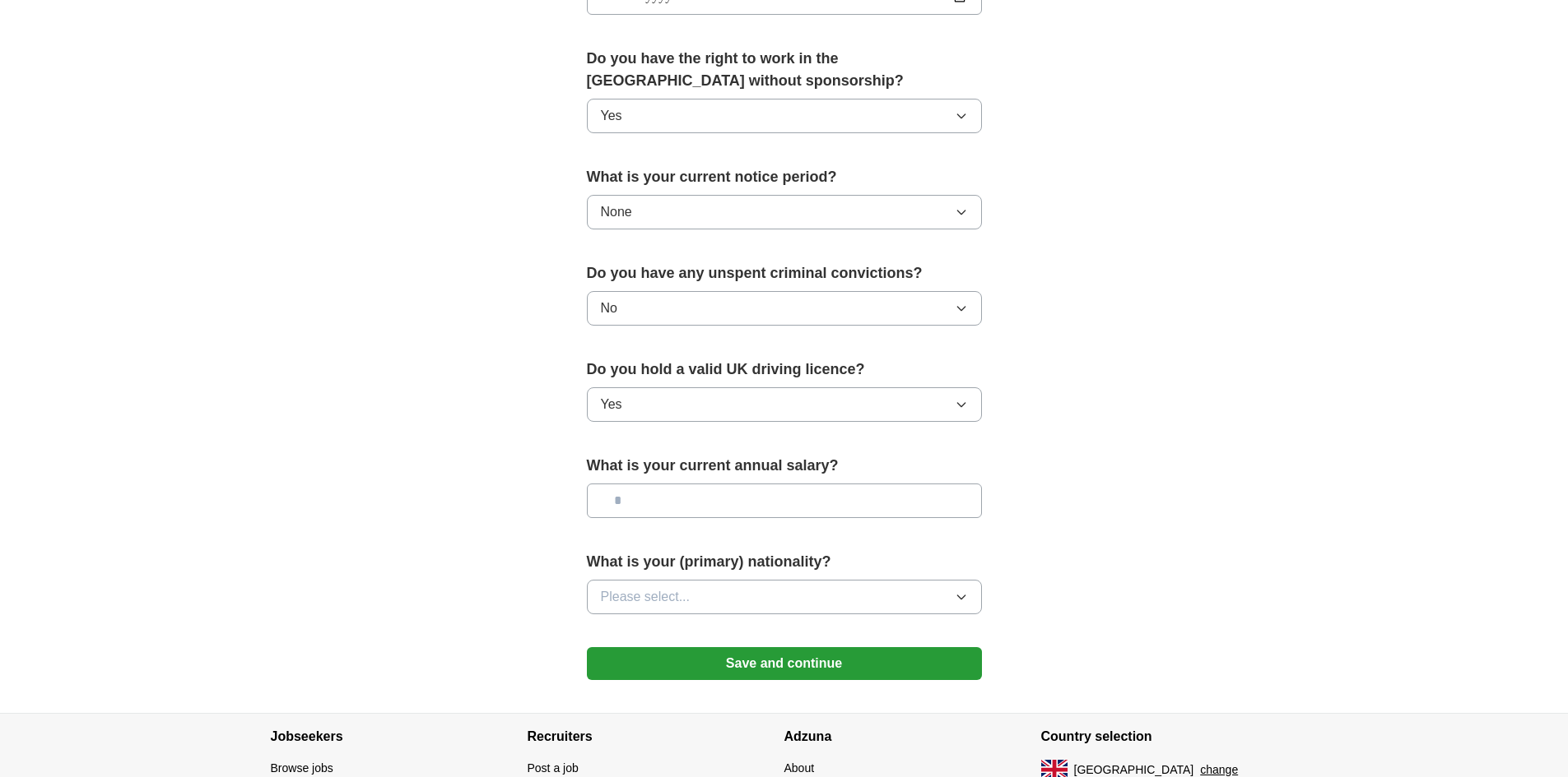
scroll to position [822, 0]
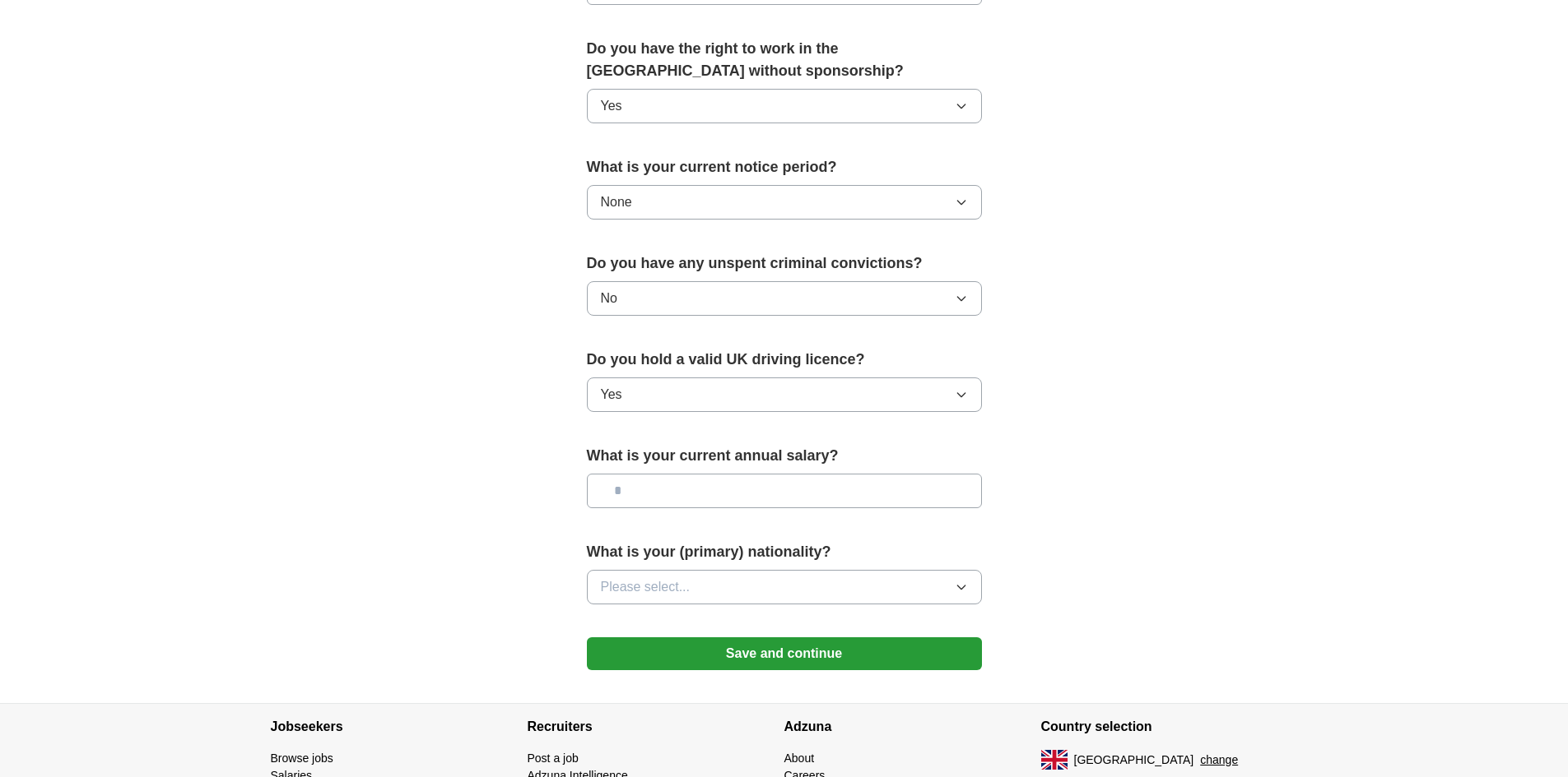
click at [754, 493] on input "text" at bounding box center [784, 491] width 395 height 35
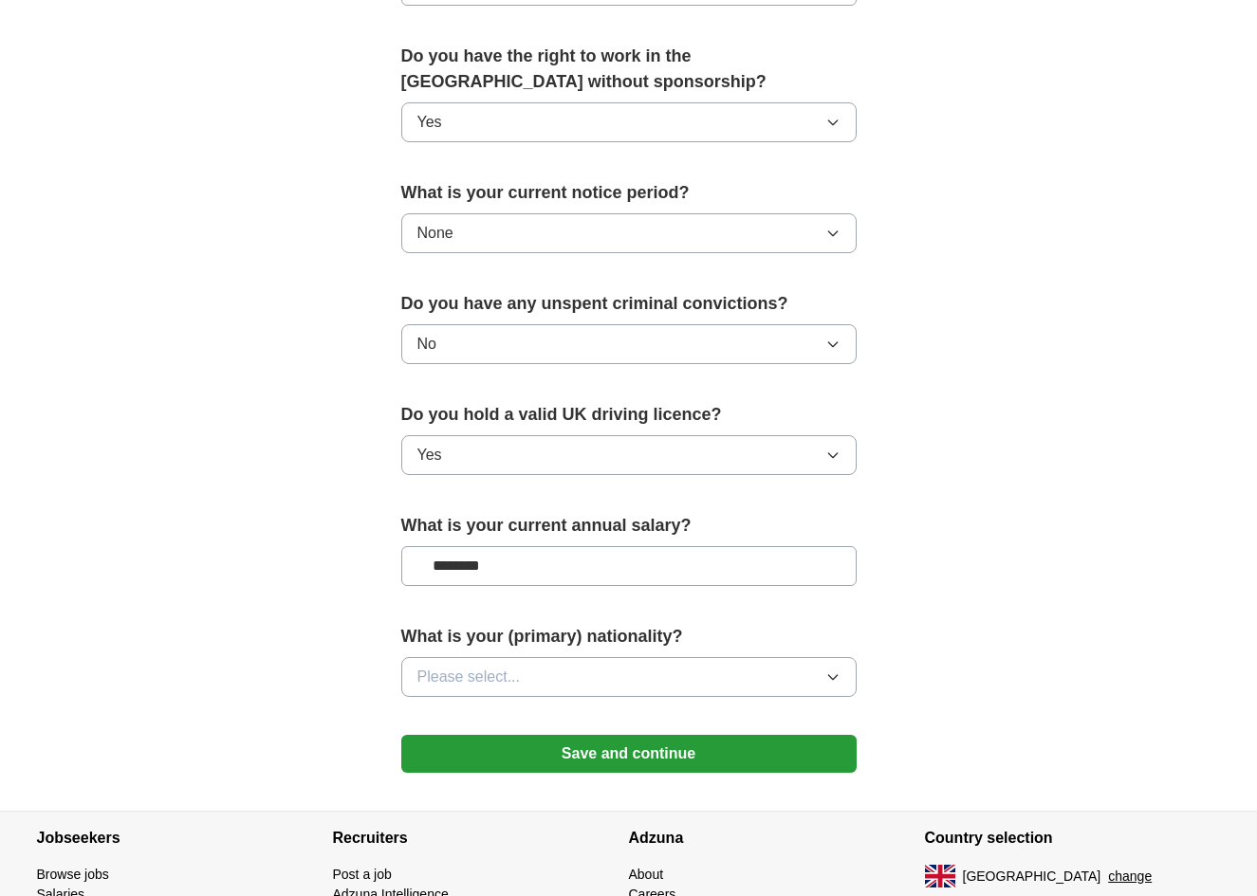
click at [782, 559] on input "********" at bounding box center [628, 566] width 455 height 40
type input "*******"
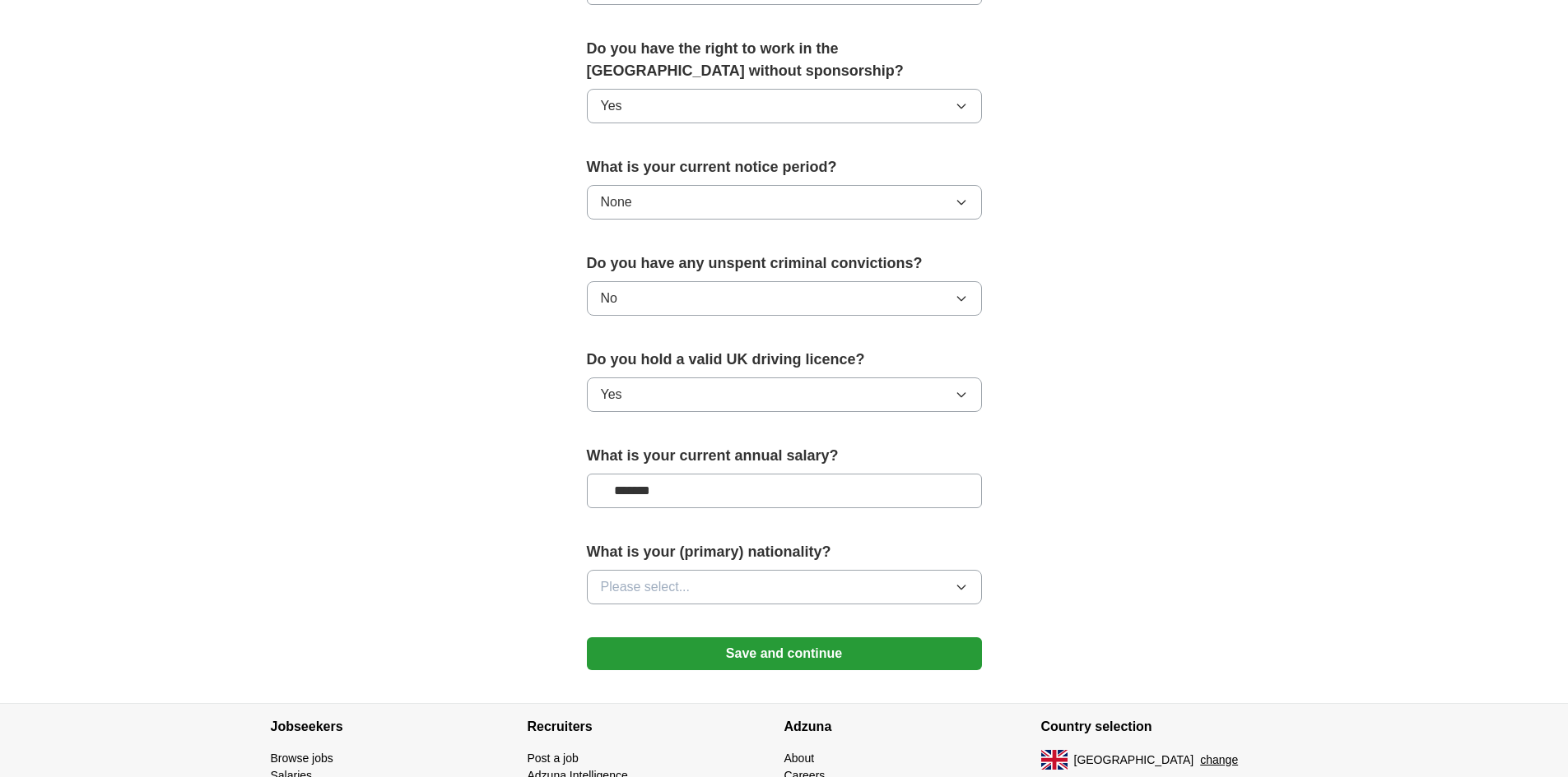
click at [830, 581] on button "Please select..." at bounding box center [784, 587] width 395 height 35
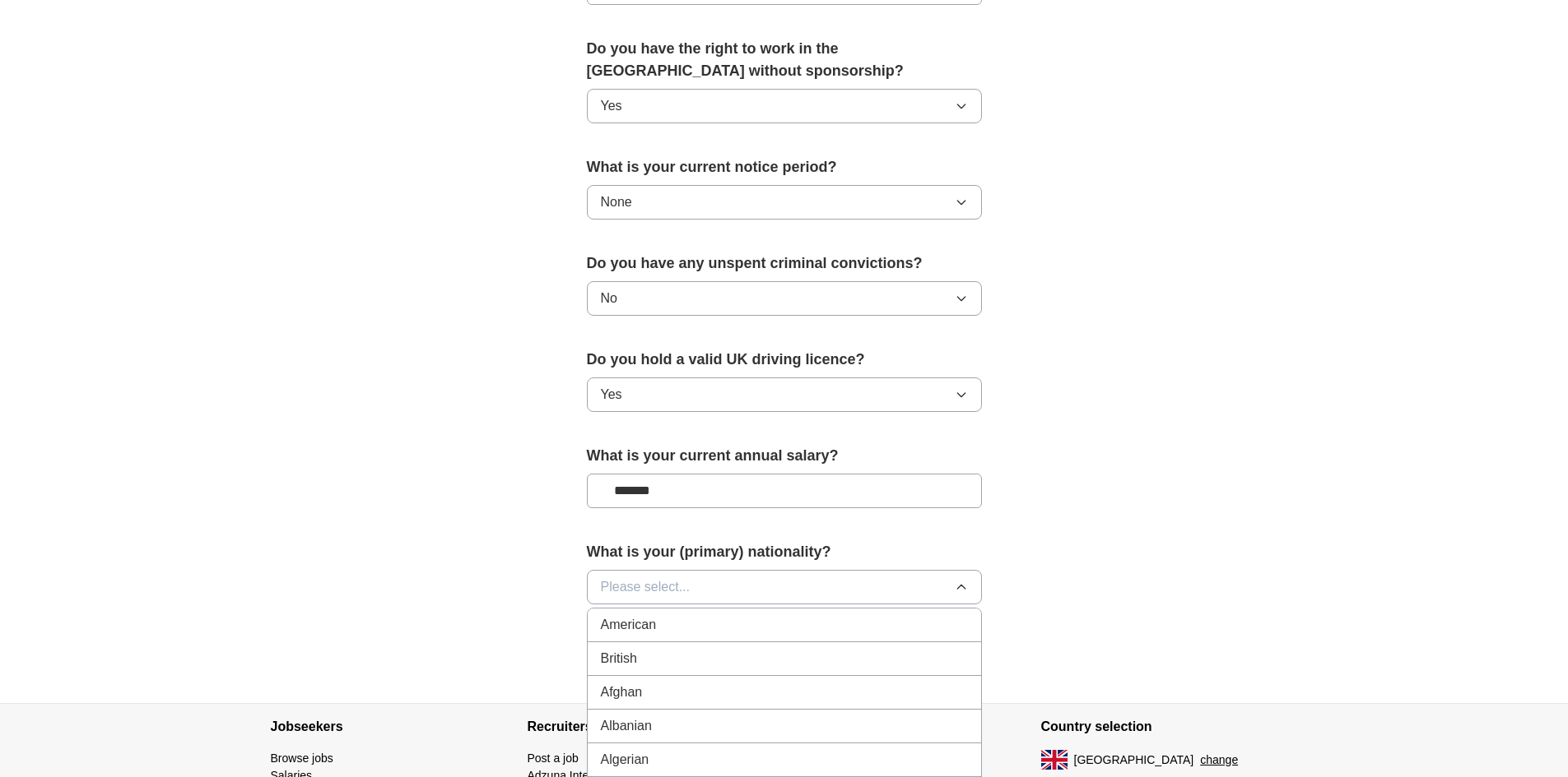
click at [672, 663] on div "British" at bounding box center [784, 658] width 367 height 20
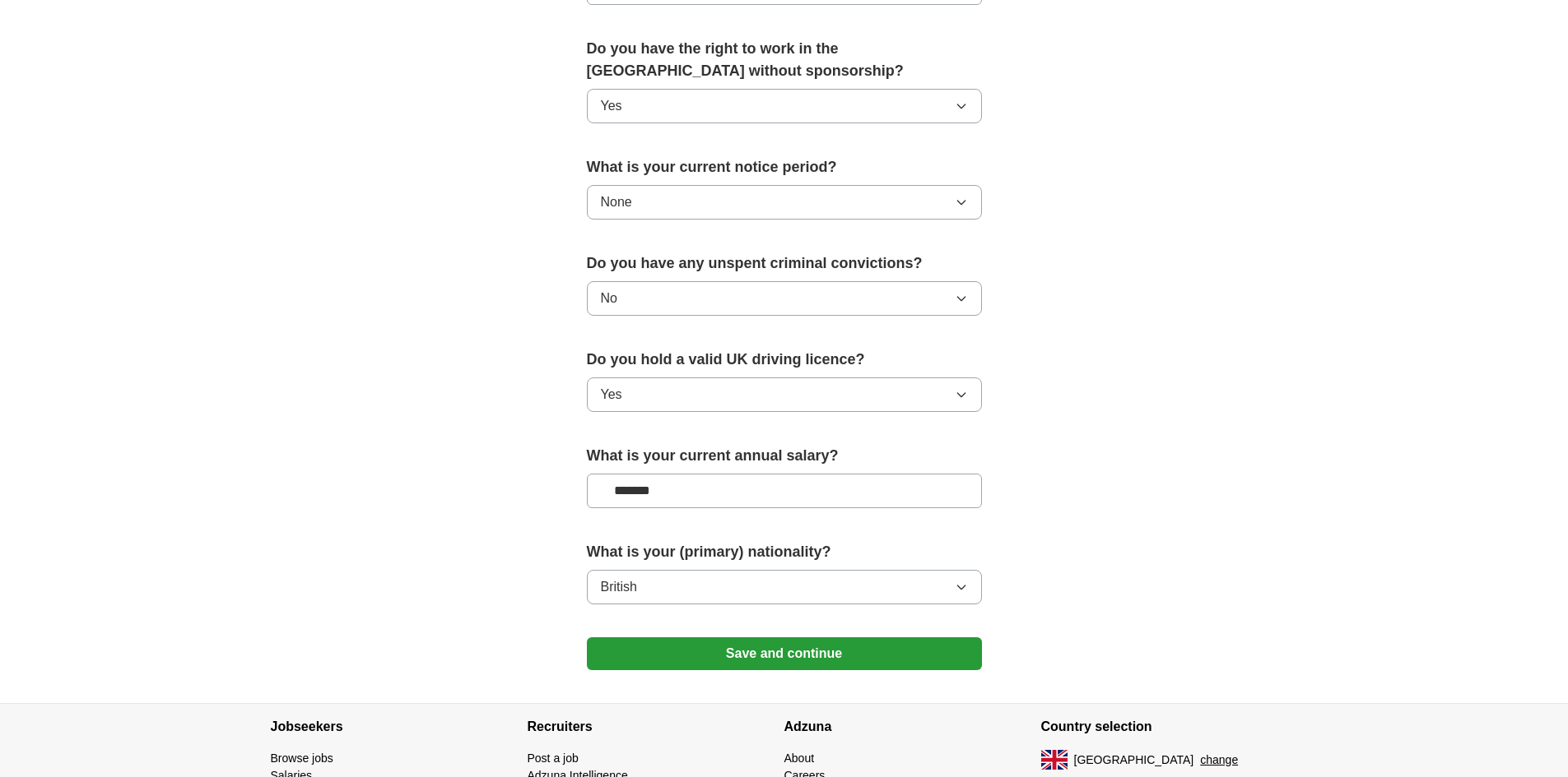
click at [522, 625] on div "**********" at bounding box center [784, 11] width 527 height 1383
click at [772, 665] on button "Save and continue" at bounding box center [784, 654] width 395 height 33
